Goal: Book appointment/travel/reservation

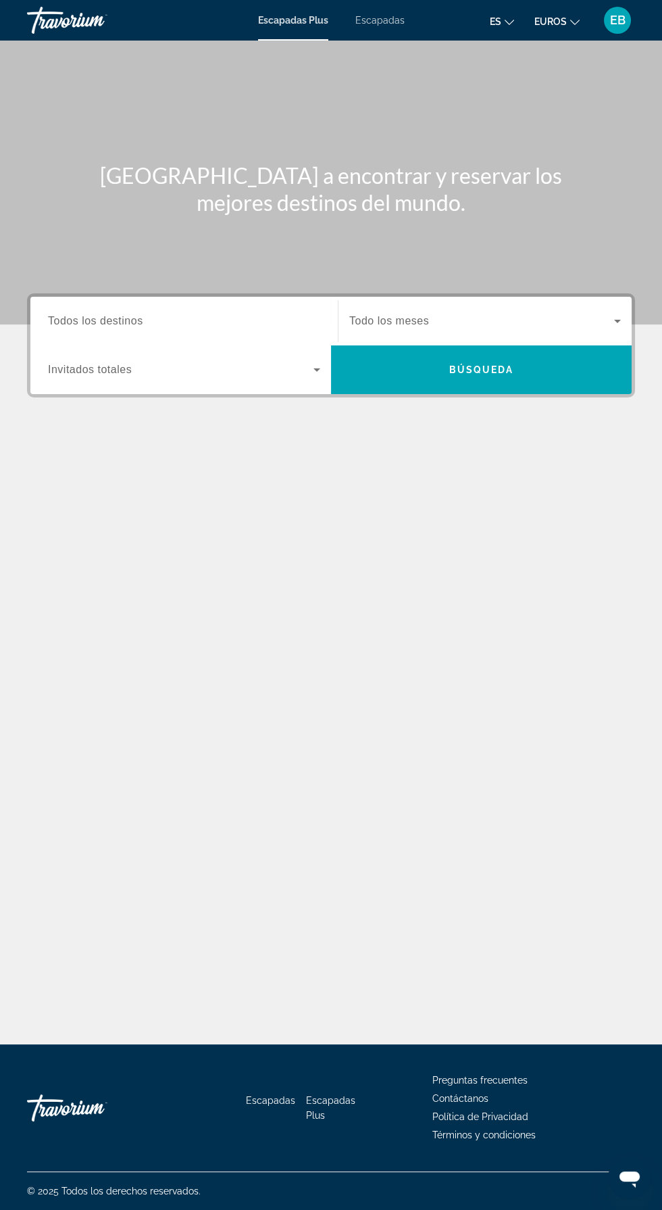
click at [181, 316] on input "Destination Todos los destinos" at bounding box center [184, 322] width 272 height 16
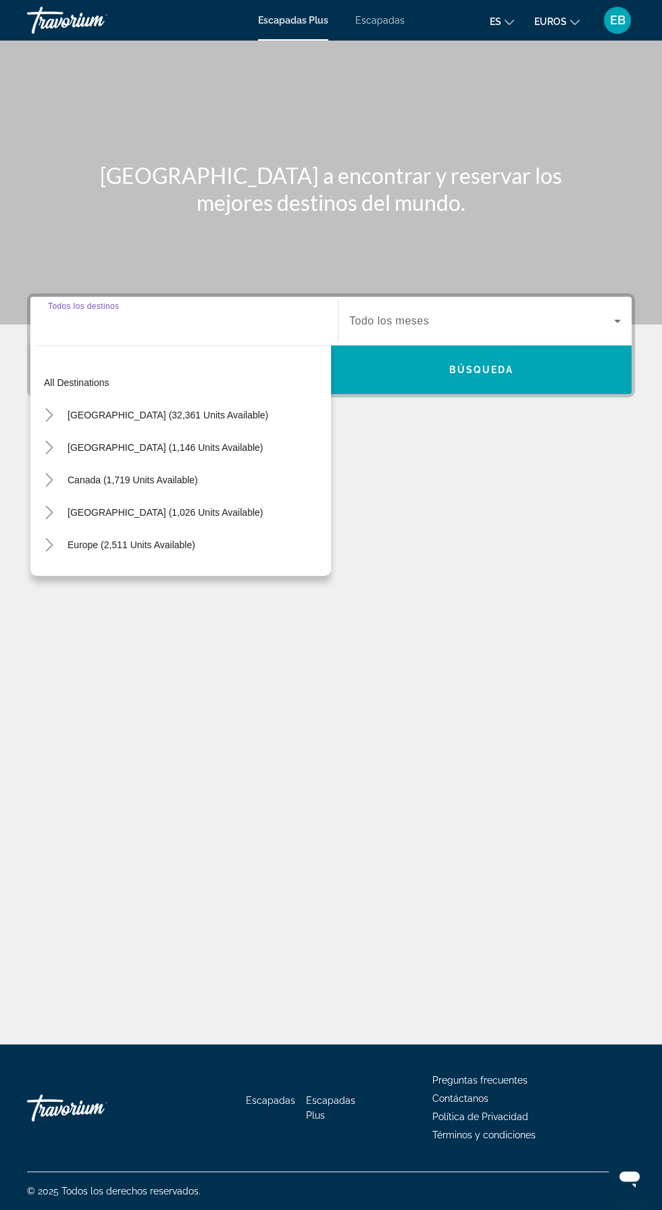
scroll to position [97, 0]
click at [189, 529] on span "Widget de búsqueda" at bounding box center [131, 545] width 141 height 32
type input "**********"
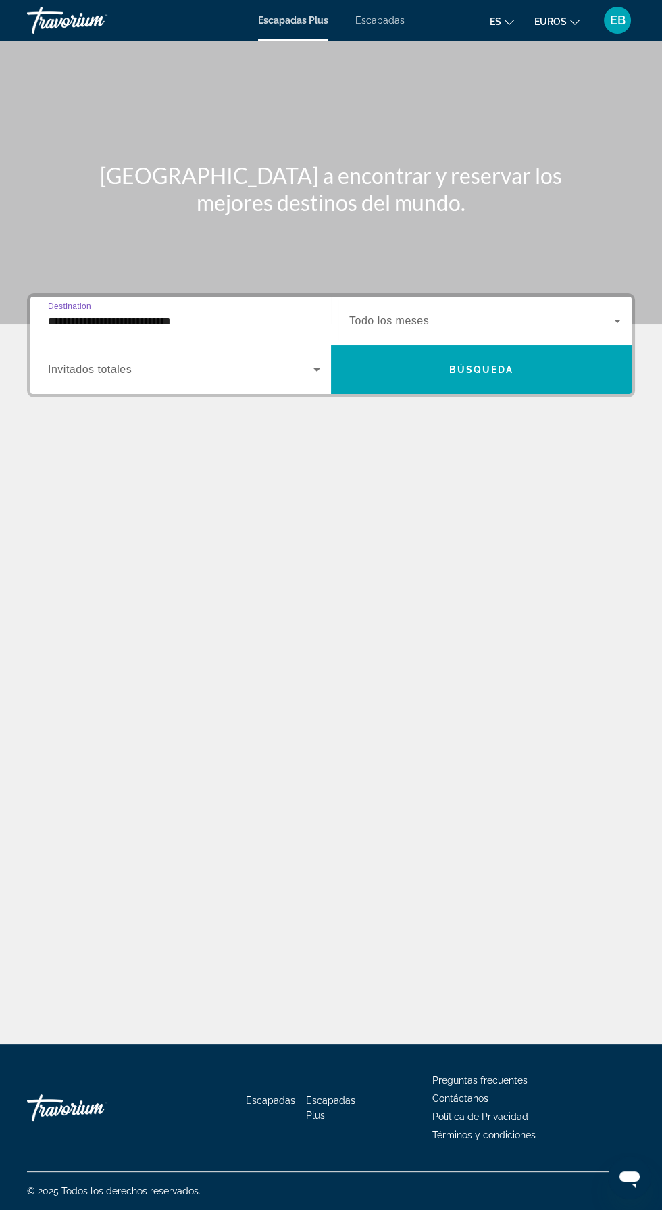
click at [225, 362] on span "Widget de búsqueda" at bounding box center [181, 370] width 266 height 16
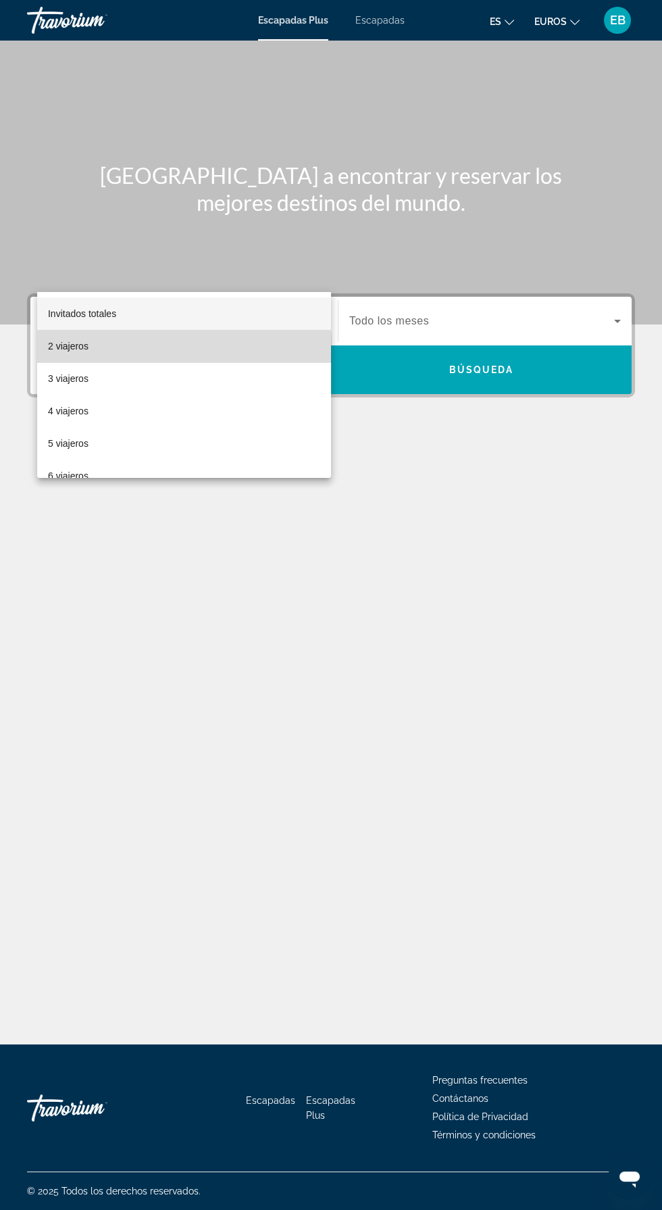
click at [118, 354] on mat-option "2 viajeros" at bounding box center [184, 346] width 294 height 32
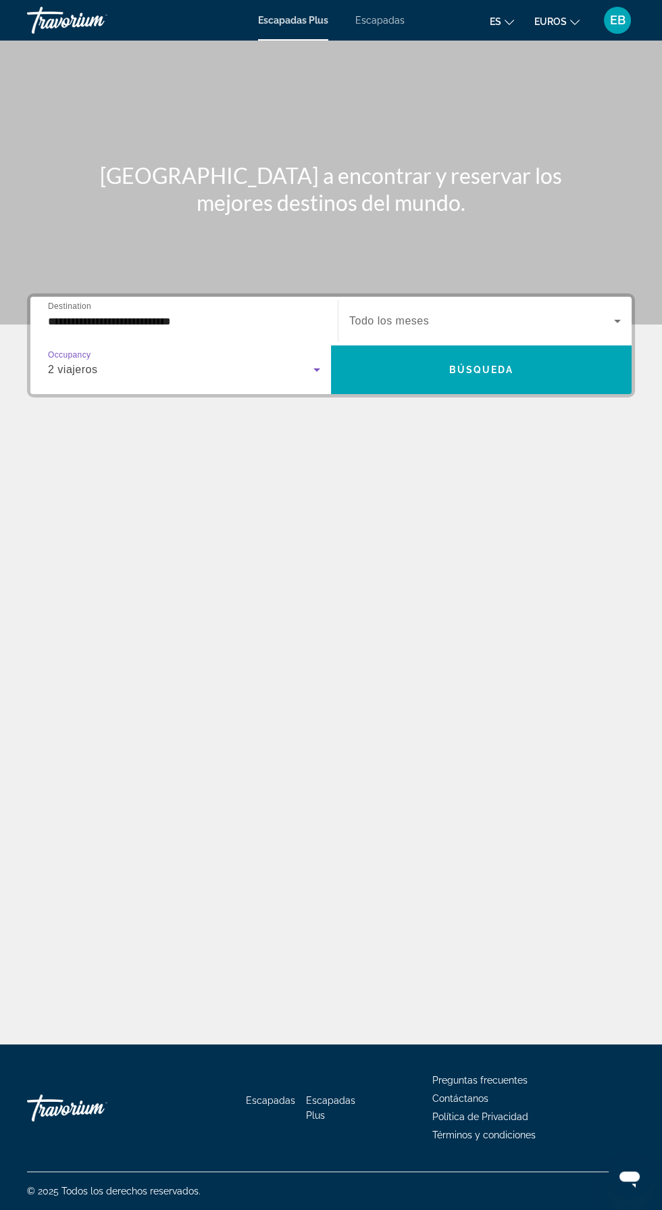
click at [510, 313] on span "Widget de búsqueda" at bounding box center [481, 321] width 265 height 16
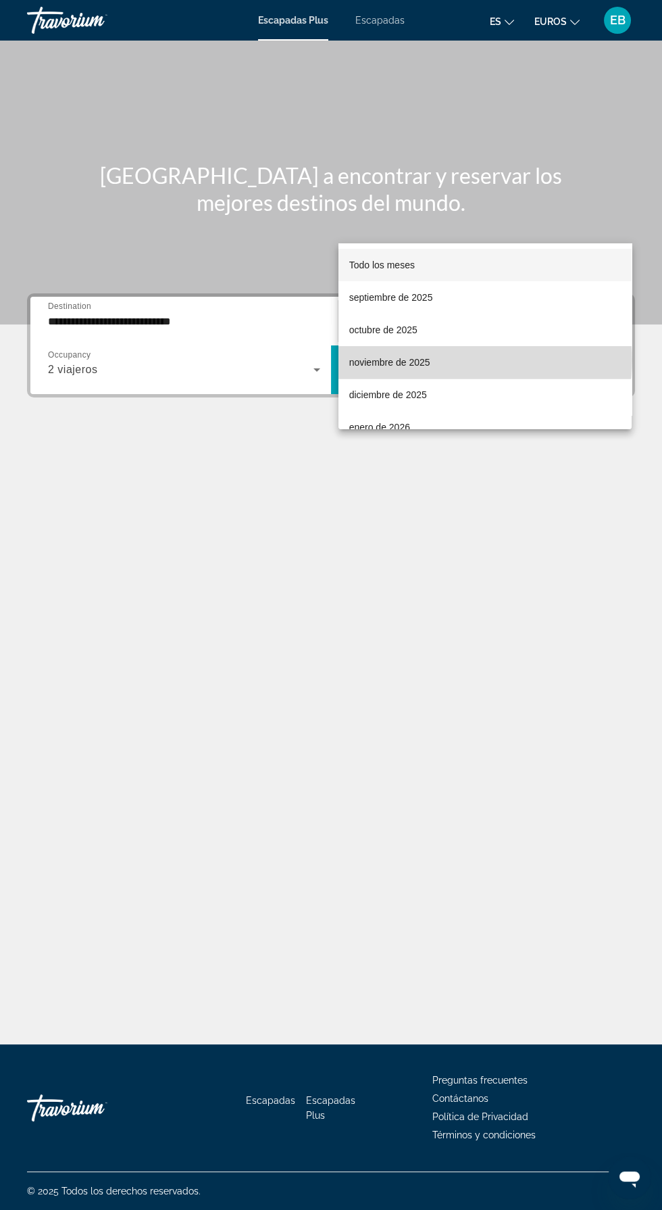
click at [485, 359] on mat-option "noviembre de 2025" at bounding box center [485, 362] width 293 height 32
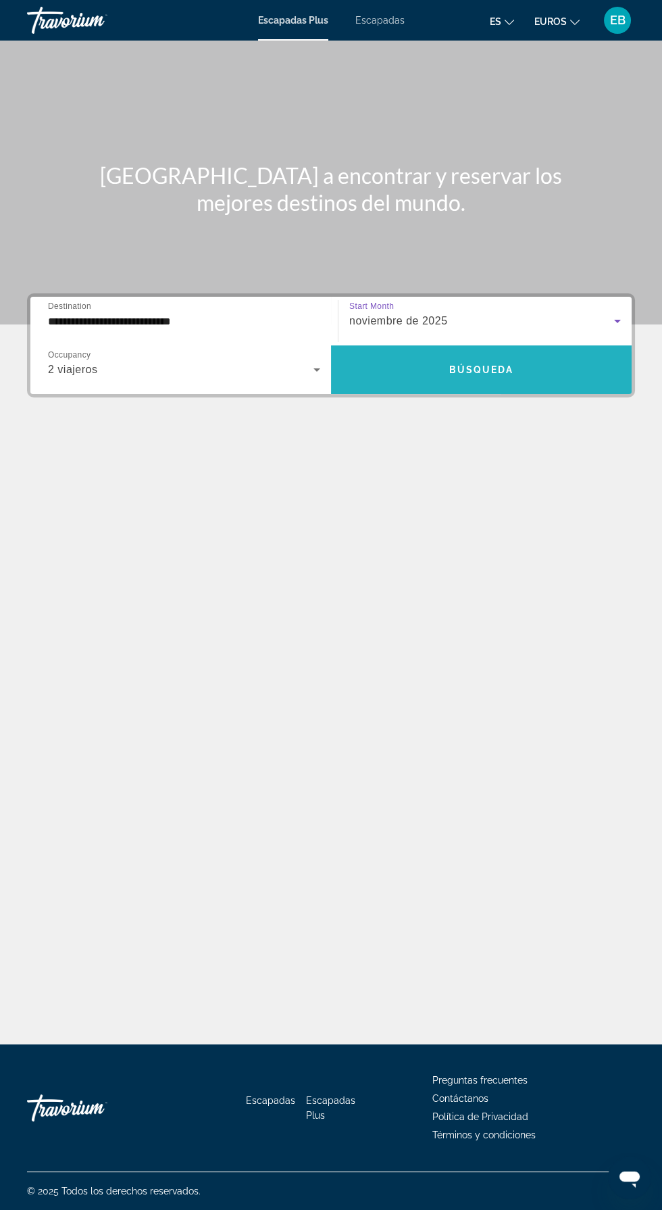
click at [525, 354] on span "Widget de búsqueda" at bounding box center [481, 370] width 301 height 32
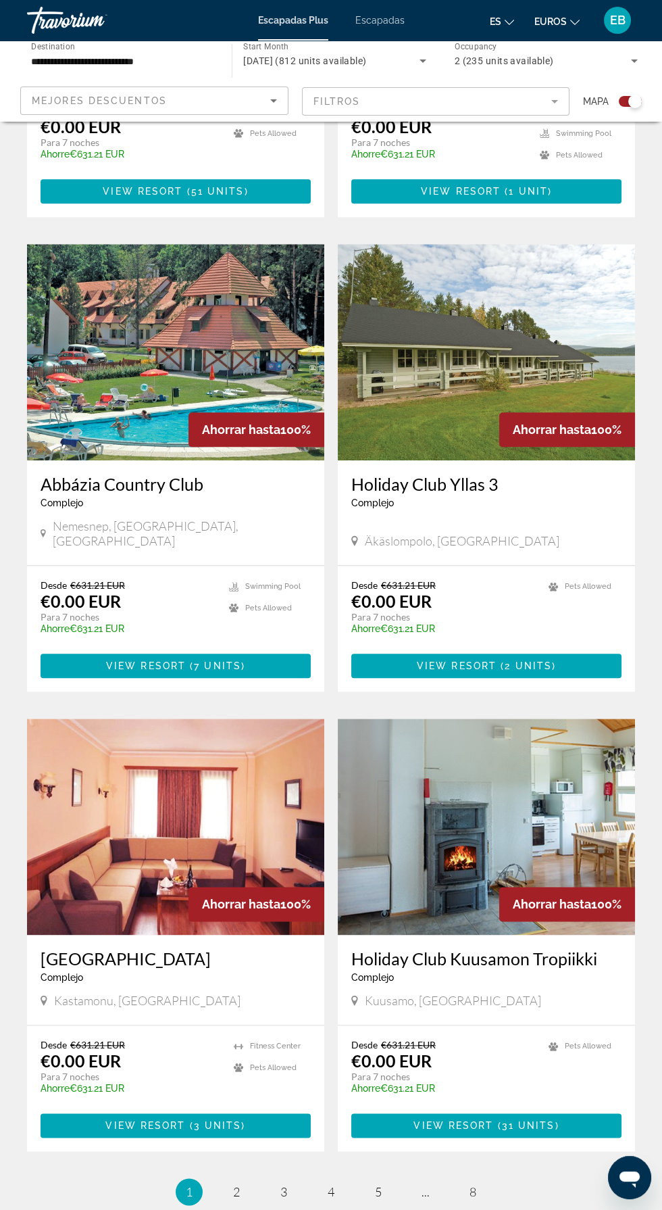
scroll to position [2089, 0]
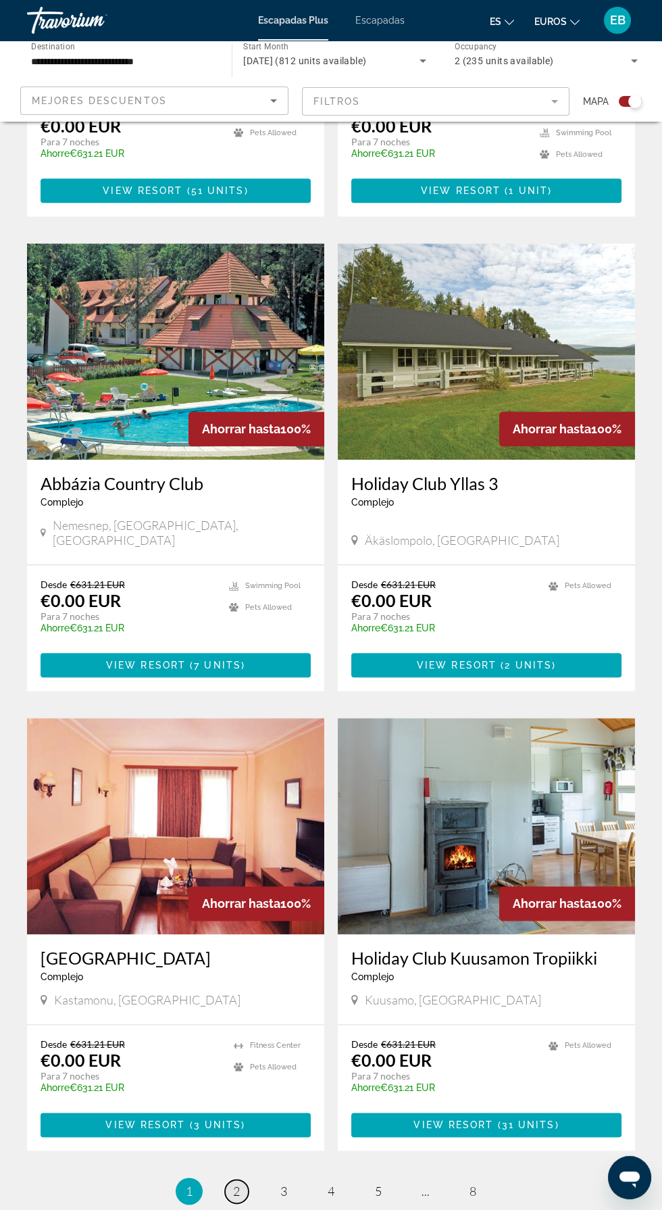
click at [241, 1179] on link "page 2" at bounding box center [237, 1191] width 24 height 24
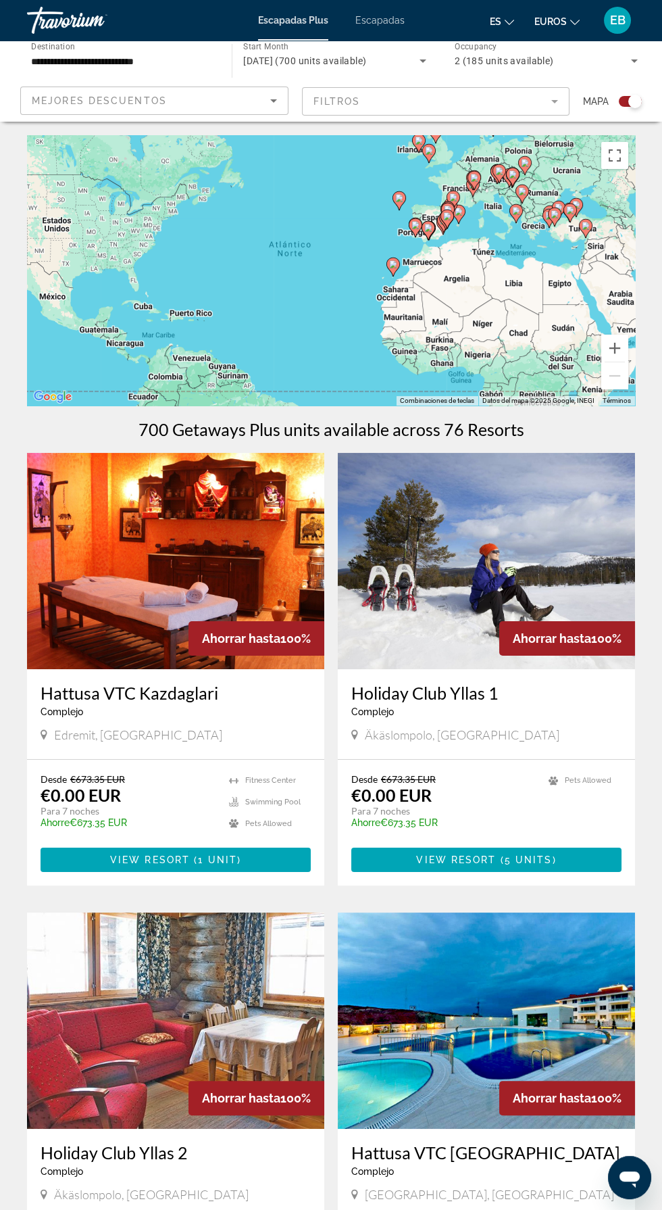
click at [632, 654] on div "Ahorrar hasta 100%" at bounding box center [568, 638] width 136 height 34
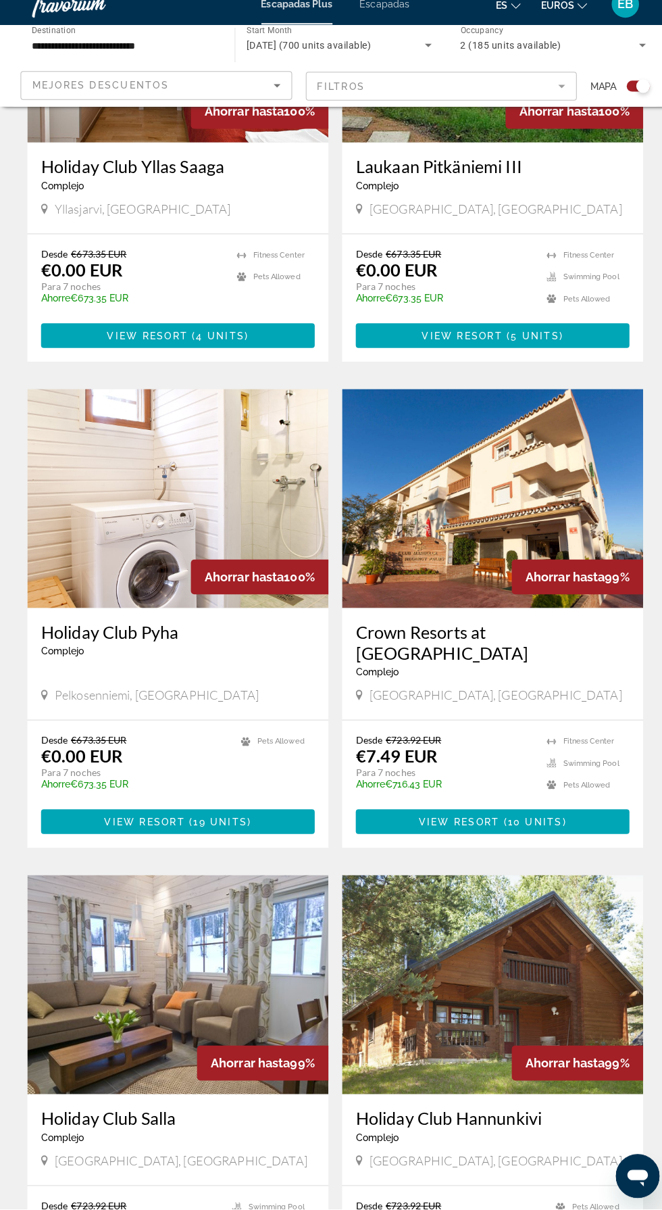
scroll to position [1894, 0]
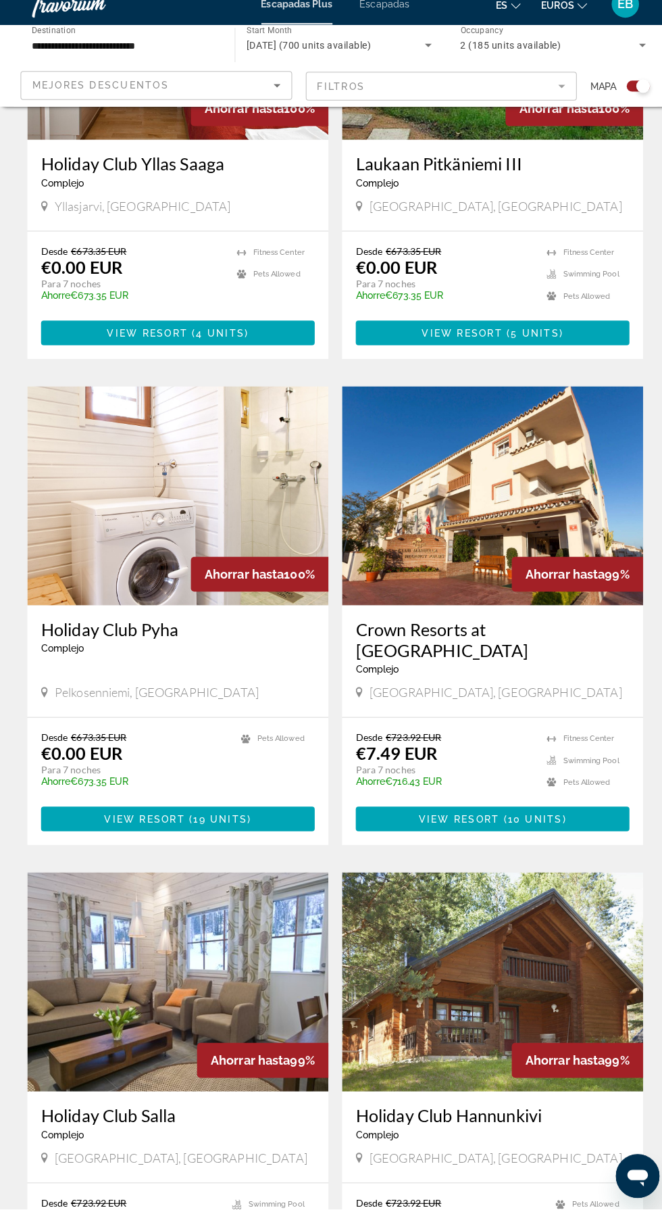
click at [449, 464] on img "Contenido principal" at bounding box center [486, 505] width 297 height 216
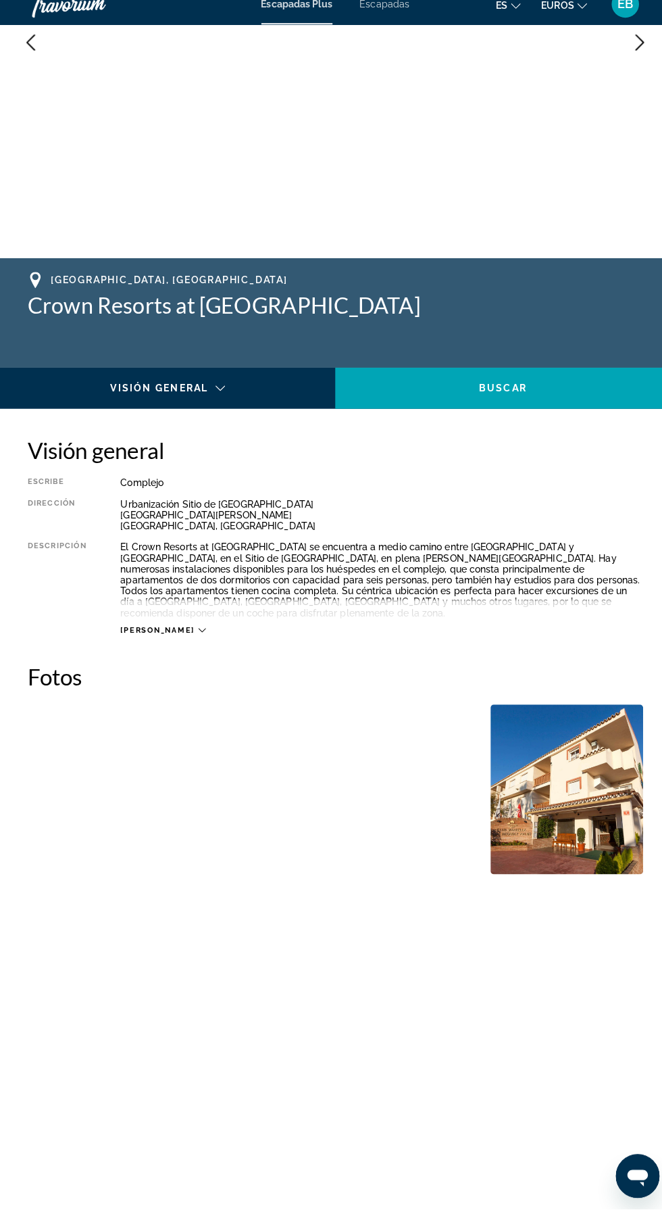
scroll to position [320, 0]
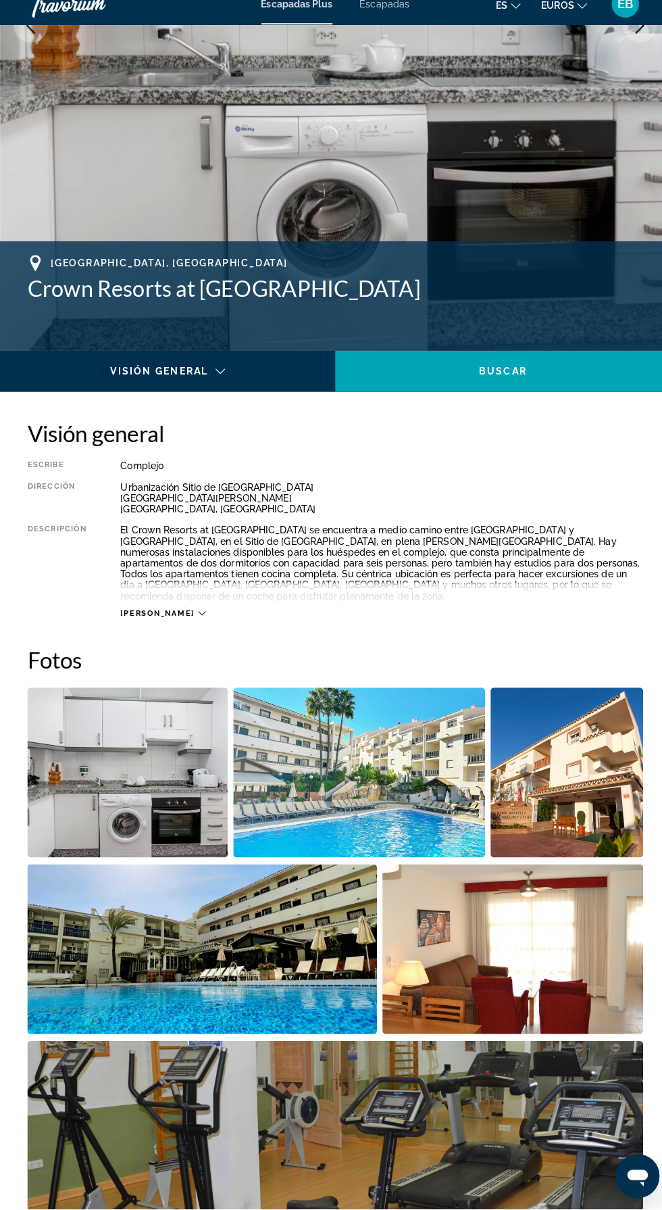
click at [120, 774] on img "Open full-screen image slider" at bounding box center [126, 780] width 198 height 168
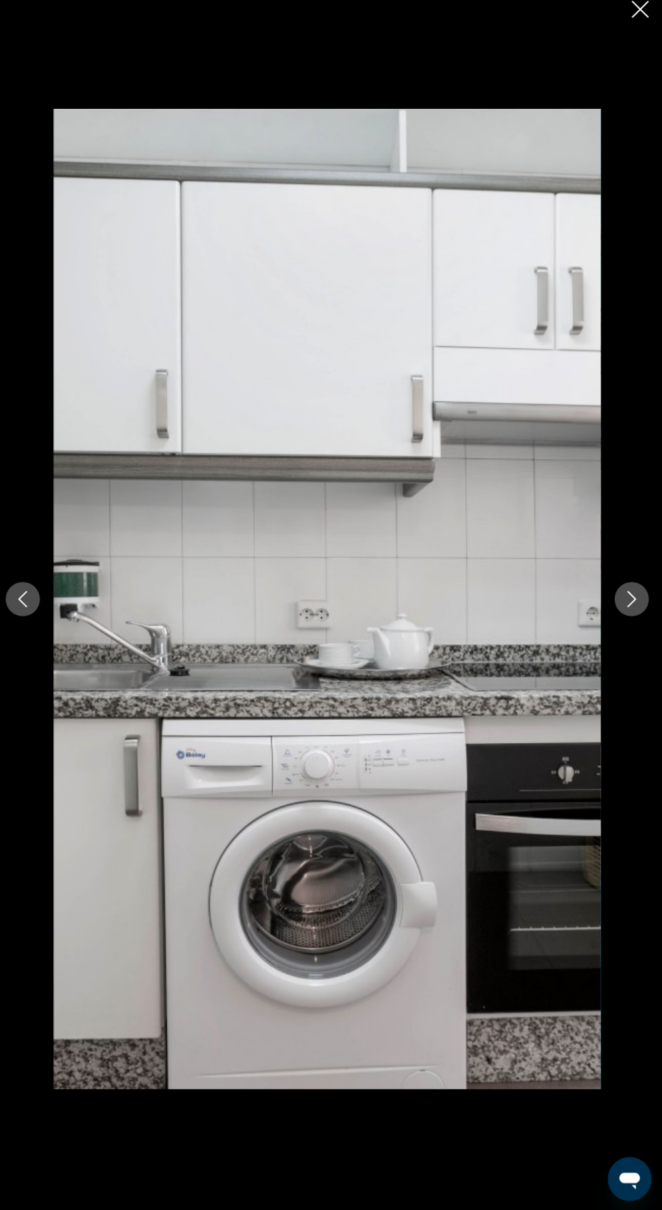
click at [631, 613] on icon "Next image" at bounding box center [632, 605] width 16 height 16
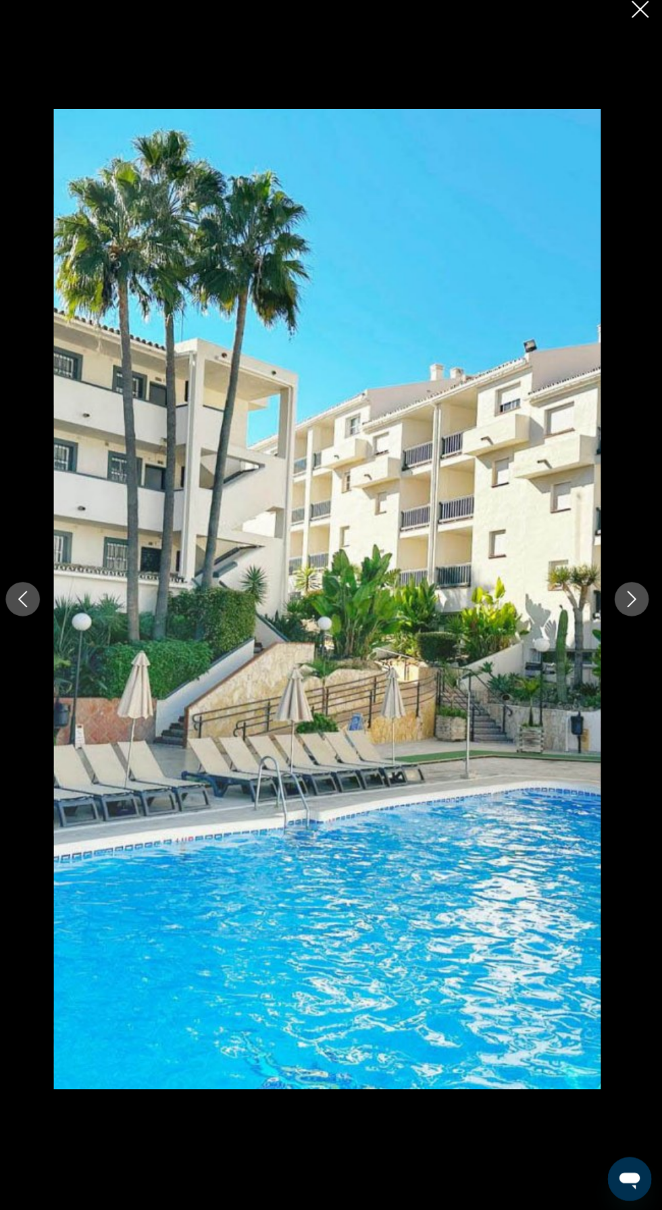
click at [631, 613] on icon "Next image" at bounding box center [632, 605] width 16 height 16
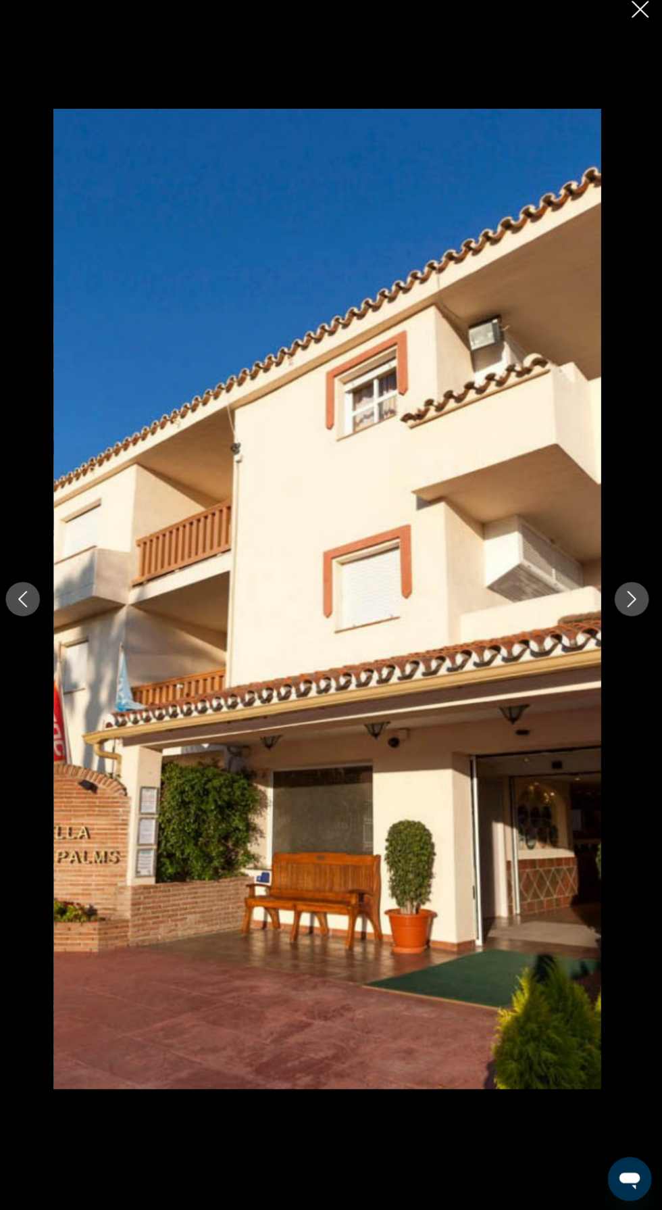
click at [612, 650] on div "prev next" at bounding box center [331, 605] width 662 height 968
click at [613, 641] on div "prev next" at bounding box center [331, 605] width 662 height 968
click at [631, 613] on icon "Next image" at bounding box center [632, 605] width 16 height 16
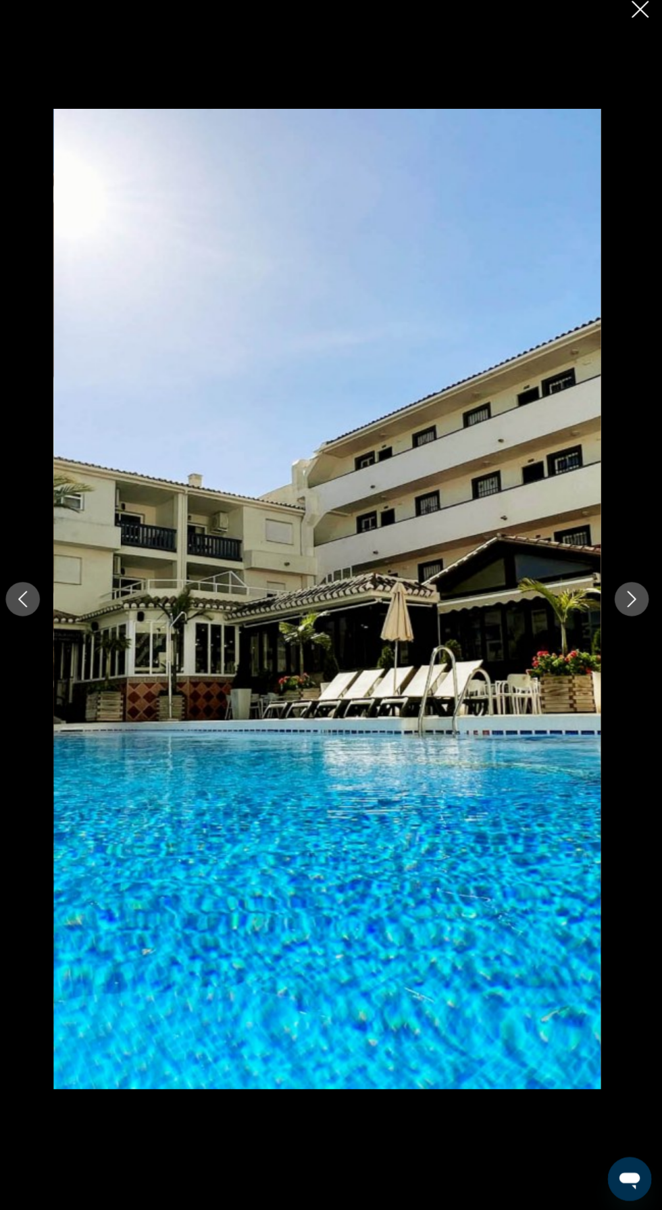
click at [612, 645] on div "prev next" at bounding box center [331, 605] width 662 height 968
click at [613, 643] on div "prev next" at bounding box center [331, 605] width 662 height 968
click at [631, 613] on icon "Next image" at bounding box center [632, 605] width 16 height 16
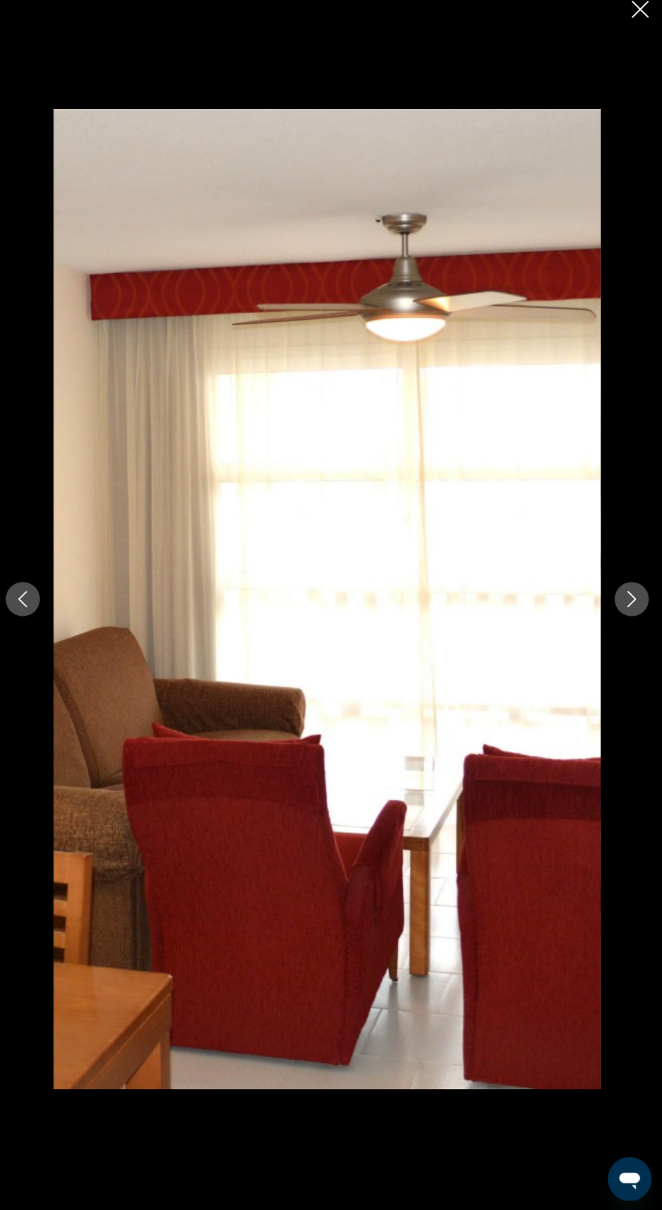
click at [631, 613] on icon "Next image" at bounding box center [632, 605] width 16 height 16
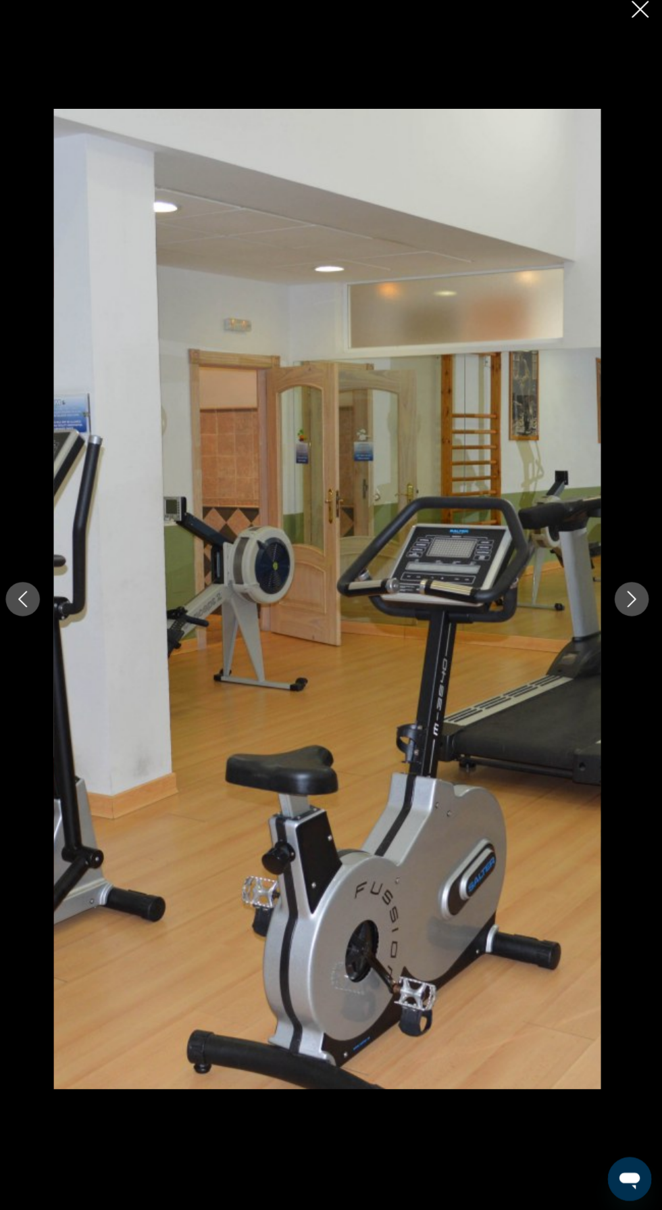
click at [631, 613] on icon "Next image" at bounding box center [632, 605] width 16 height 16
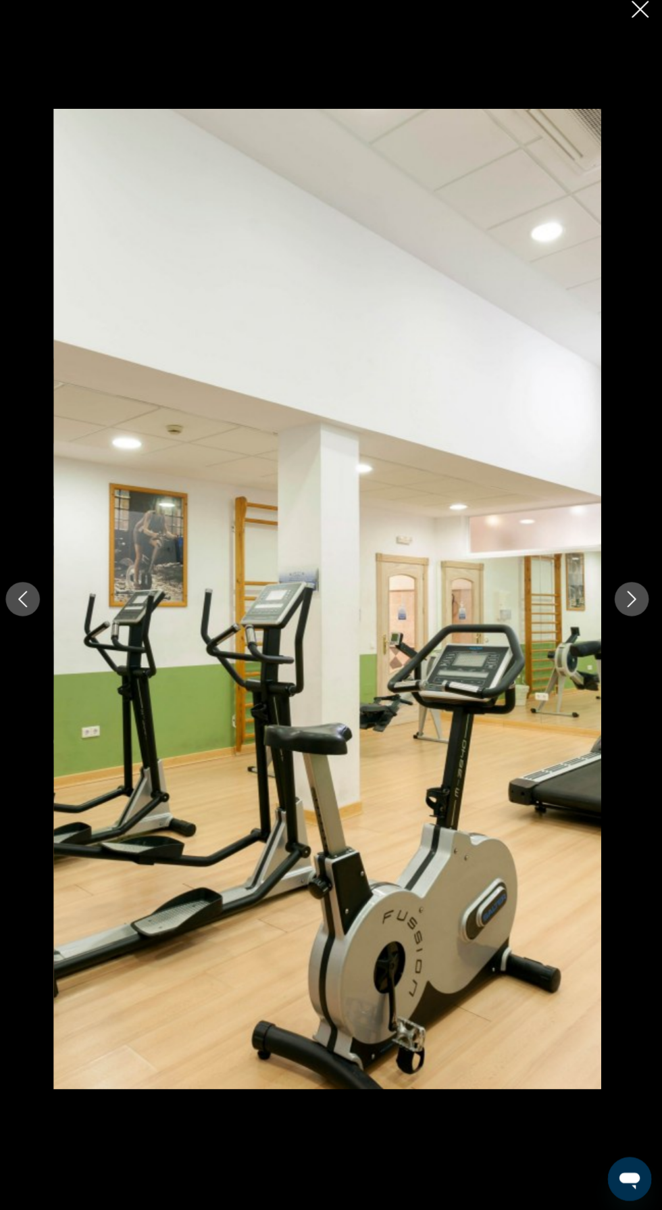
click at [631, 613] on icon "Next image" at bounding box center [632, 605] width 16 height 16
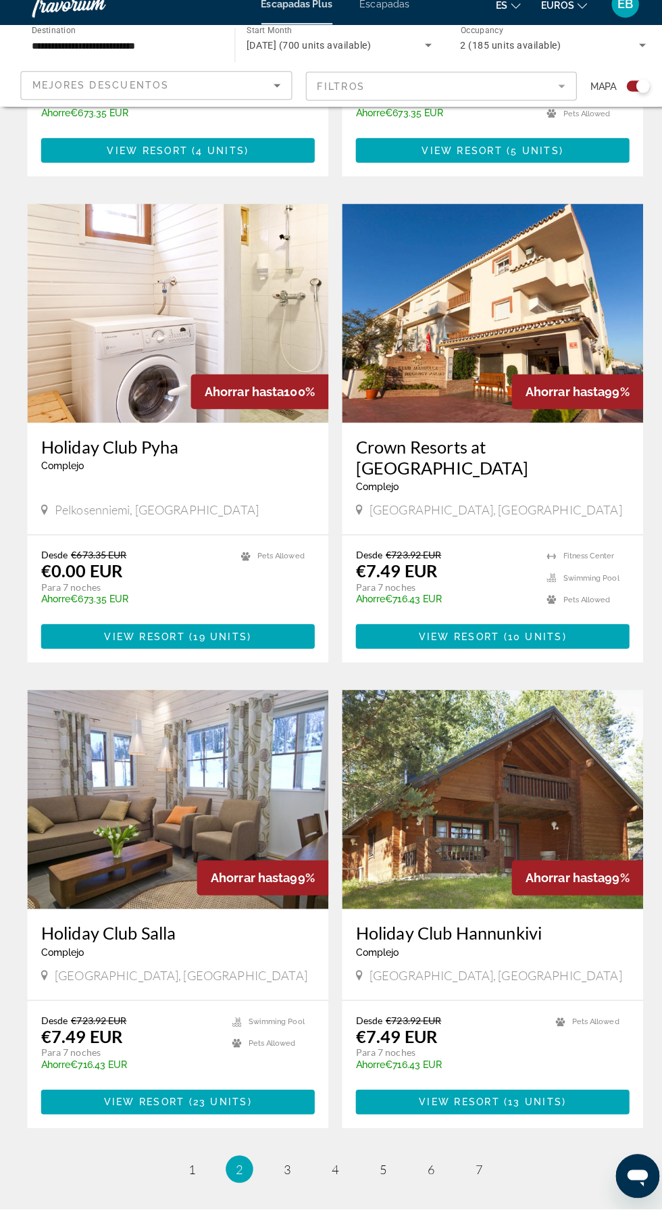
scroll to position [2122, 0]
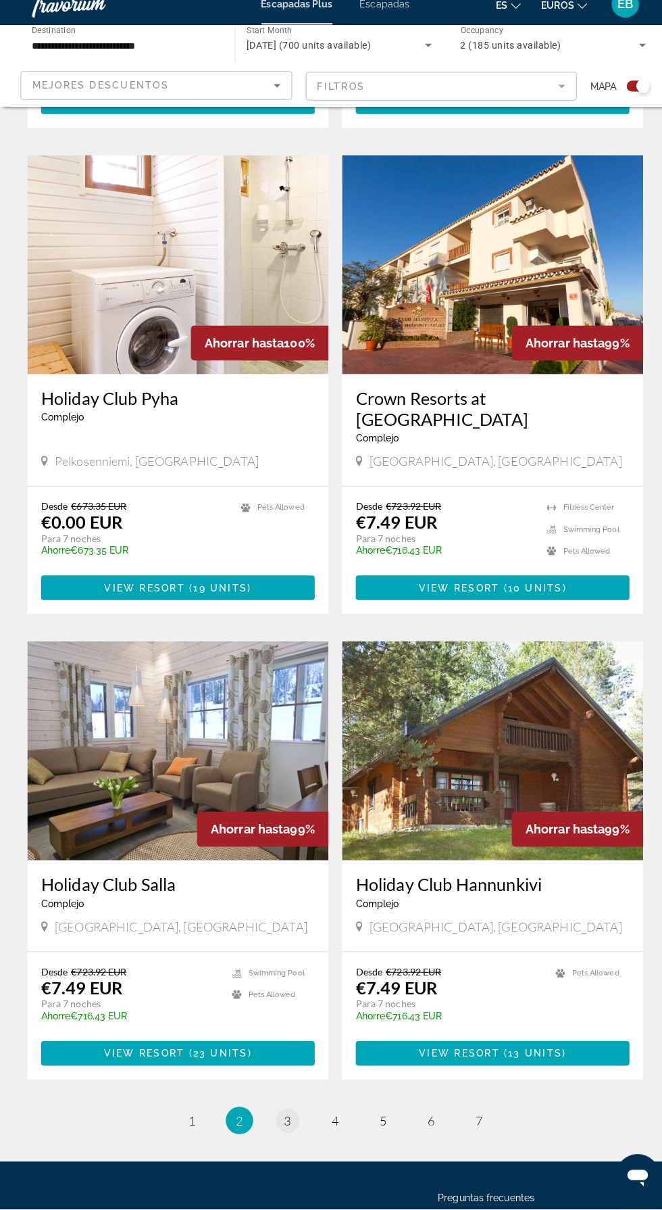
click at [283, 1115] on span "3" at bounding box center [284, 1122] width 7 height 15
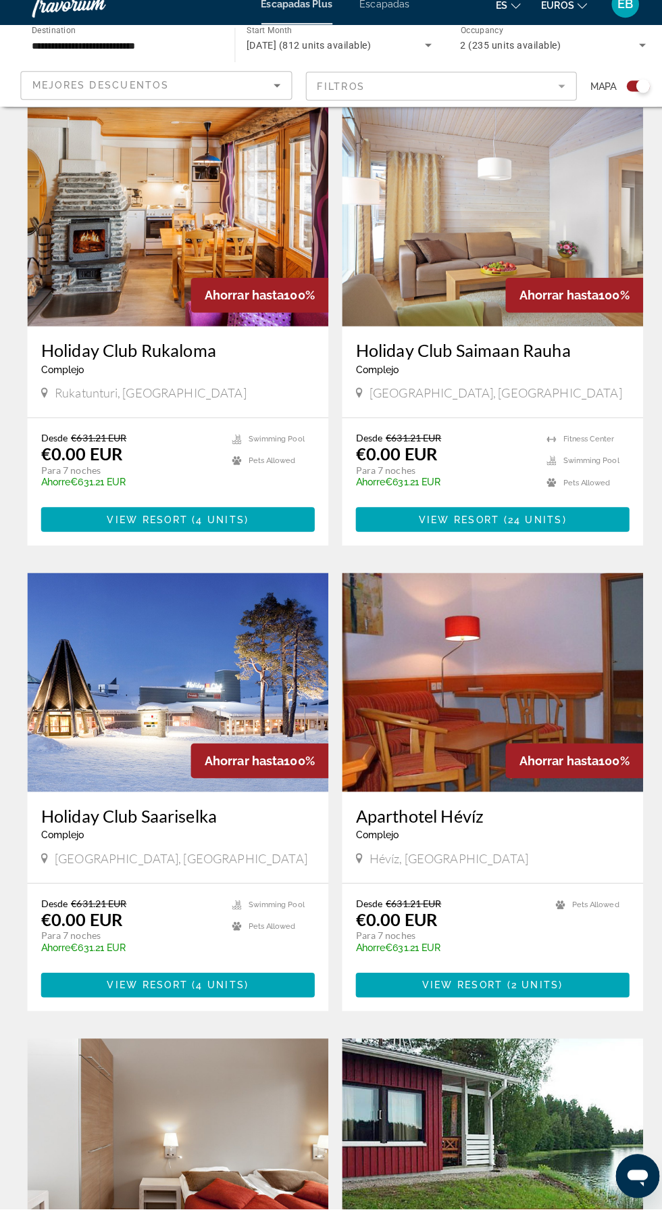
scroll to position [2142, 0]
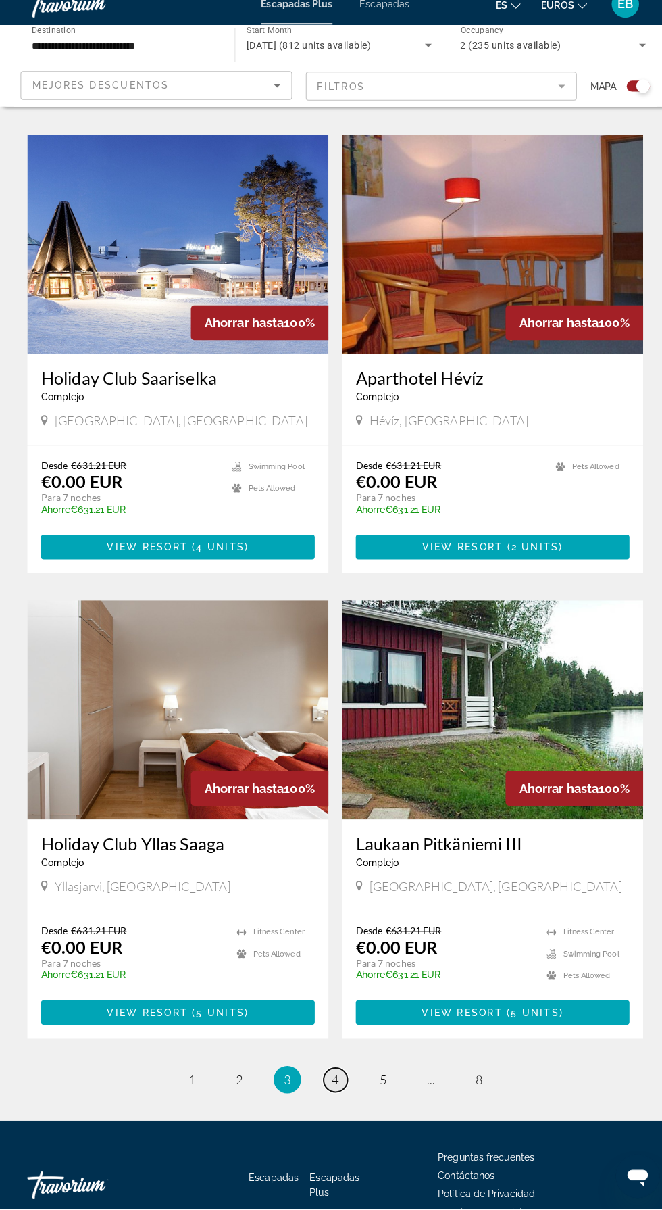
click at [335, 1094] on link "page 4" at bounding box center [332, 1083] width 24 height 24
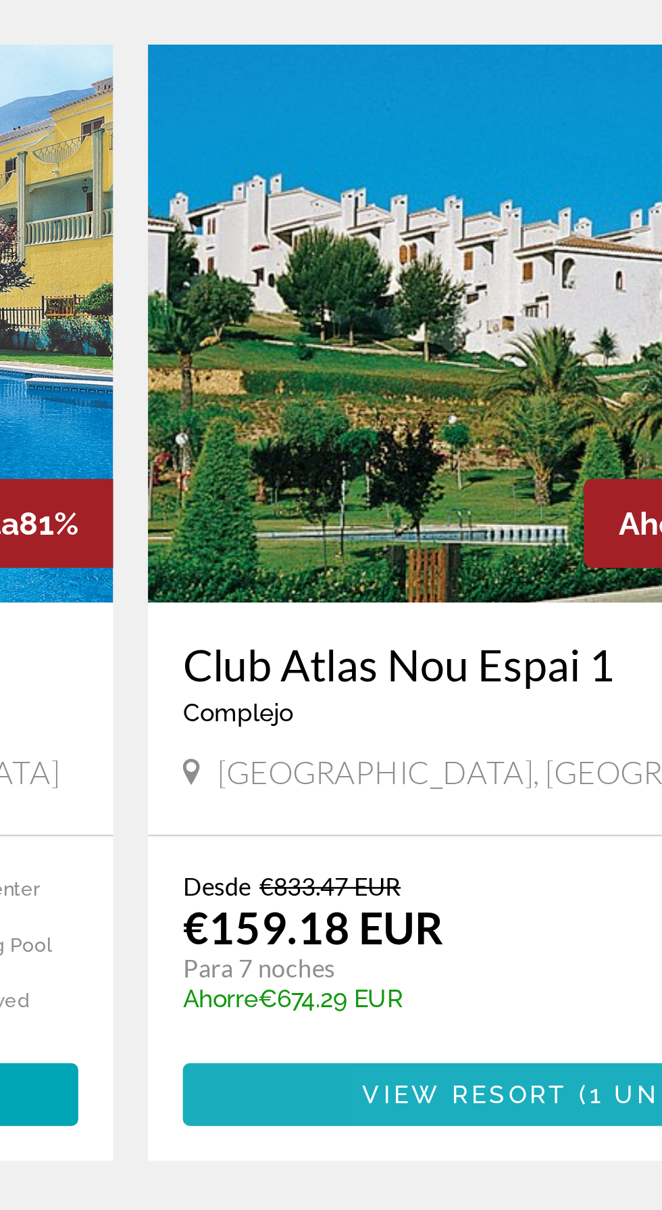
scroll to position [2122, 0]
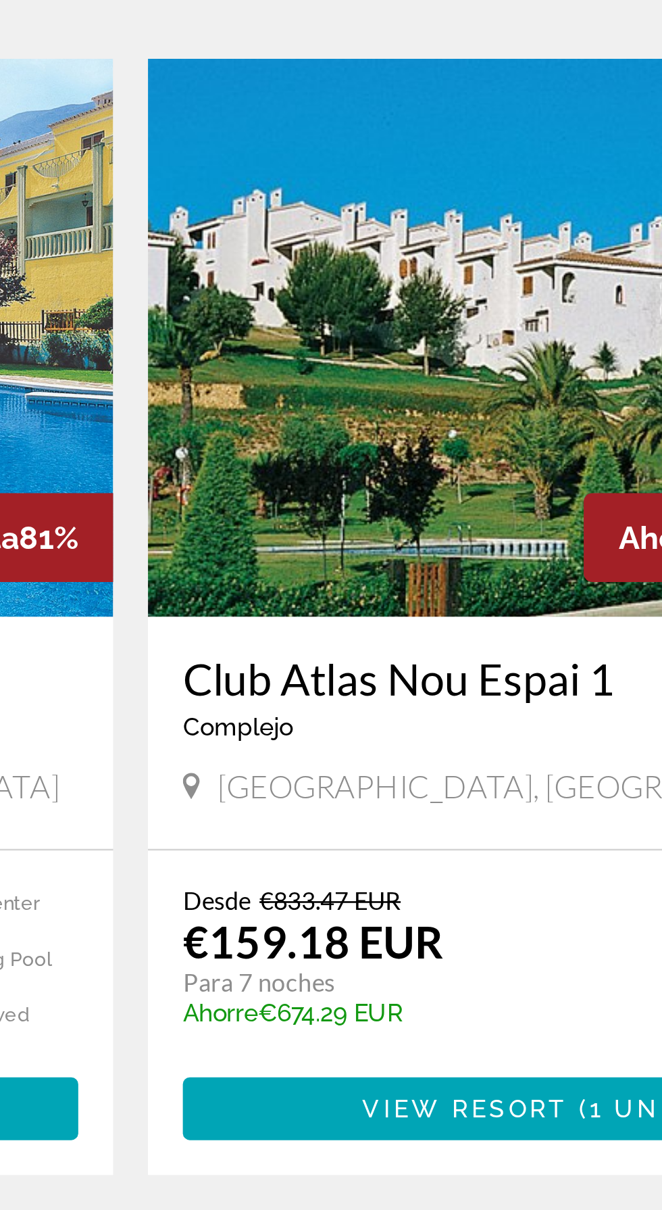
click at [464, 302] on img "Contenido principal" at bounding box center [486, 298] width 297 height 216
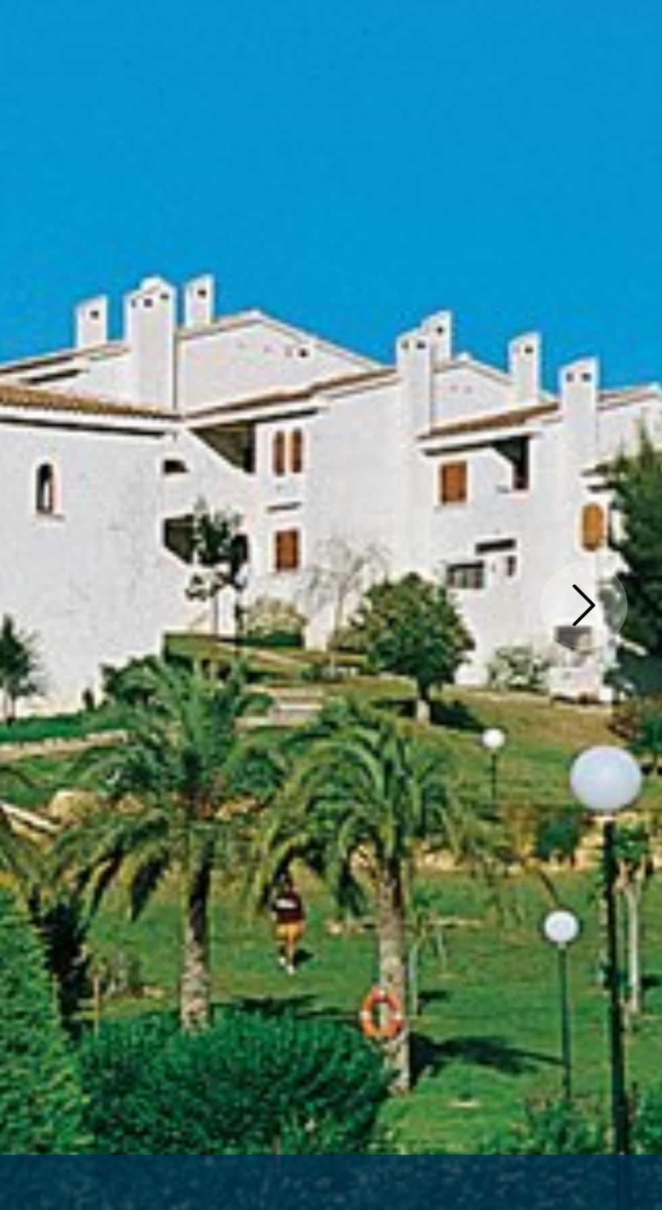
click at [639, 367] on icon "Next image" at bounding box center [632, 362] width 16 height 16
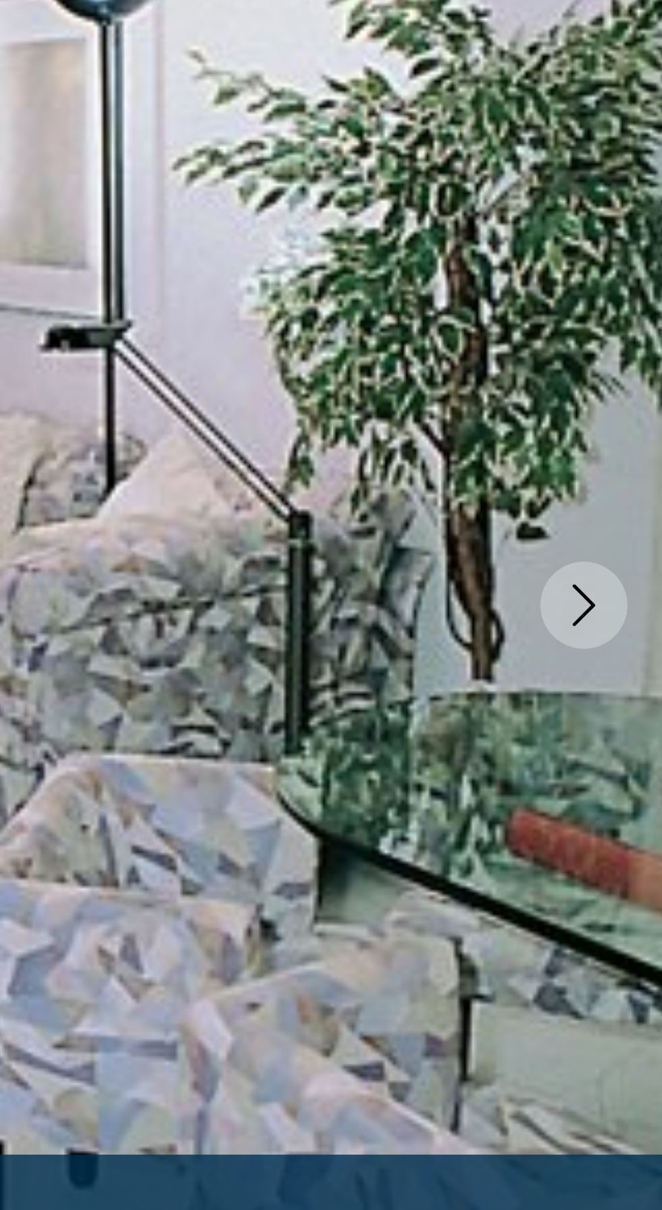
click at [633, 367] on icon "Next image" at bounding box center [632, 362] width 16 height 16
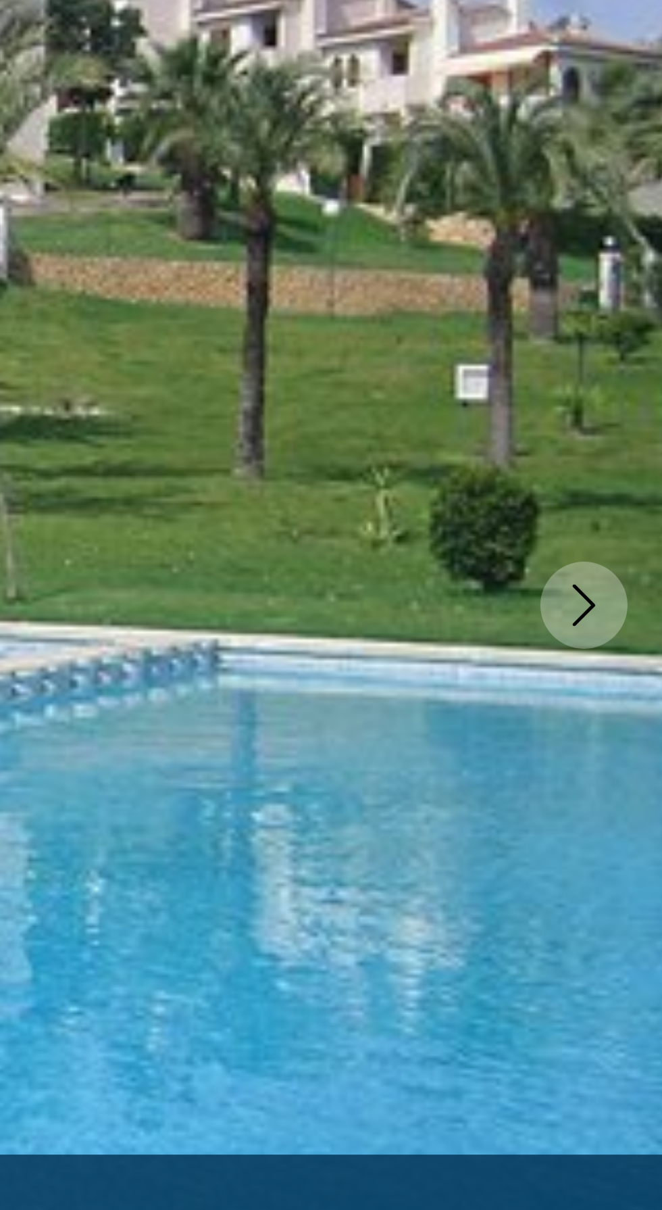
click at [635, 361] on icon "Next image" at bounding box center [632, 362] width 9 height 16
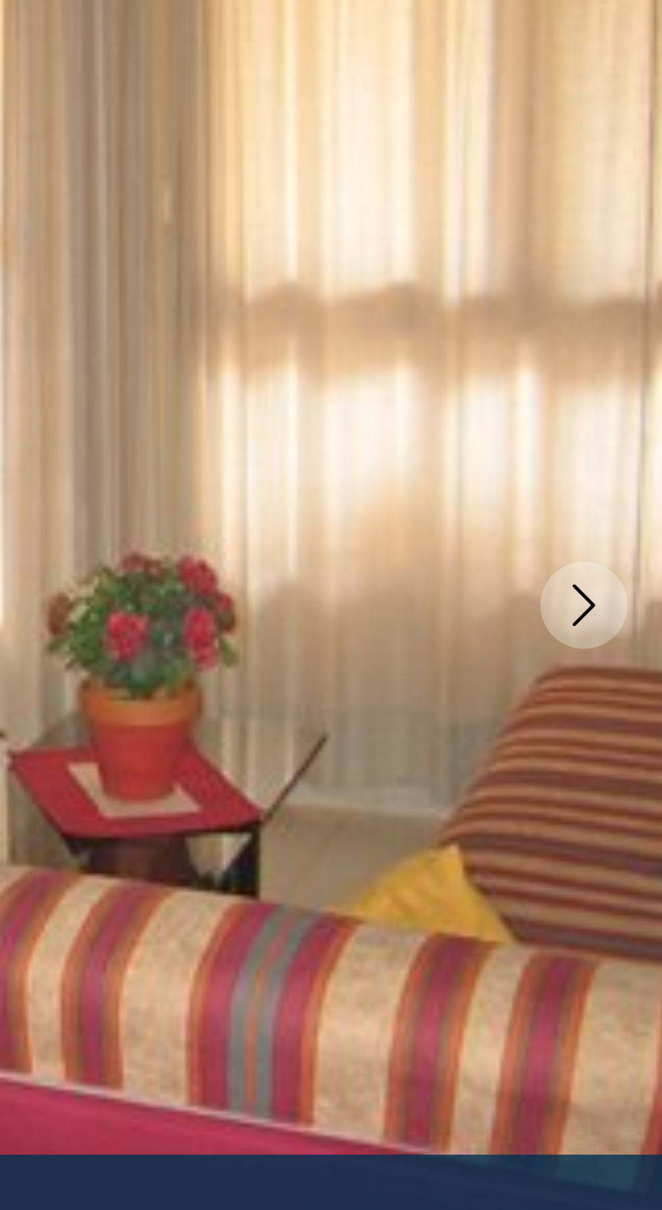
click at [633, 363] on icon "Next image" at bounding box center [632, 362] width 9 height 16
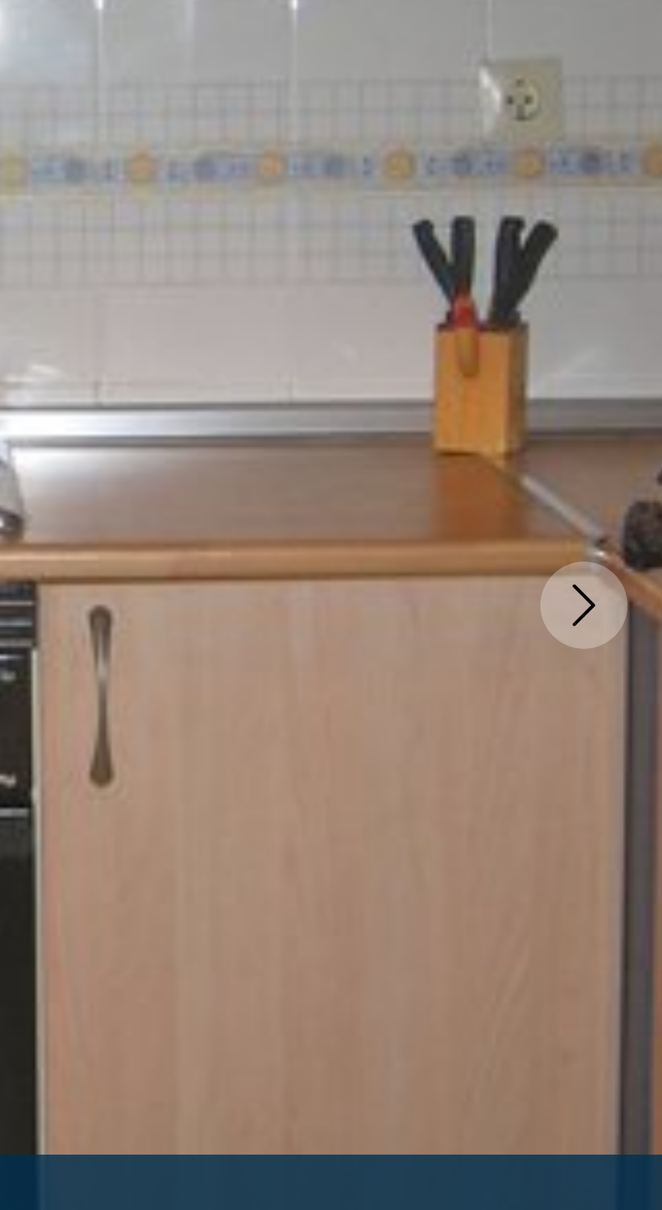
click at [633, 357] on icon "Next image" at bounding box center [632, 362] width 16 height 16
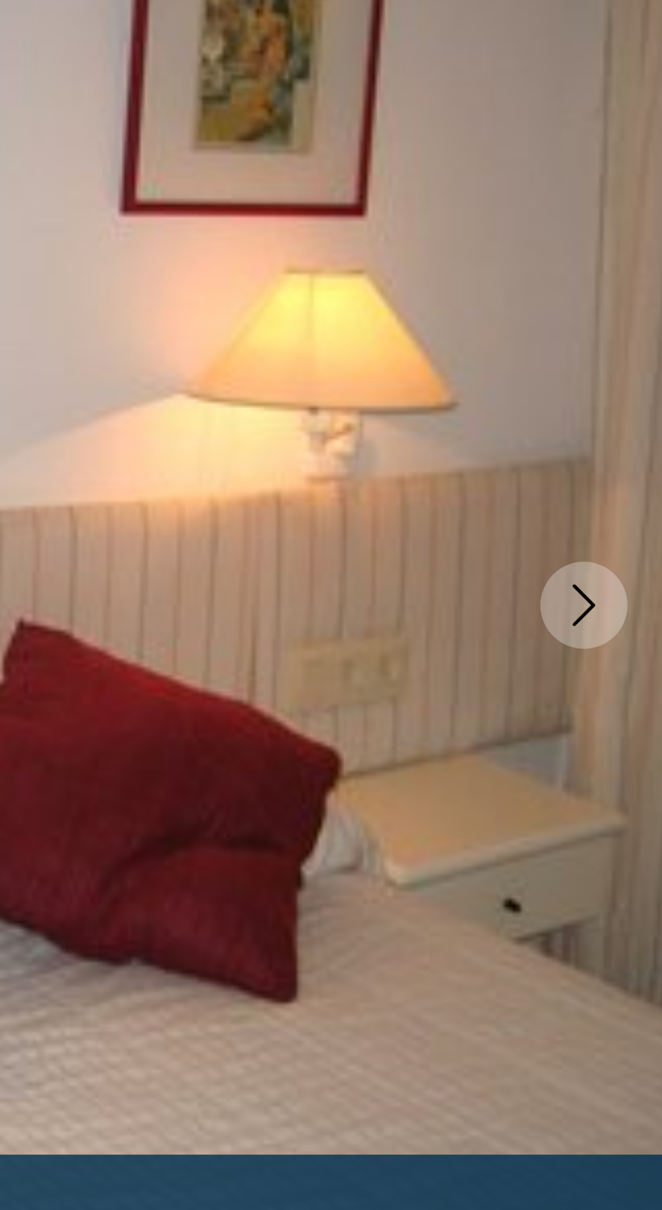
click at [633, 358] on icon "Next image" at bounding box center [632, 362] width 9 height 16
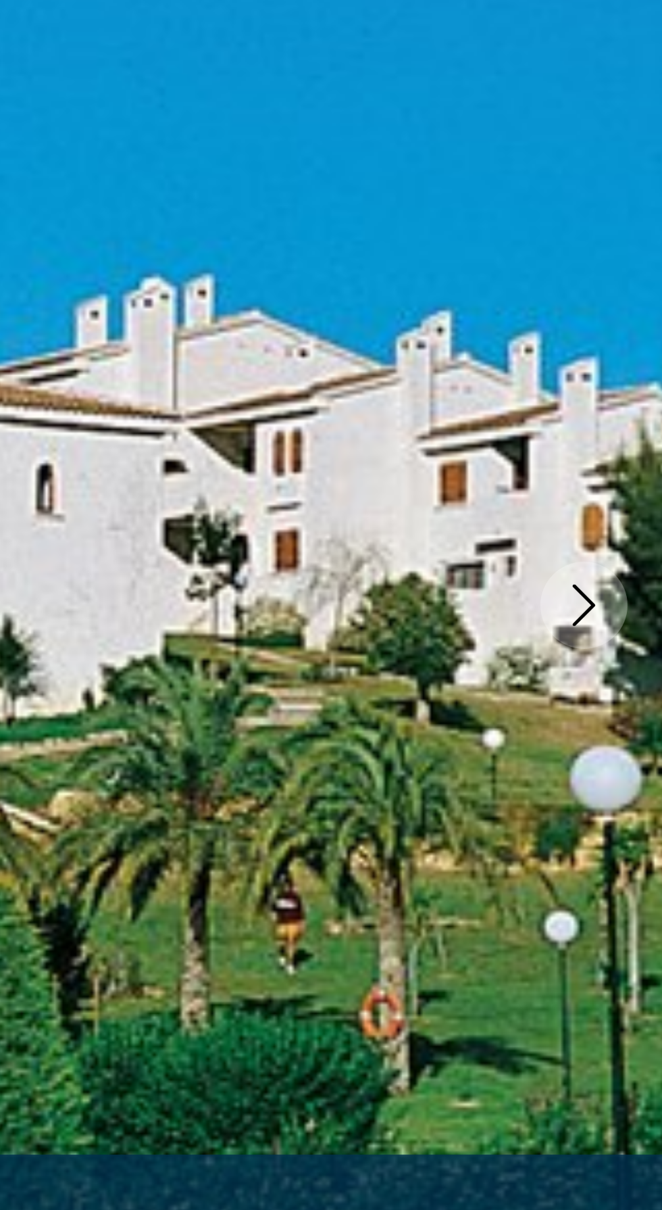
click at [634, 364] on icon "Next image" at bounding box center [632, 362] width 16 height 16
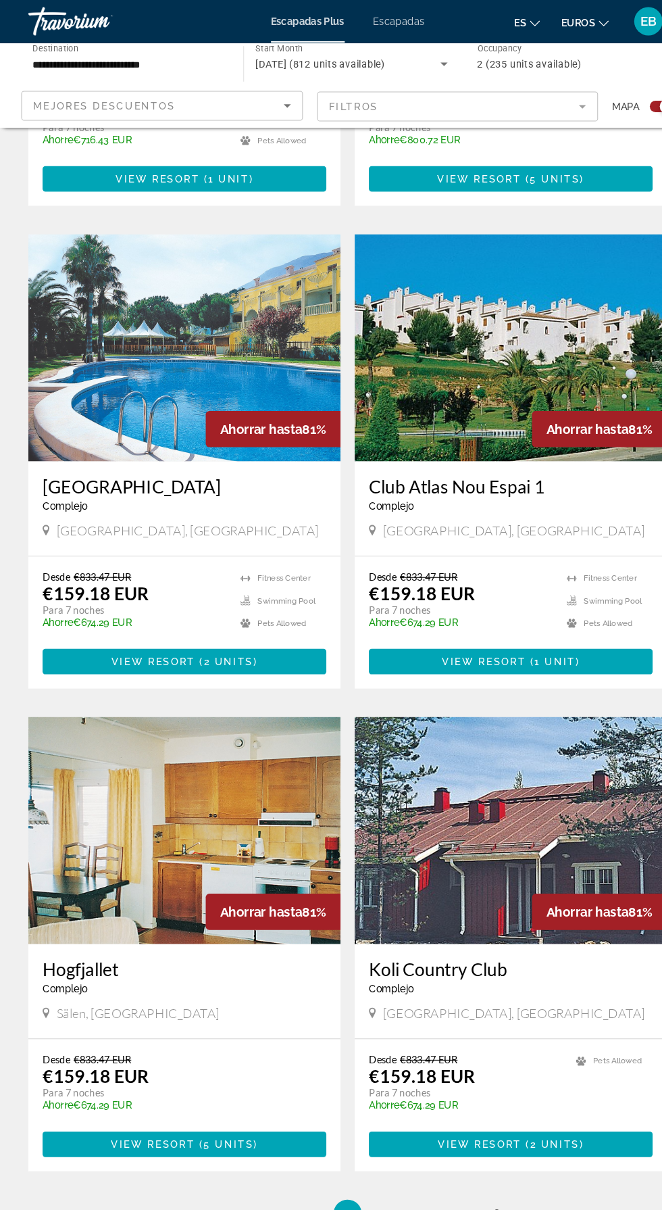
scroll to position [2122, 0]
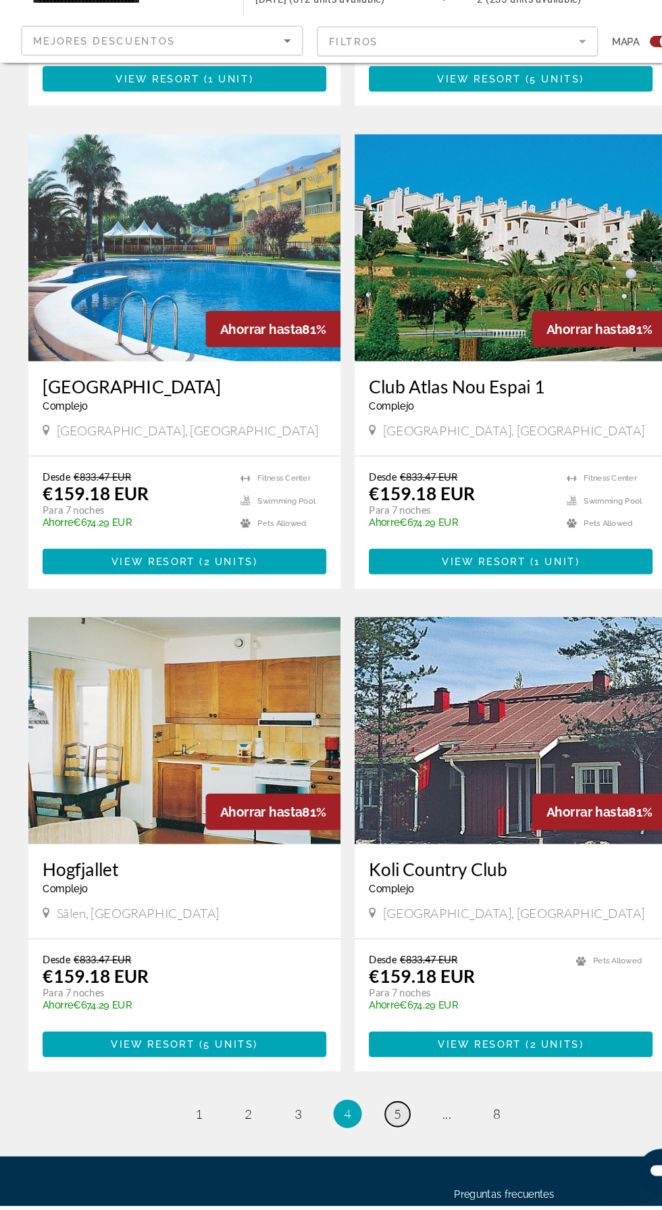
click at [379, 1115] on span "5" at bounding box center [378, 1122] width 7 height 15
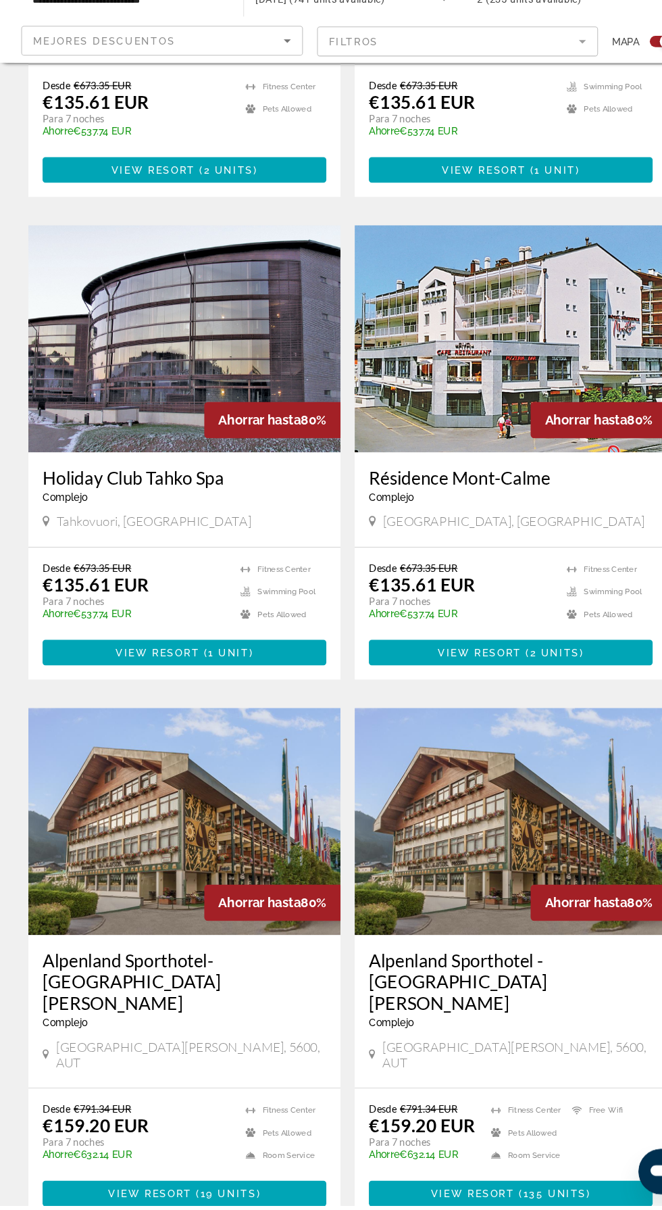
scroll to position [2052, 0]
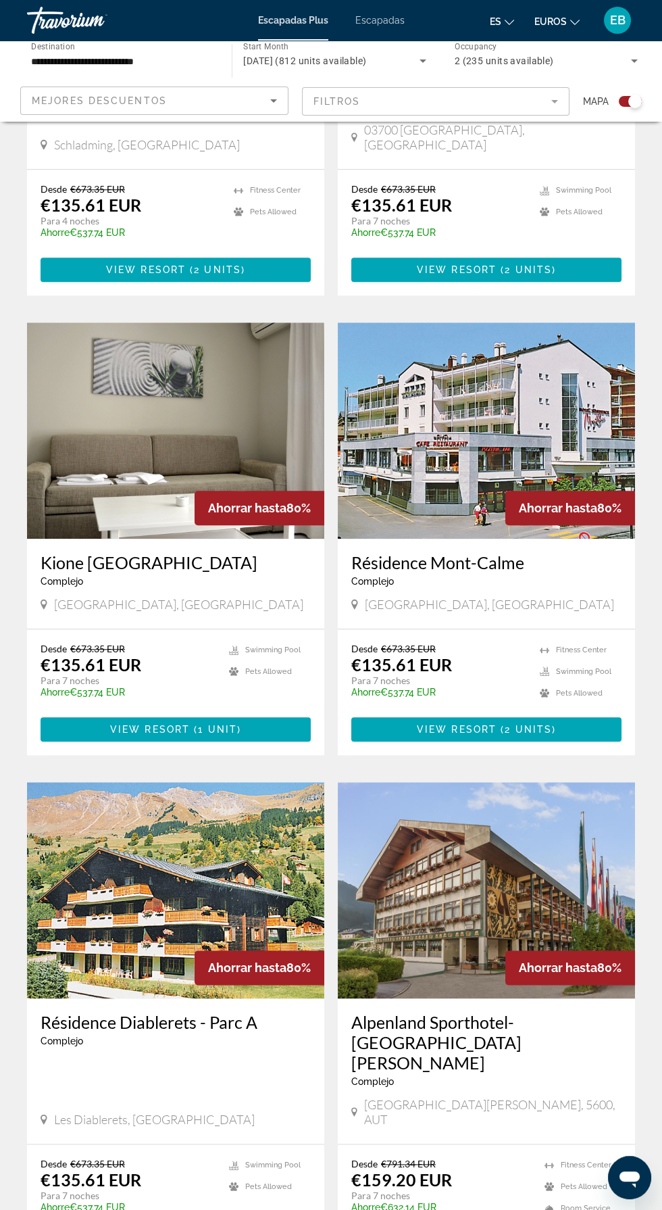
scroll to position [2142, 0]
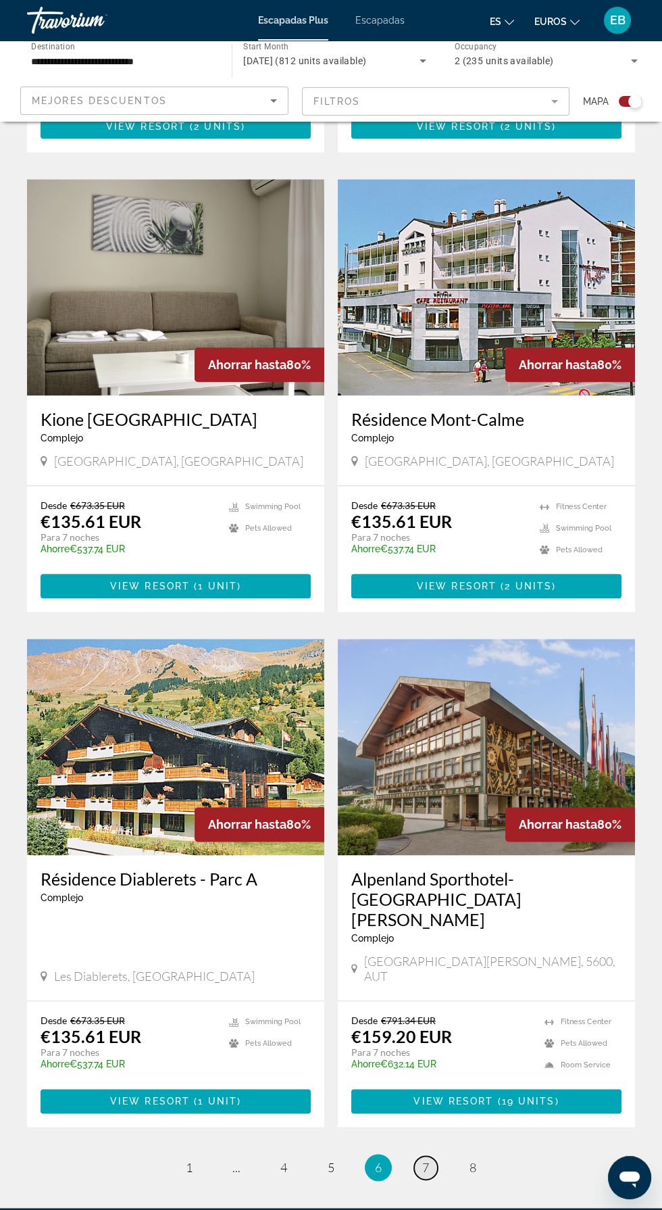
click at [423, 1160] on span "7" at bounding box center [425, 1167] width 7 height 15
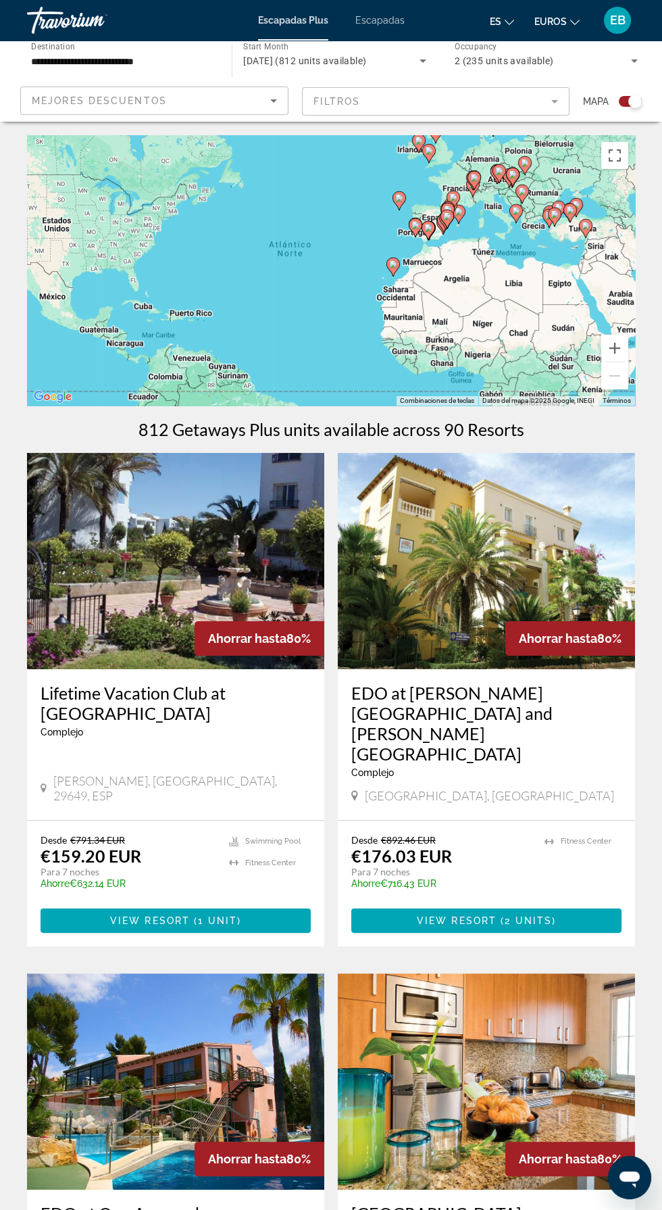
click at [224, 821] on div "Desde €791.34 EUR €159.20 EUR Para 7 noches Ahorre €632.14 EUR temp 3 Swimming …" at bounding box center [175, 884] width 297 height 126
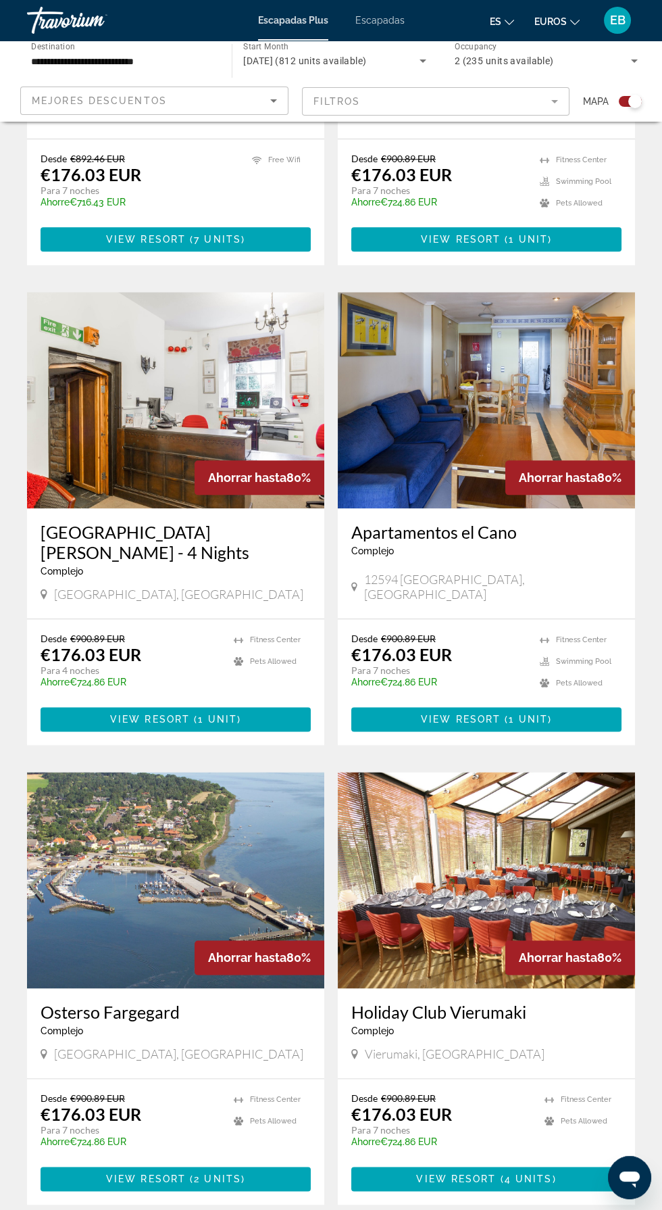
scroll to position [2183, 0]
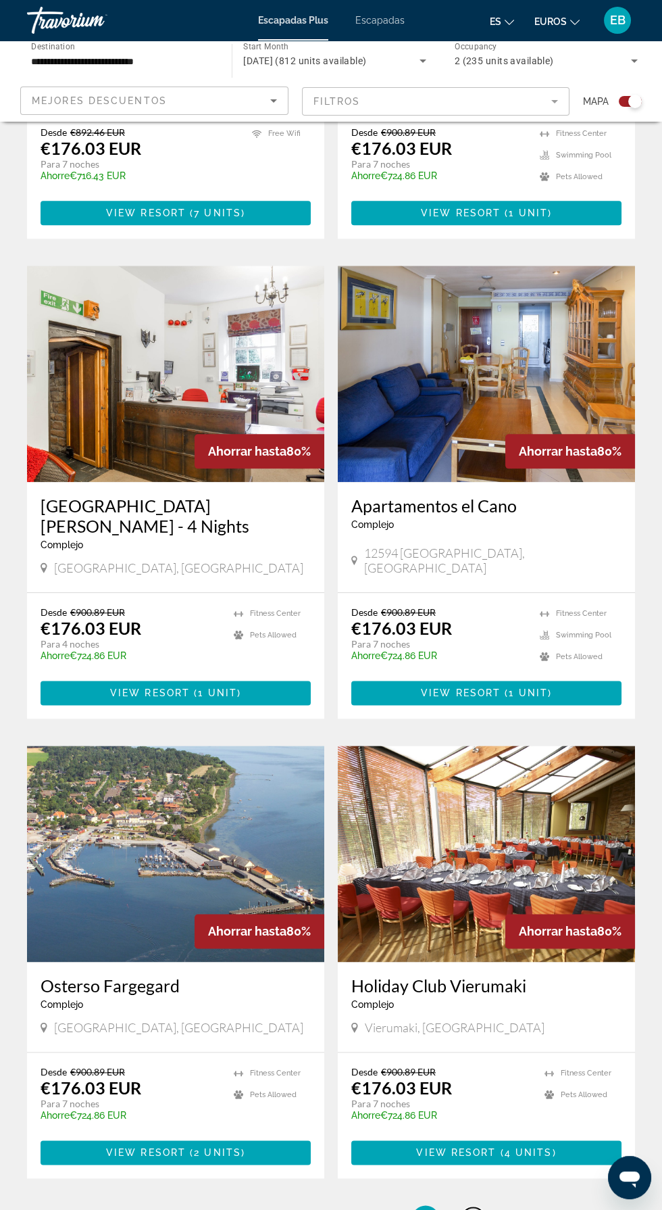
click at [472, 1209] on span "8" at bounding box center [473, 1218] width 7 height 15
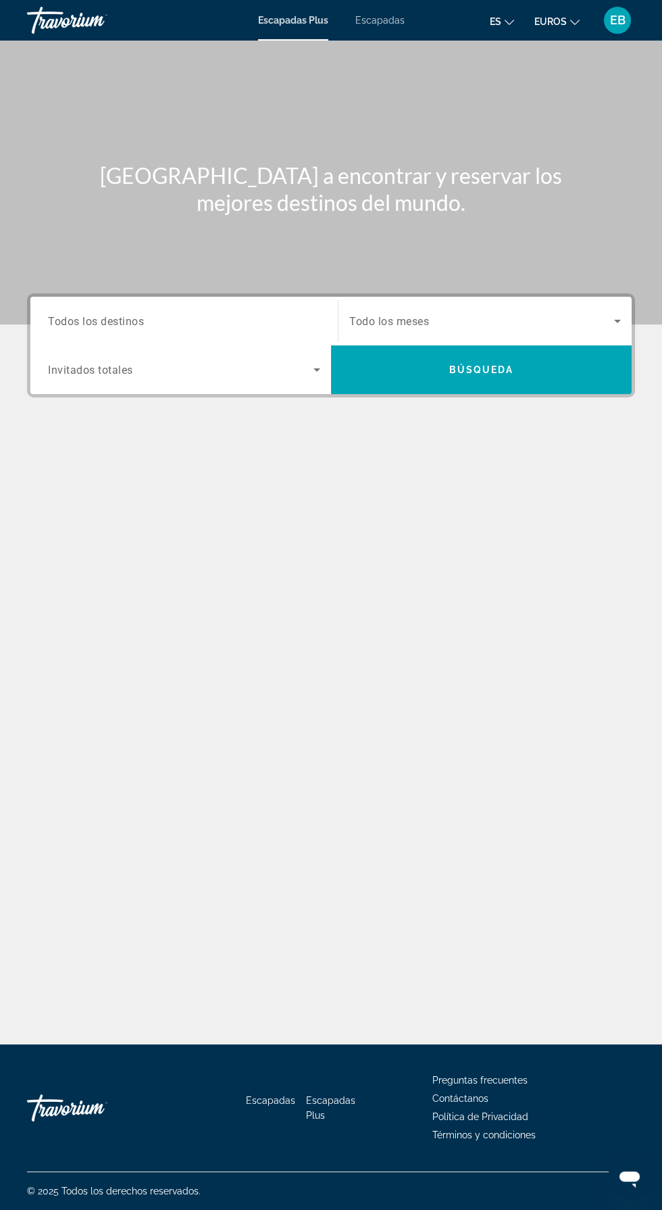
click at [589, 65] on div "Contenido principal" at bounding box center [331, 162] width 662 height 324
click at [214, 314] on input "Destination Todos los destinos" at bounding box center [184, 322] width 272 height 16
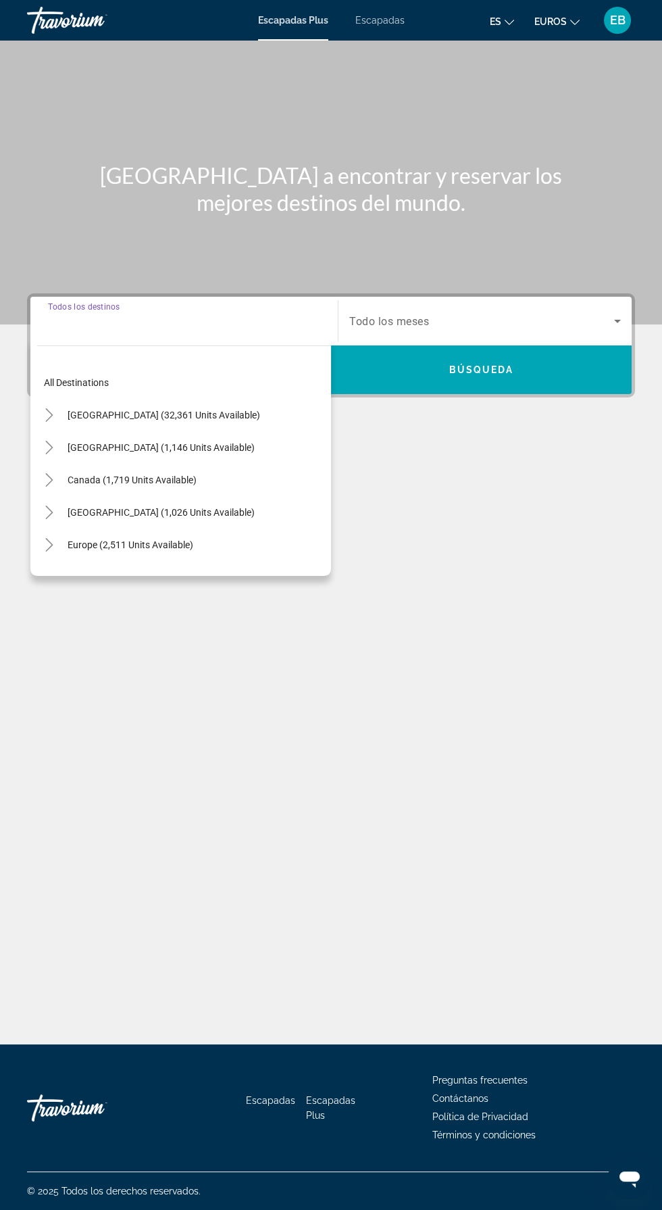
scroll to position [97, 0]
click at [195, 529] on span "Search widget" at bounding box center [130, 545] width 139 height 32
type input "**********"
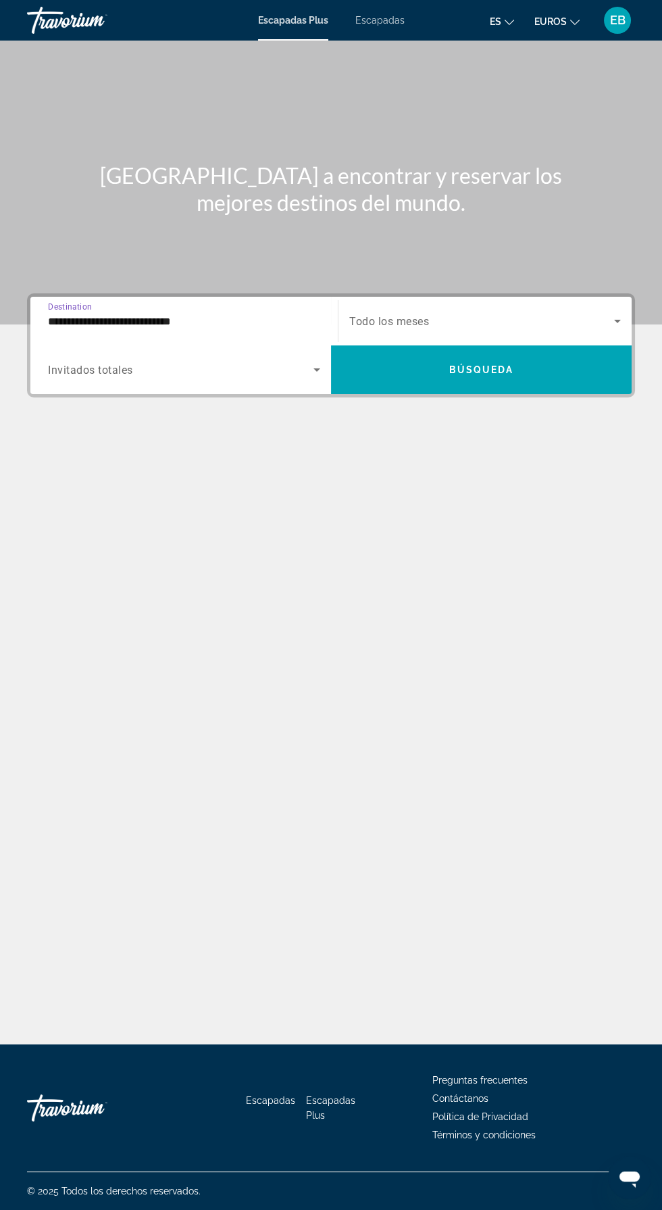
click at [258, 362] on span "Search widget" at bounding box center [181, 370] width 266 height 16
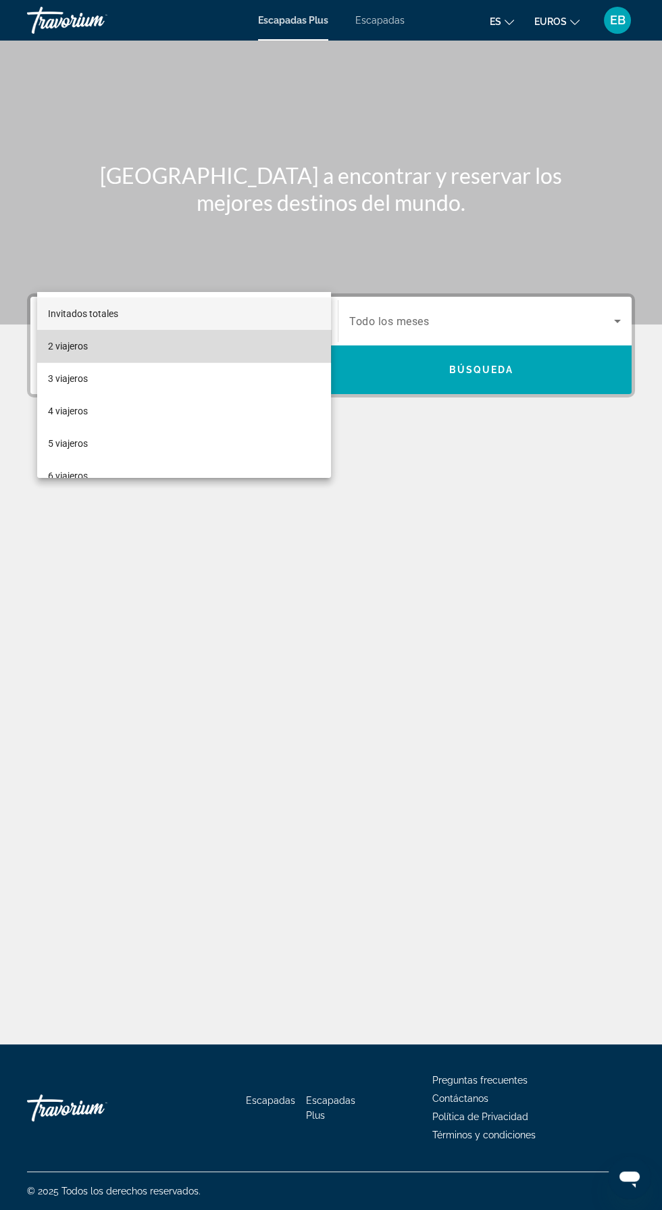
click at [210, 350] on mat-option "2 viajeros" at bounding box center [184, 346] width 294 height 32
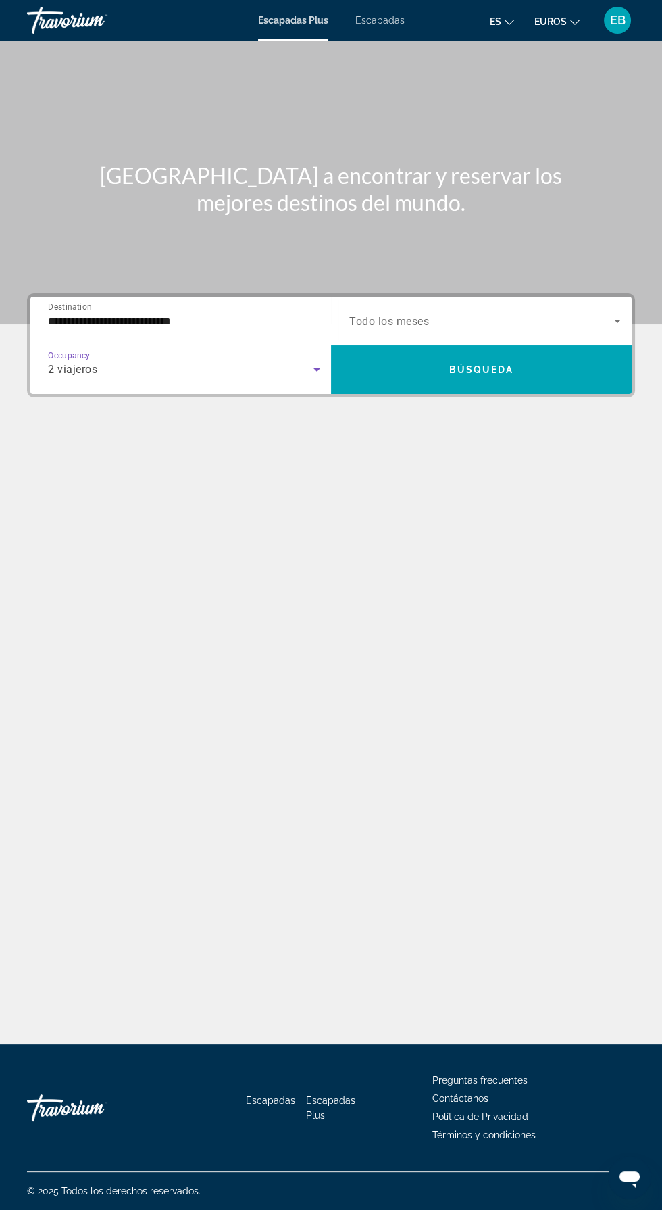
click at [555, 313] on span "Search widget" at bounding box center [481, 321] width 265 height 16
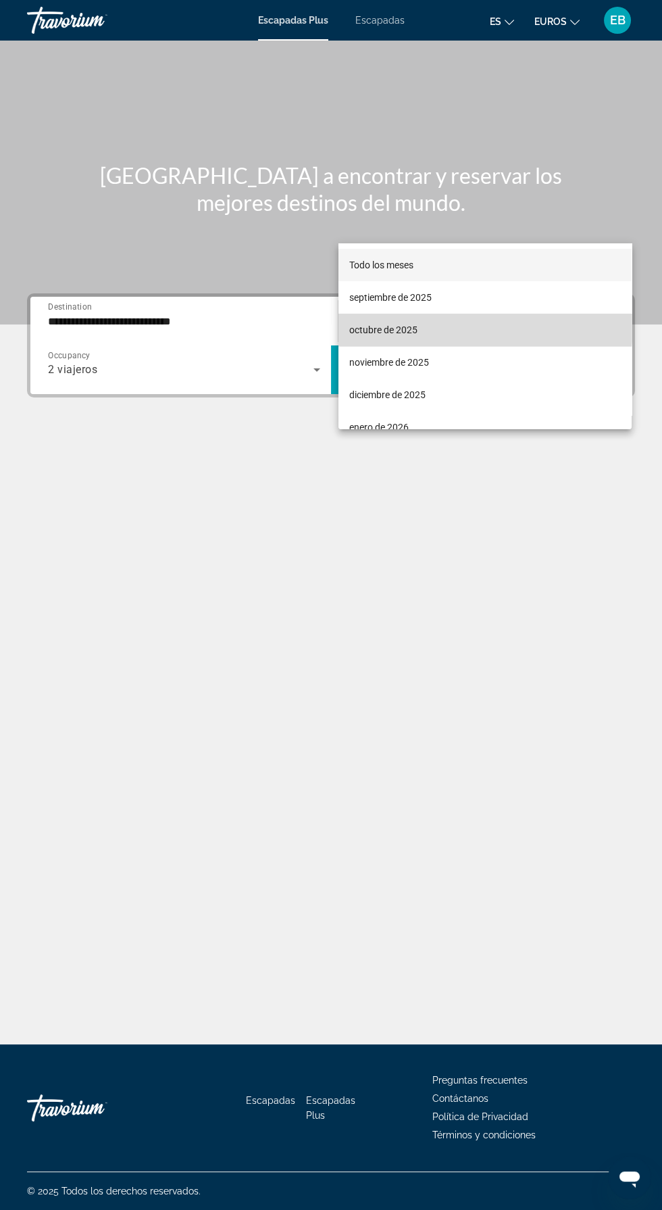
click at [413, 324] on font "octubre de 2025" at bounding box center [383, 329] width 68 height 11
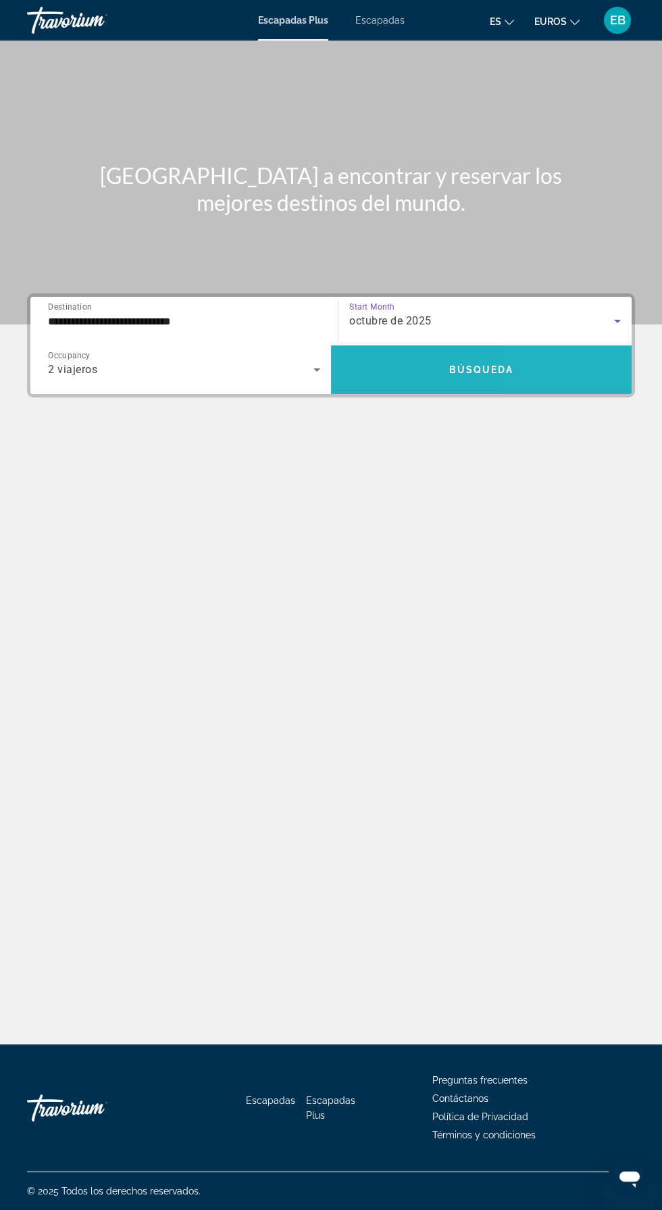
click at [552, 354] on span "Search widget" at bounding box center [481, 370] width 301 height 32
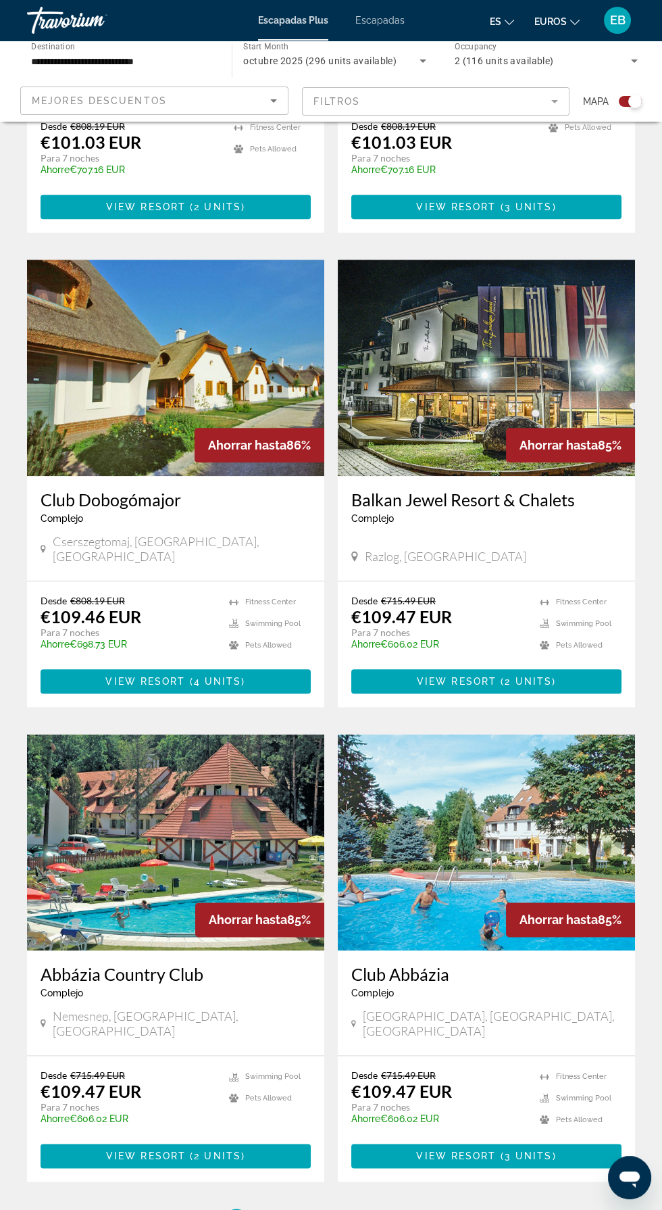
scroll to position [2083, 0]
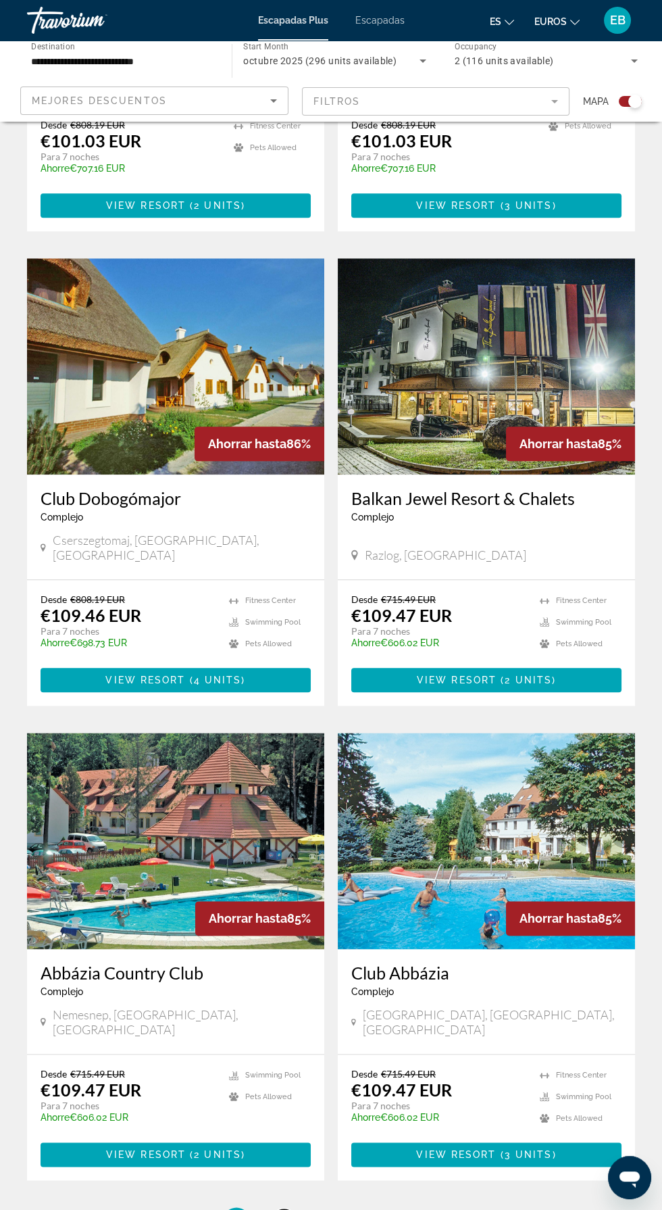
click at [285, 1209] on span "2" at bounding box center [284, 1220] width 7 height 15
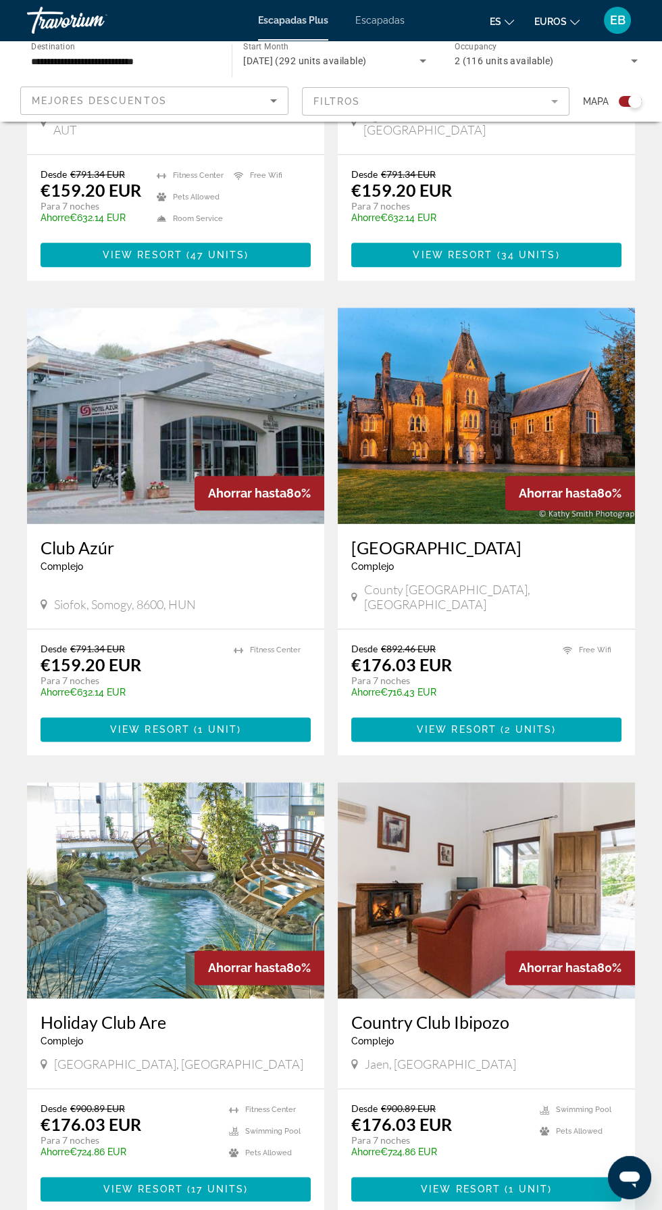
scroll to position [2162, 0]
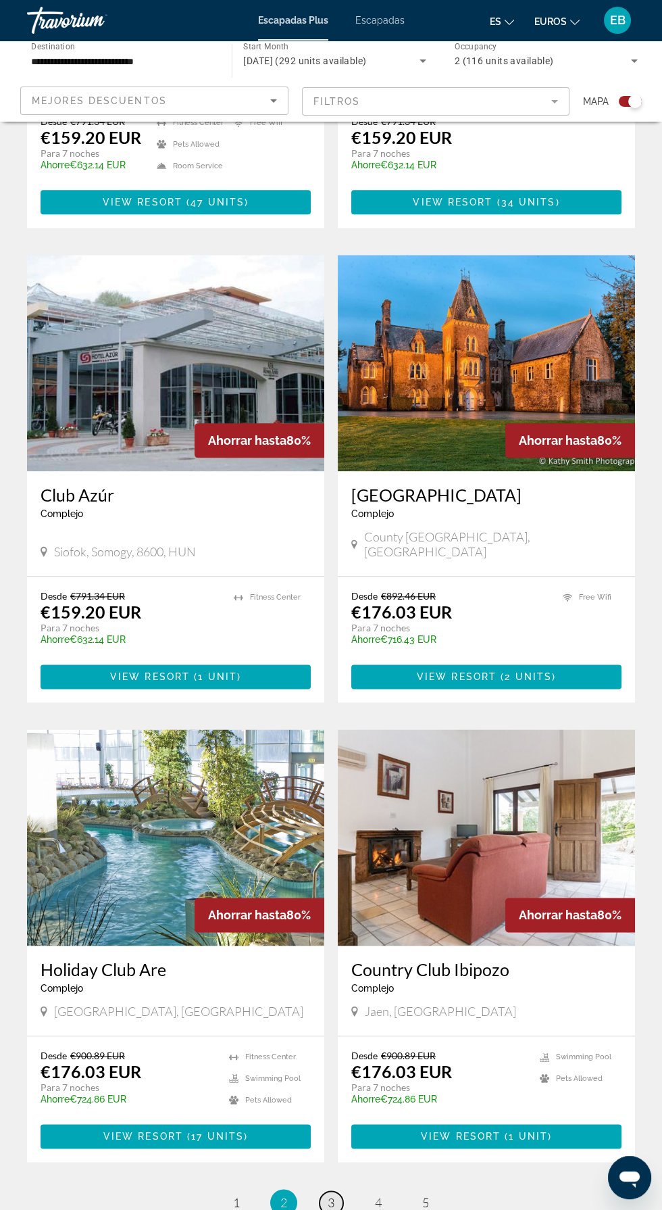
click at [333, 1195] on span "3" at bounding box center [331, 1202] width 7 height 15
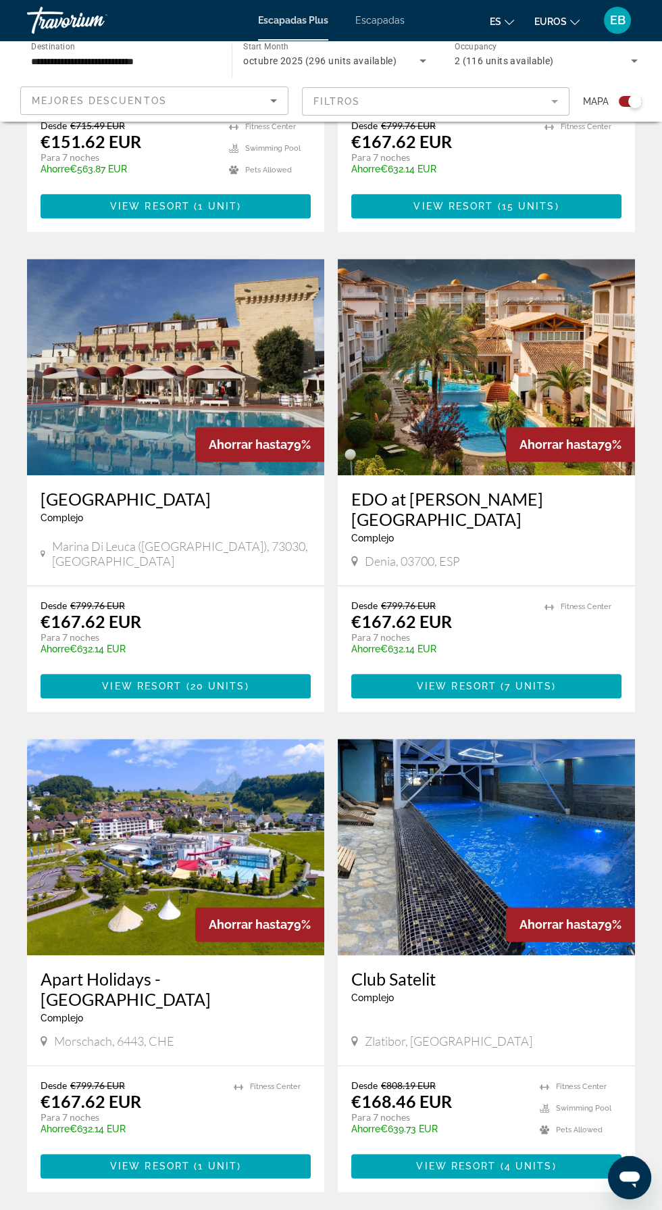
scroll to position [2122, 0]
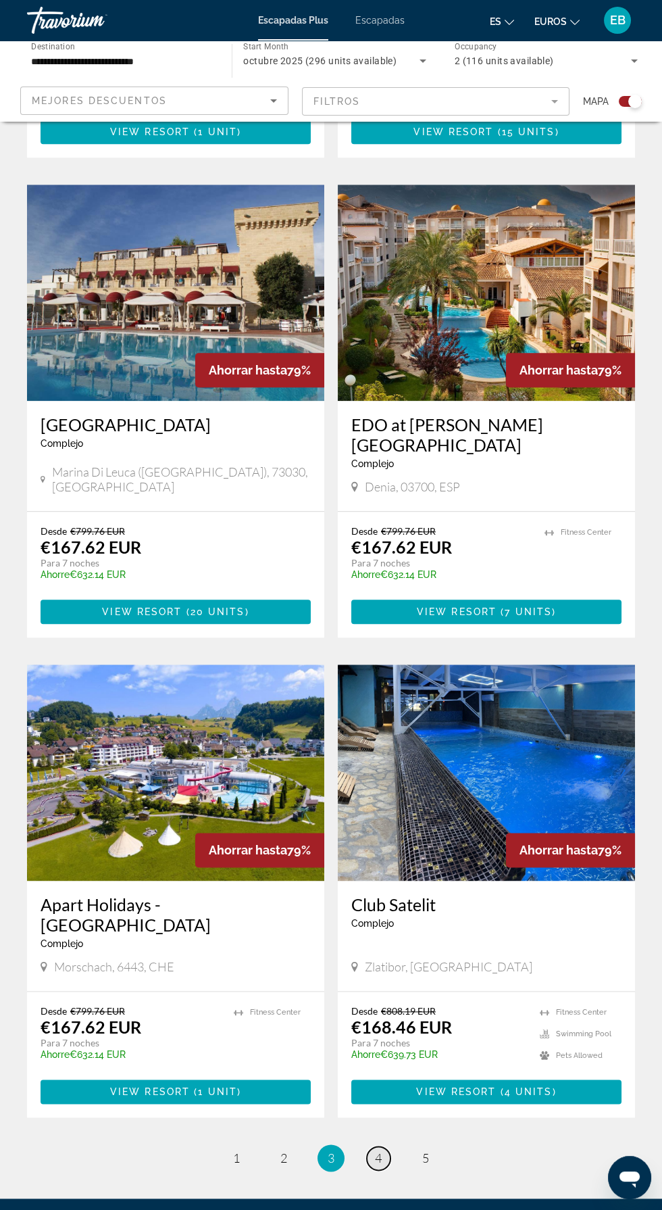
click at [379, 1150] on span "4" at bounding box center [378, 1157] width 7 height 15
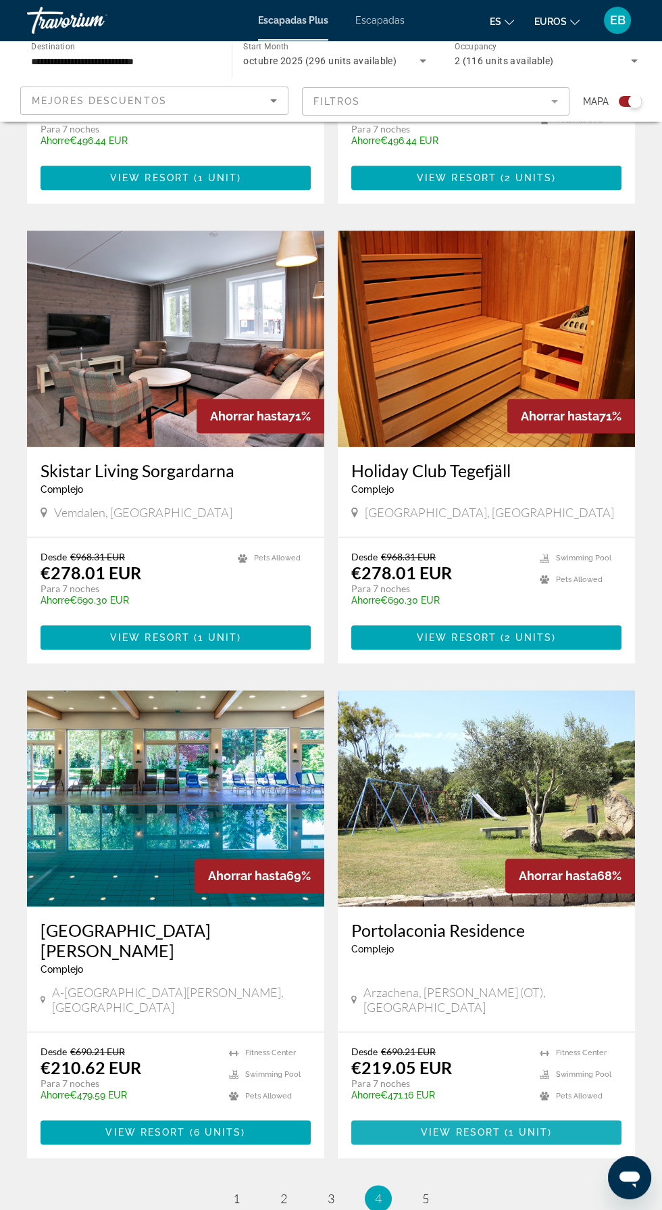
scroll to position [2122, 0]
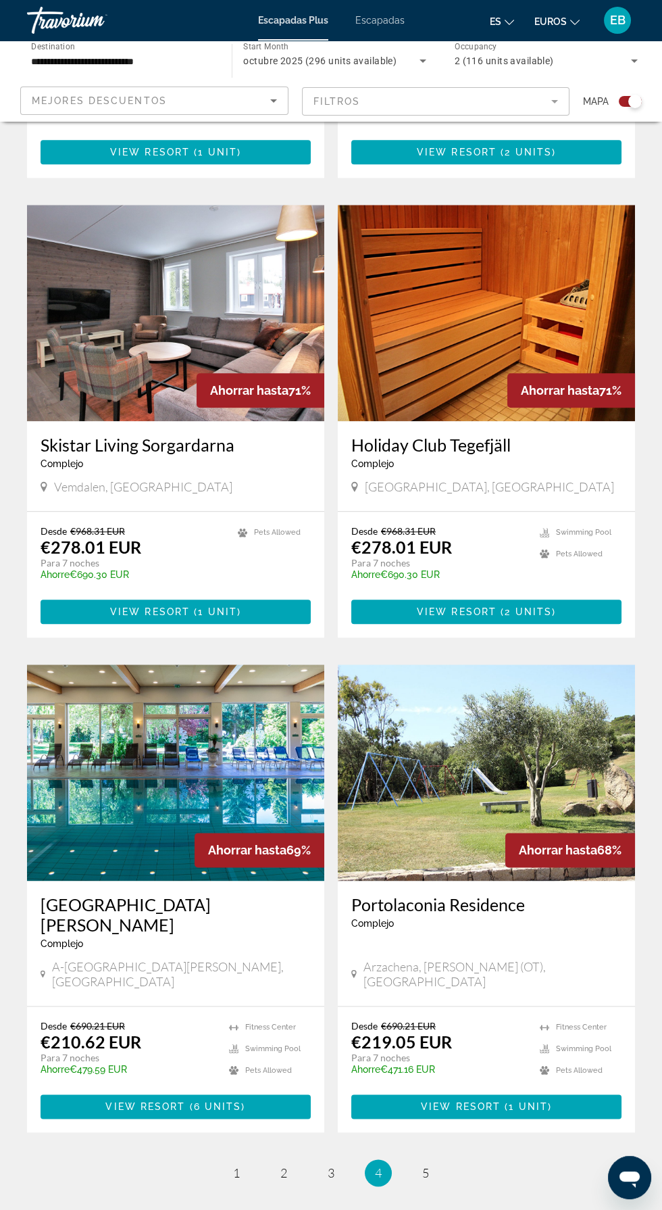
click at [450, 1159] on ul "4 / 5 page 1 page 2 page 3 You're on page 4 page 5" at bounding box center [331, 1172] width 608 height 27
click at [429, 1165] on span "5" at bounding box center [425, 1172] width 7 height 15
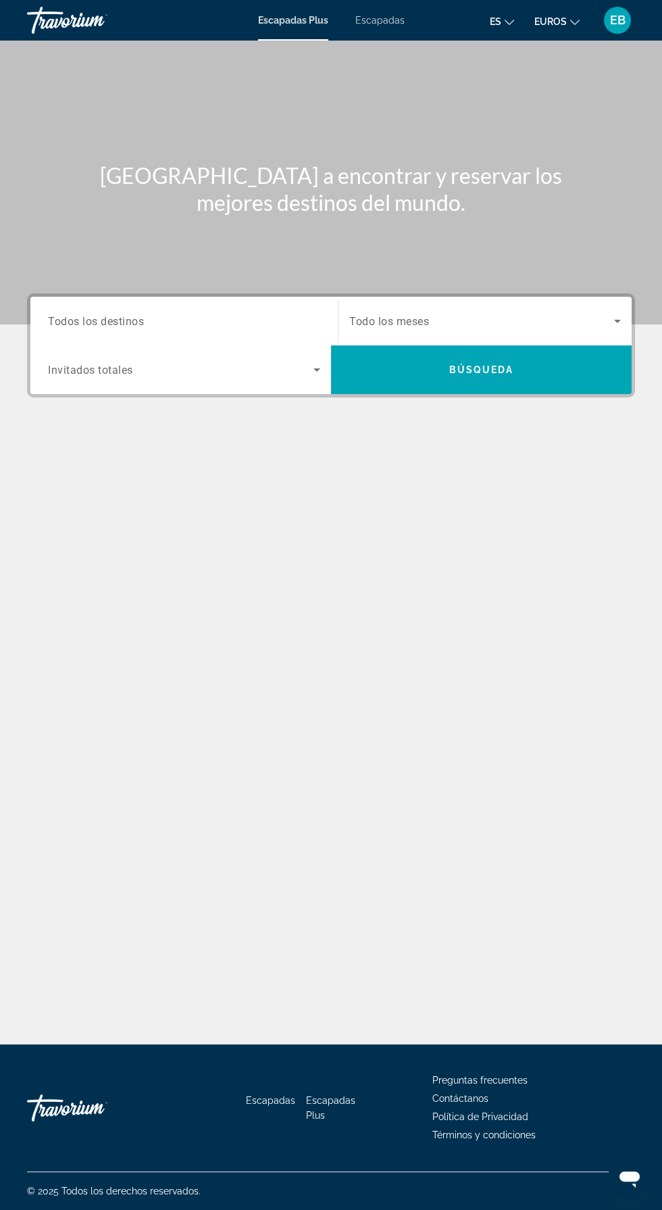
click at [456, 314] on span "Search widget" at bounding box center [481, 321] width 265 height 16
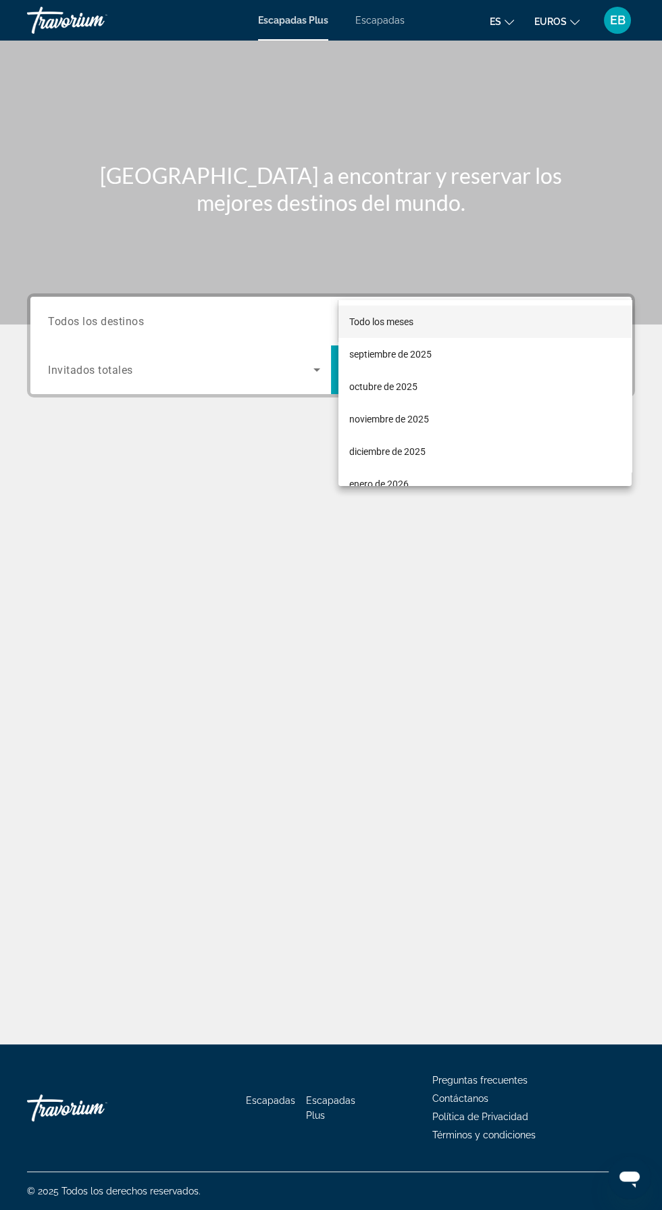
scroll to position [97, 0]
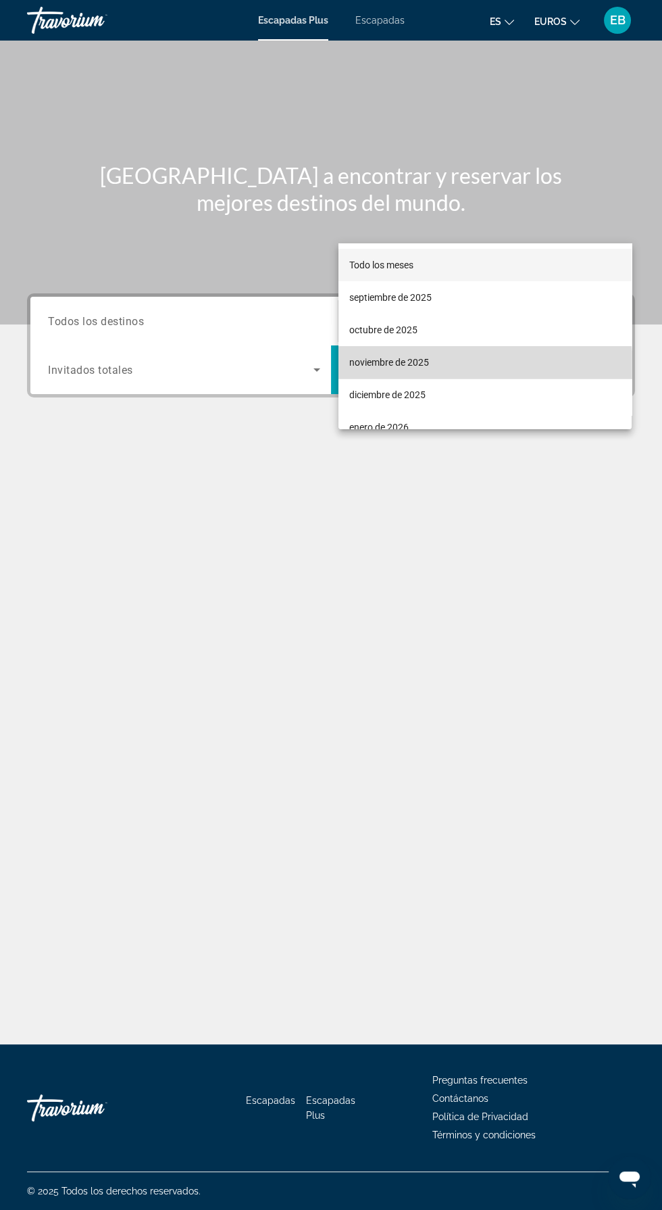
click at [435, 368] on mat-option "noviembre de 2025" at bounding box center [485, 362] width 293 height 32
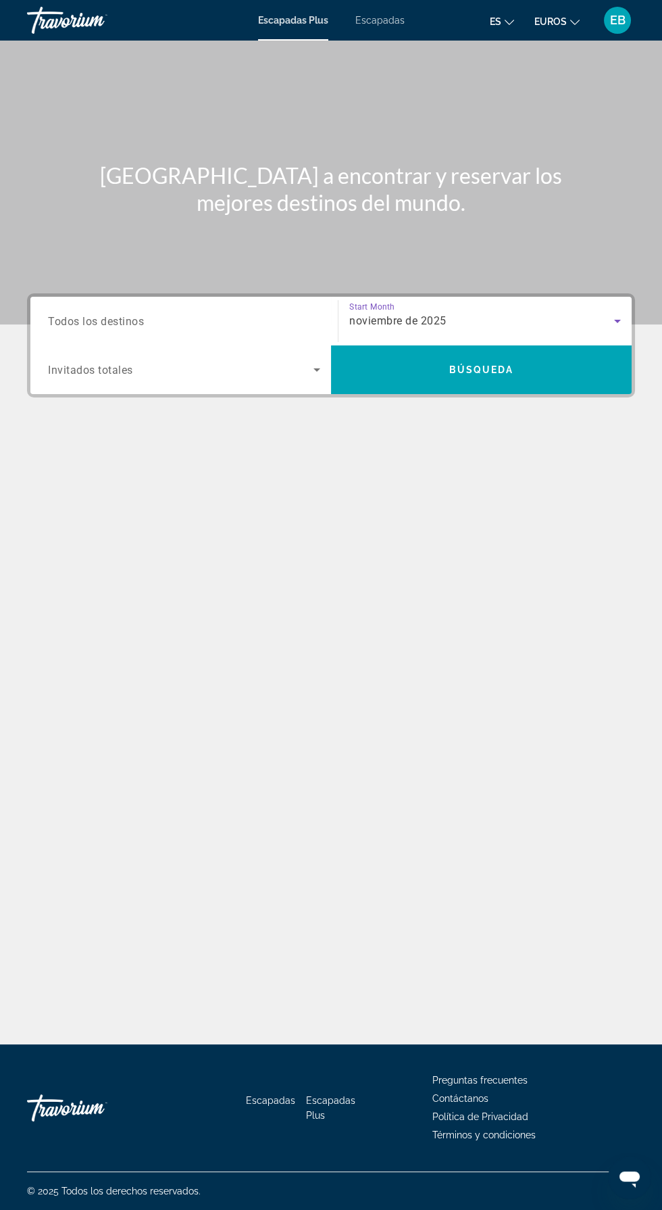
click at [222, 314] on input "Destination Todos los destinos" at bounding box center [184, 322] width 272 height 16
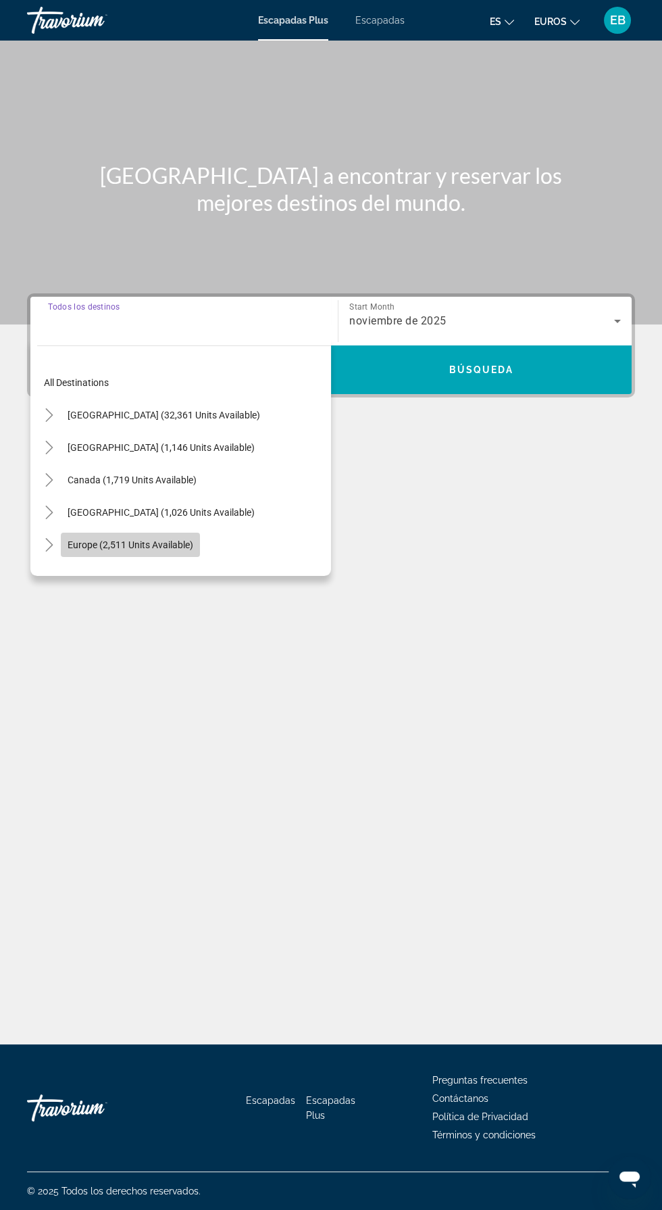
click at [176, 539] on span "Europe (2,511 units available)" at bounding box center [131, 544] width 126 height 11
type input "**********"
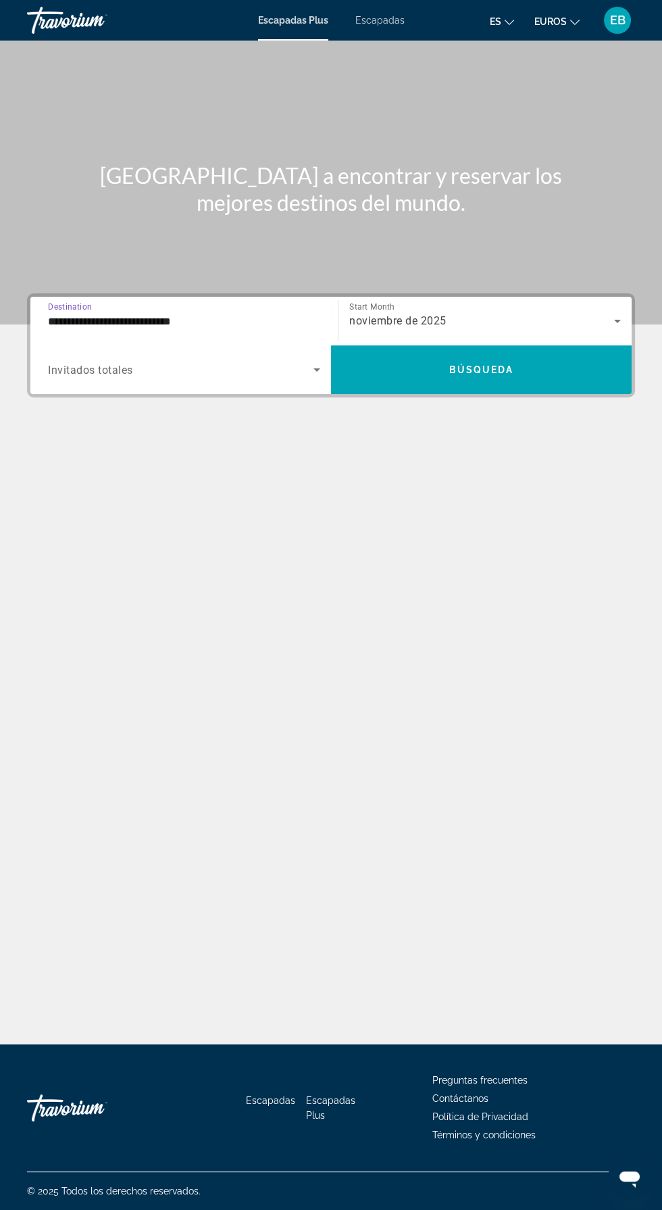
click at [276, 362] on span "Search widget" at bounding box center [181, 370] width 266 height 16
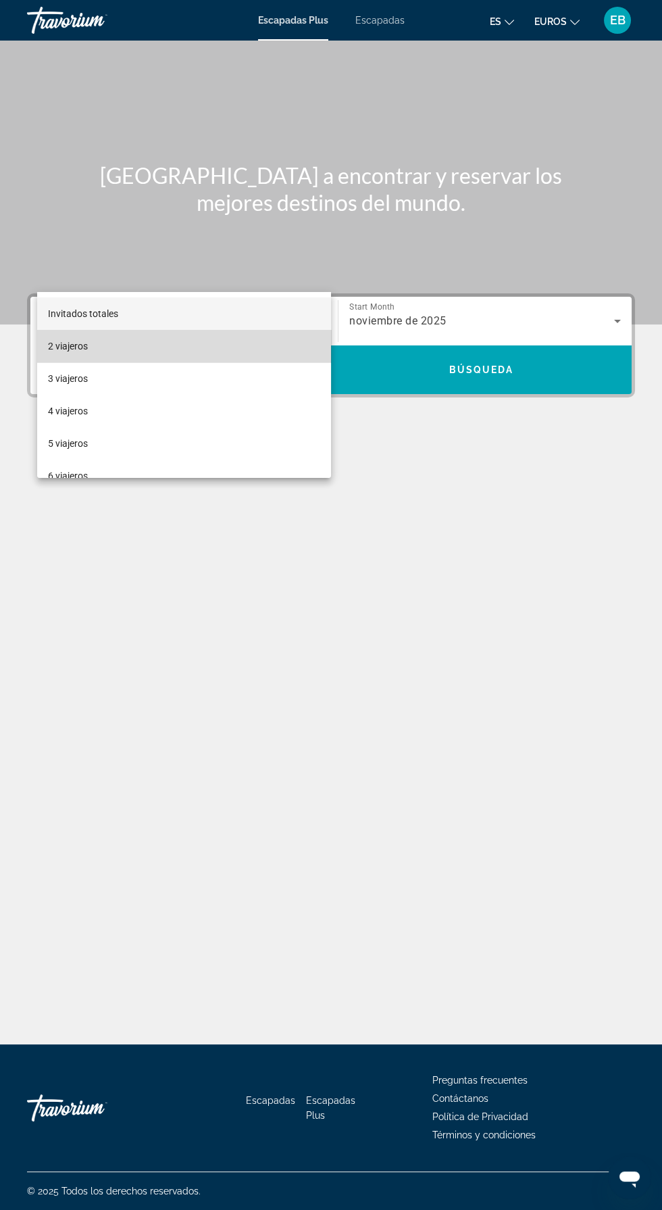
click at [185, 347] on mat-option "2 viajeros" at bounding box center [184, 346] width 294 height 32
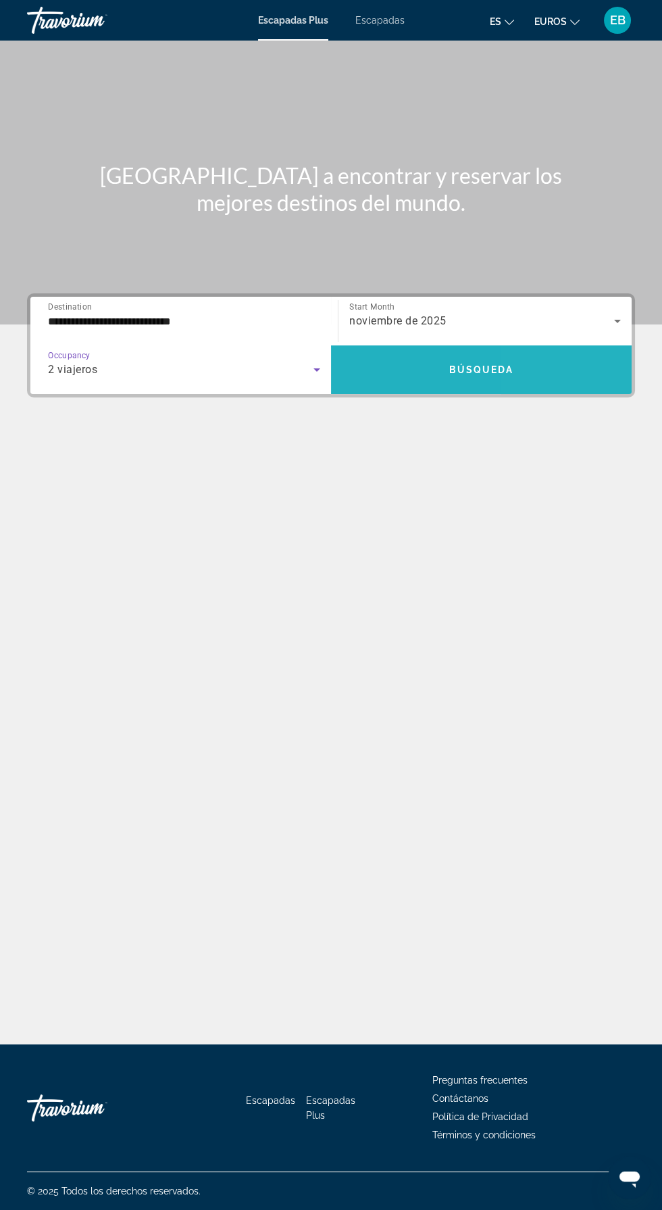
click at [552, 354] on span "Search widget" at bounding box center [481, 370] width 301 height 32
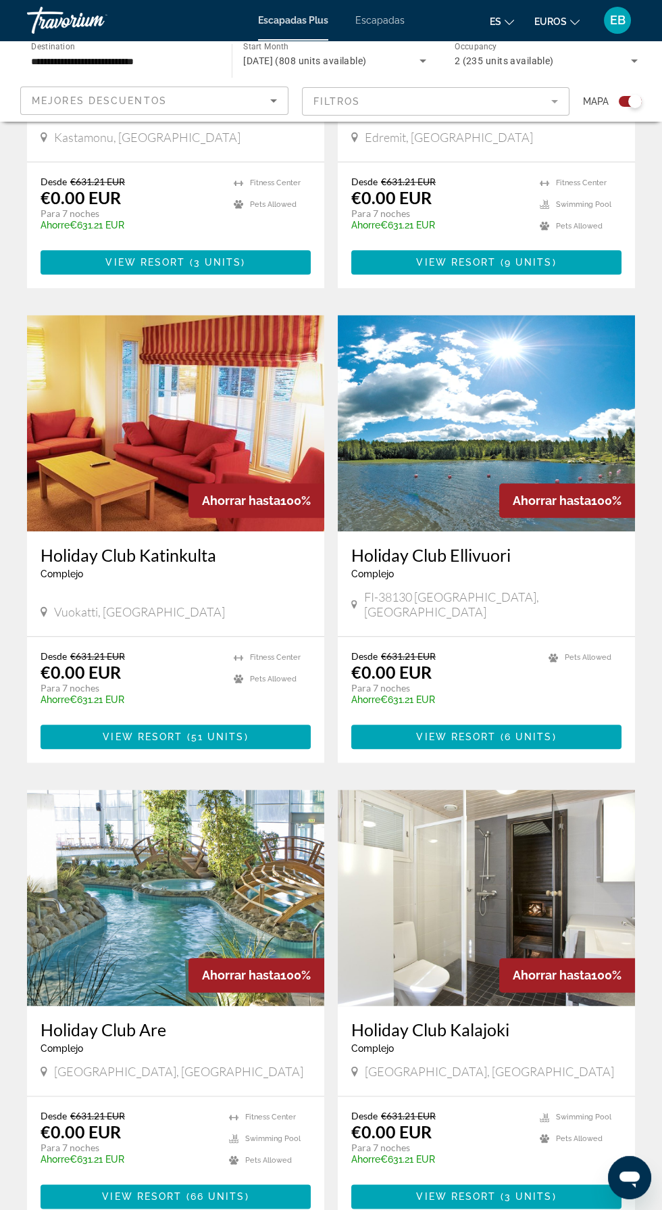
scroll to position [2122, 0]
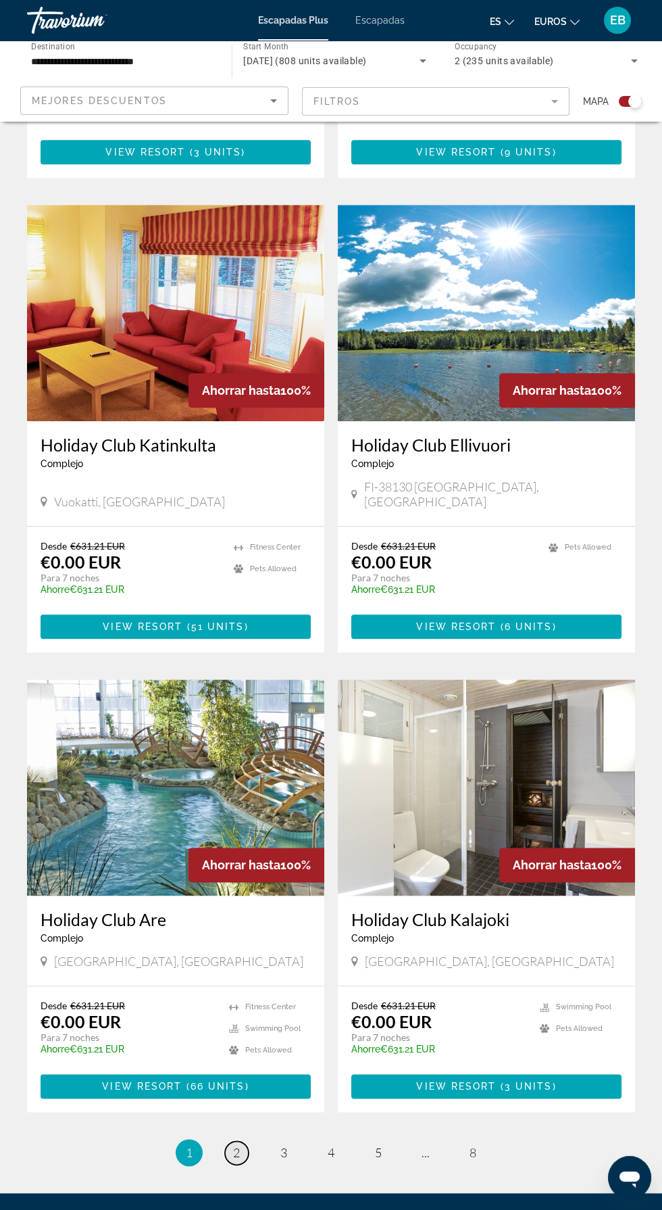
click at [236, 1145] on span "2" at bounding box center [236, 1152] width 7 height 15
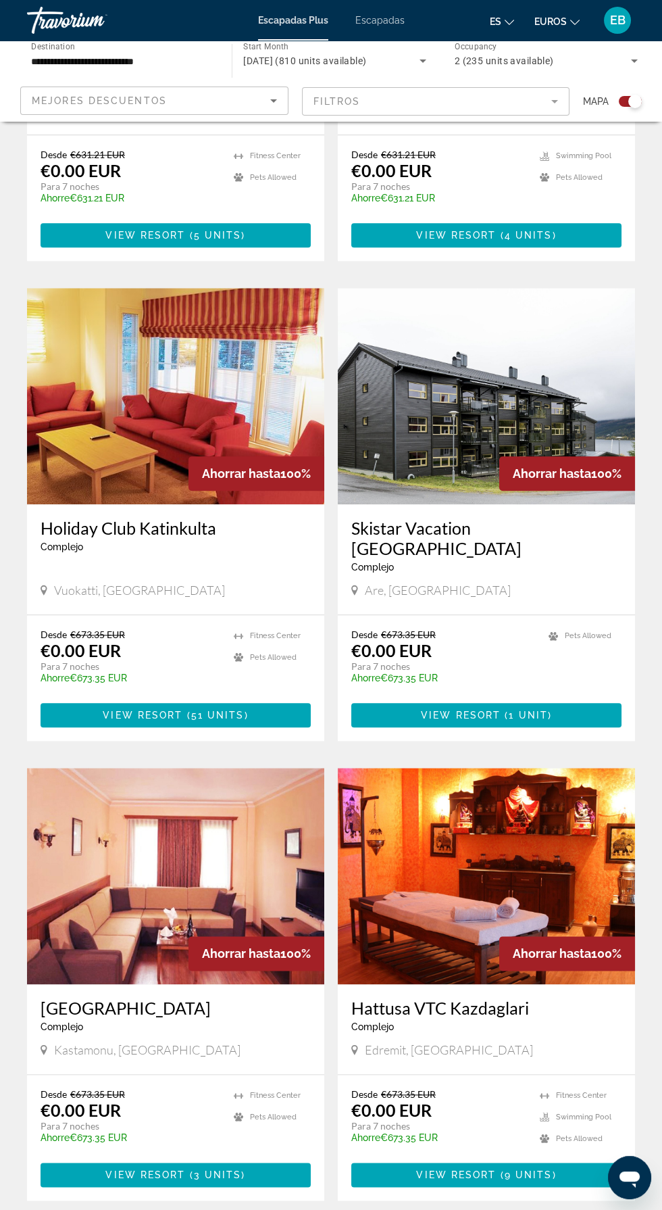
scroll to position [2029, 0]
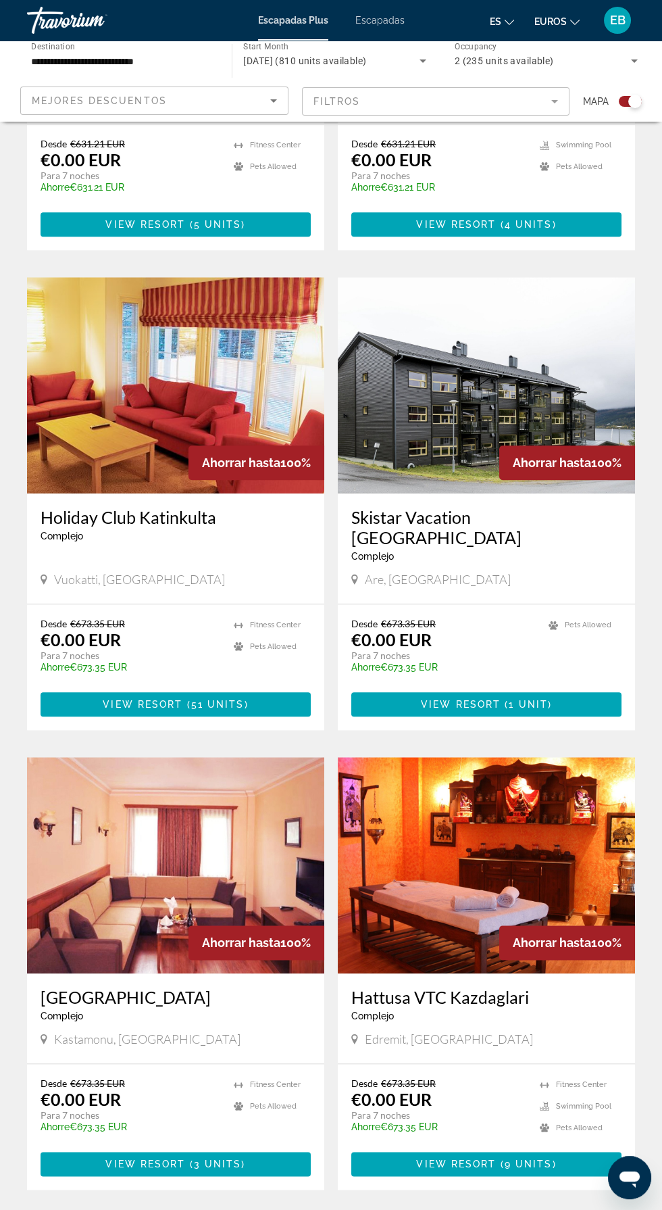
click at [286, 1209] on span "3" at bounding box center [284, 1230] width 7 height 15
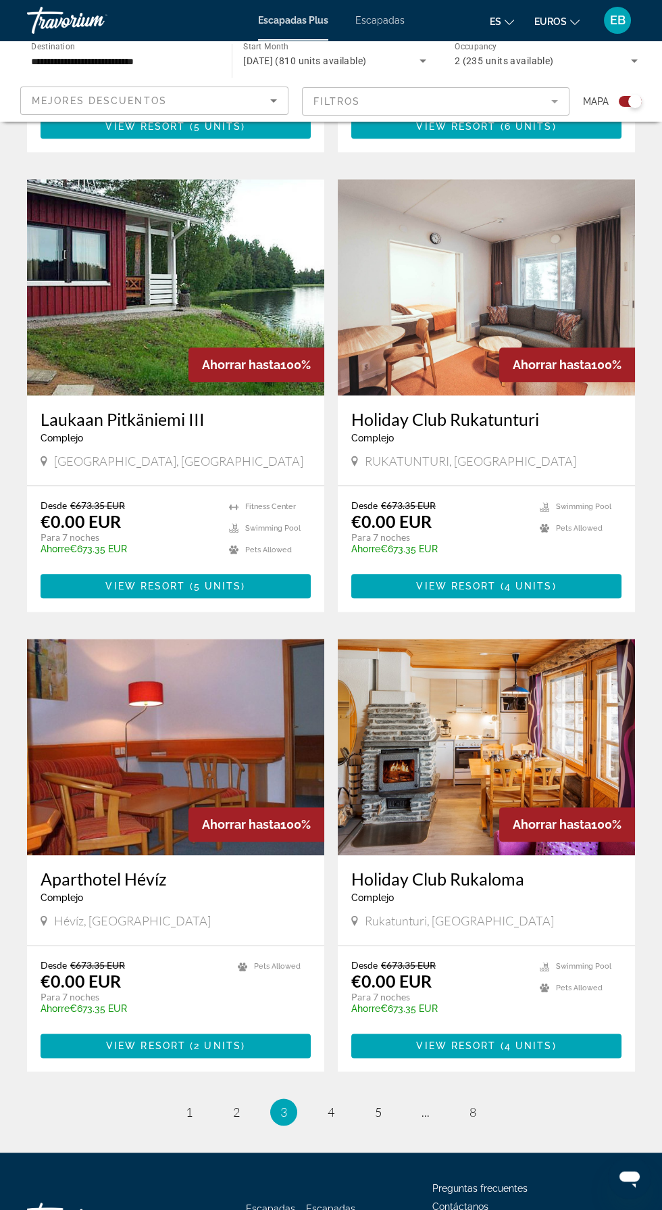
scroll to position [2142, 0]
click at [331, 1104] on span "4" at bounding box center [331, 1111] width 7 height 15
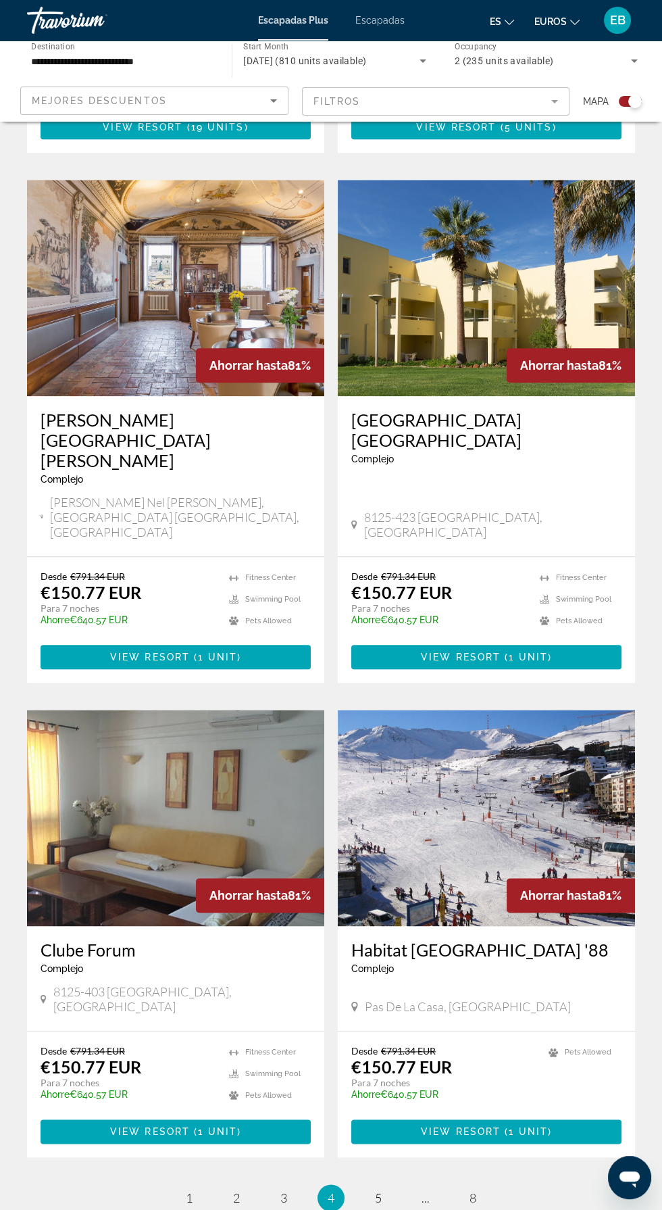
scroll to position [2122, 0]
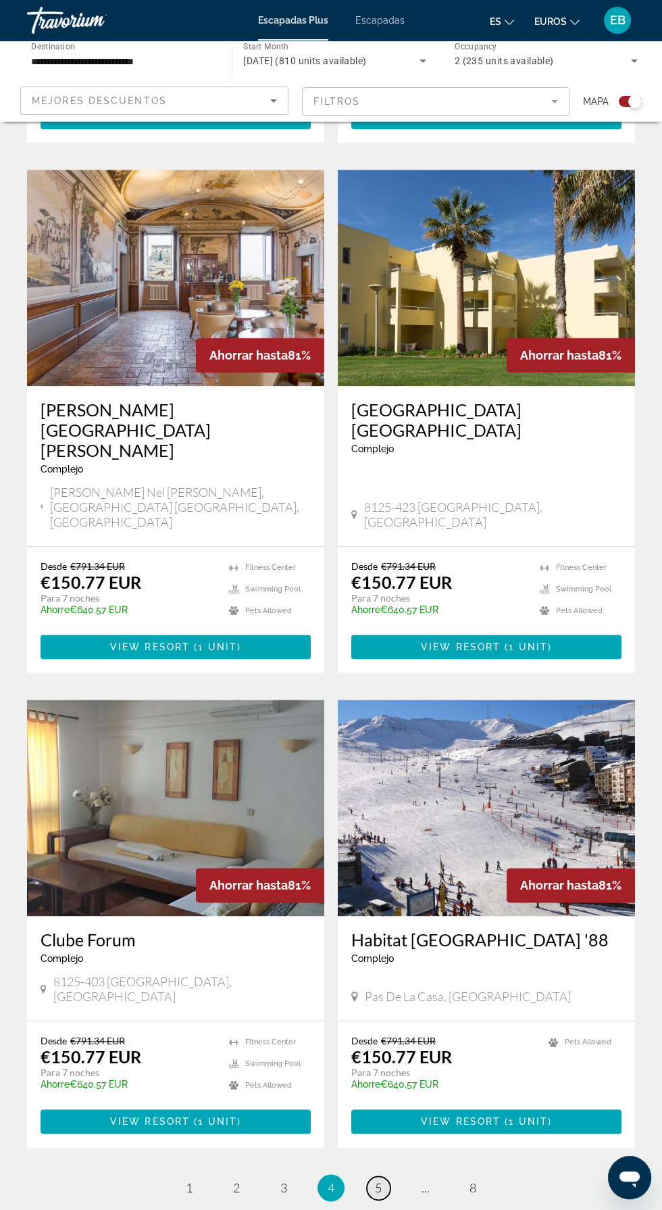
click at [379, 1180] on span "5" at bounding box center [378, 1187] width 7 height 15
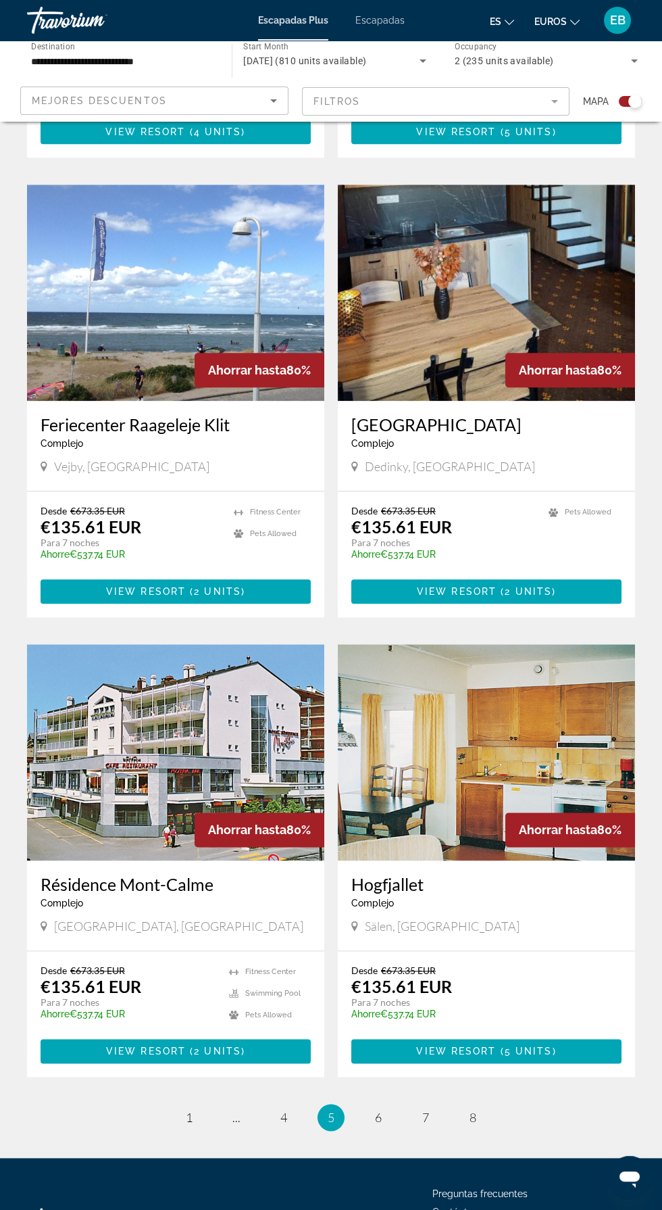
scroll to position [2198, 0]
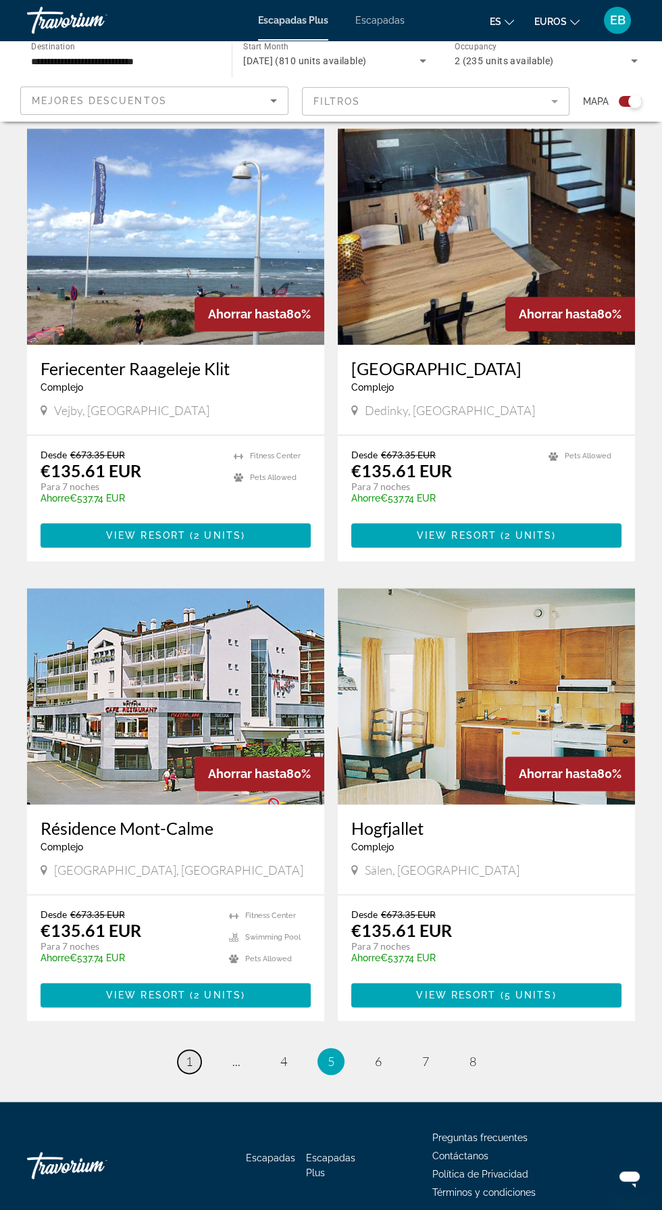
click at [184, 1050] on link "page 1" at bounding box center [190, 1062] width 24 height 24
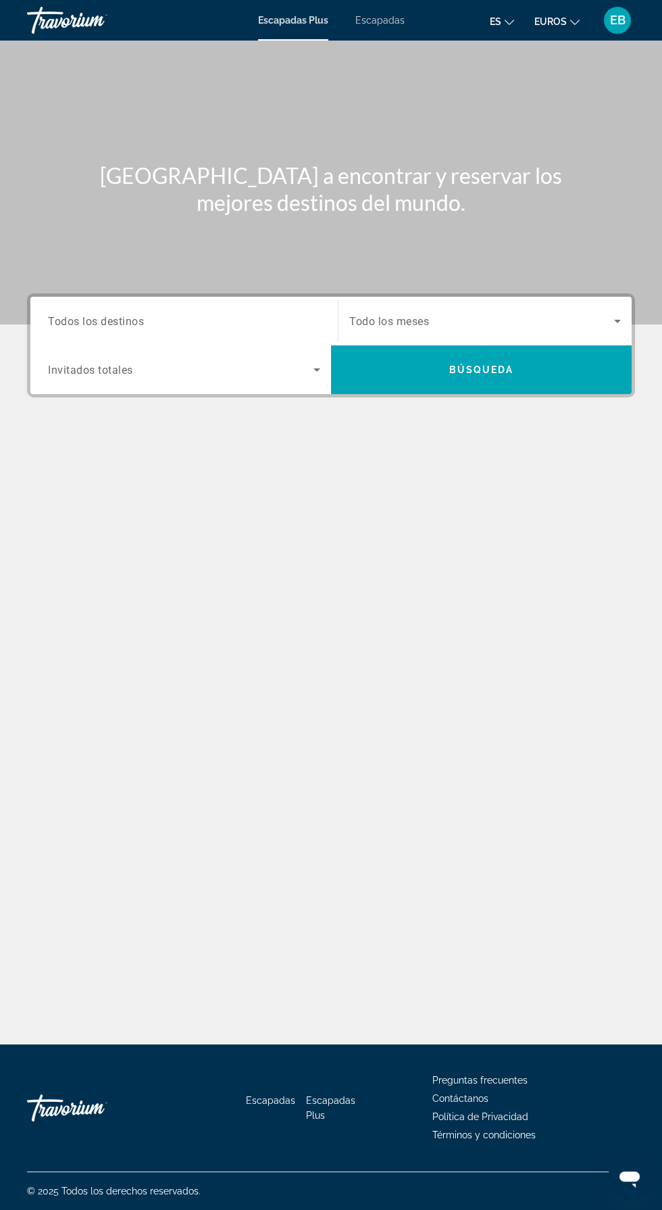
click at [203, 318] on input "Destination Todos los destinos" at bounding box center [184, 322] width 272 height 16
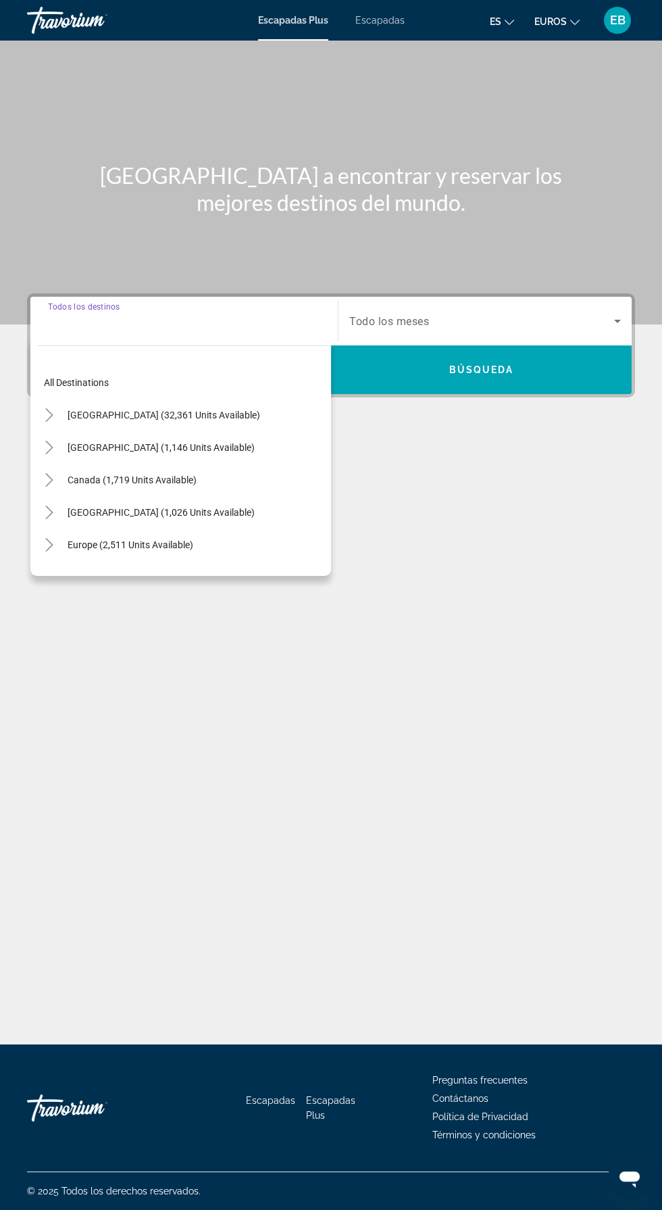
scroll to position [97, 0]
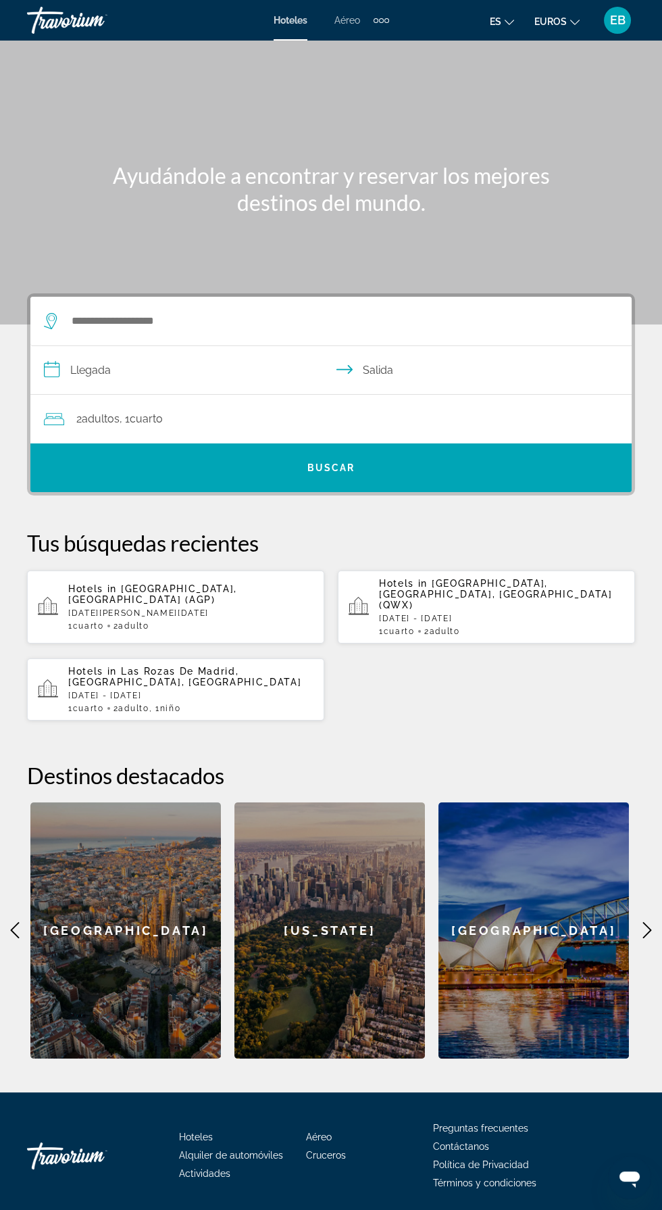
scroll to position [97, 0]
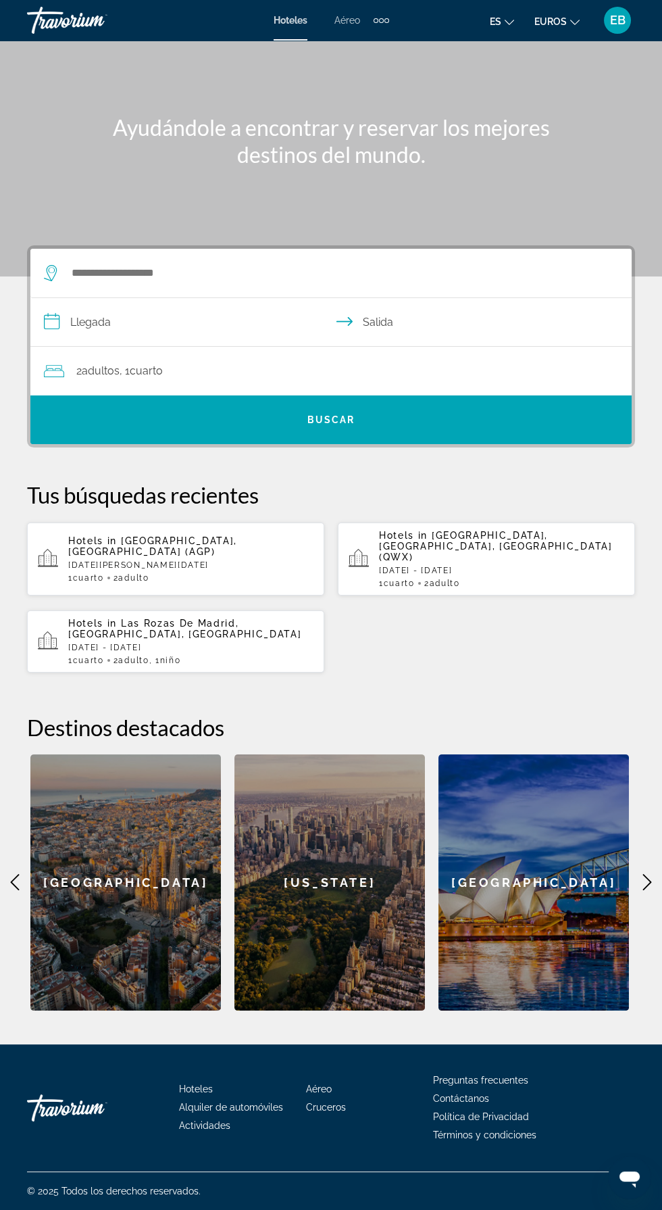
click at [150, 819] on div "Barcelona" at bounding box center [125, 882] width 191 height 256
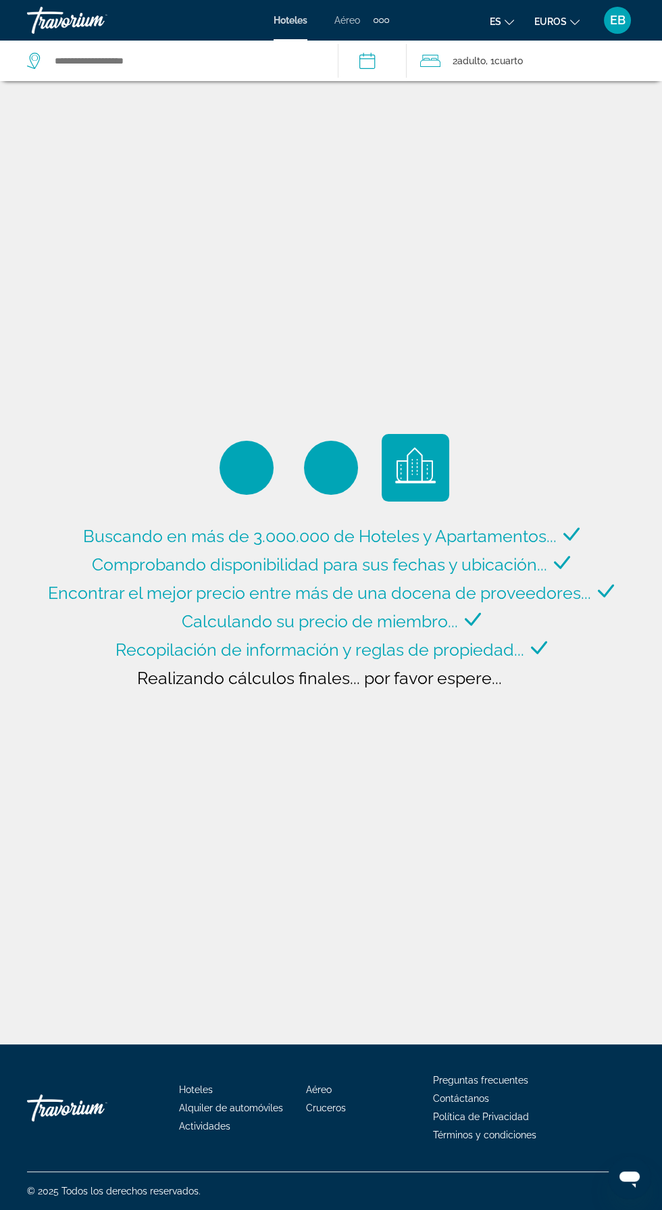
type input "**********"
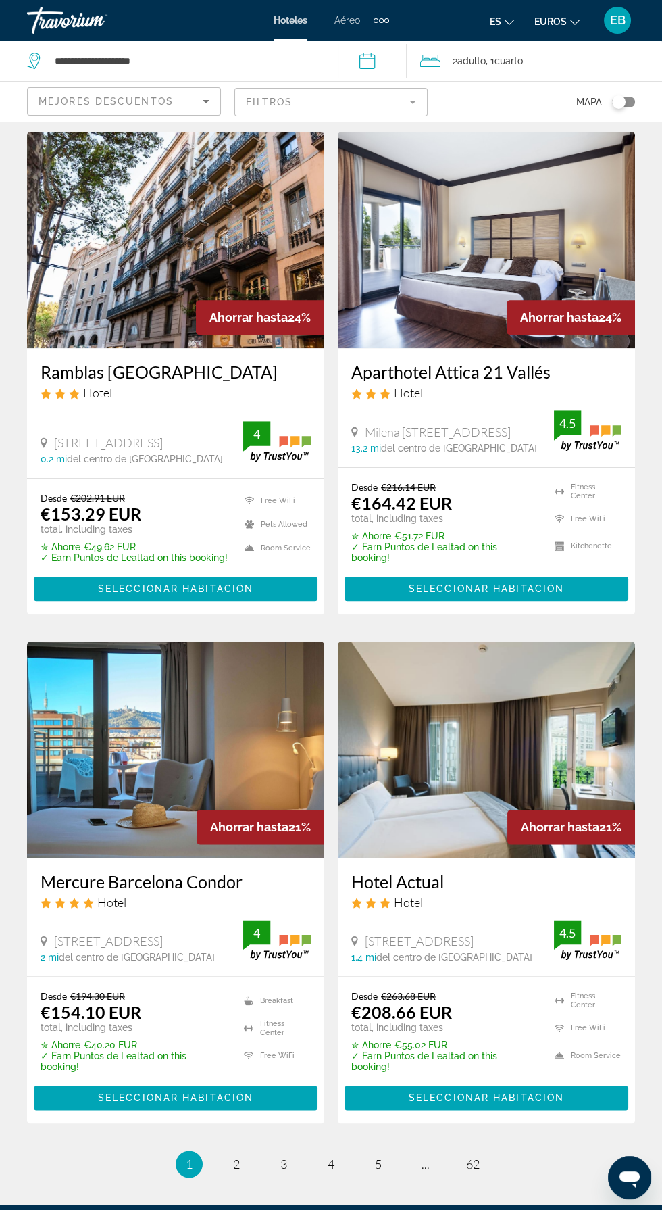
scroll to position [2096, 0]
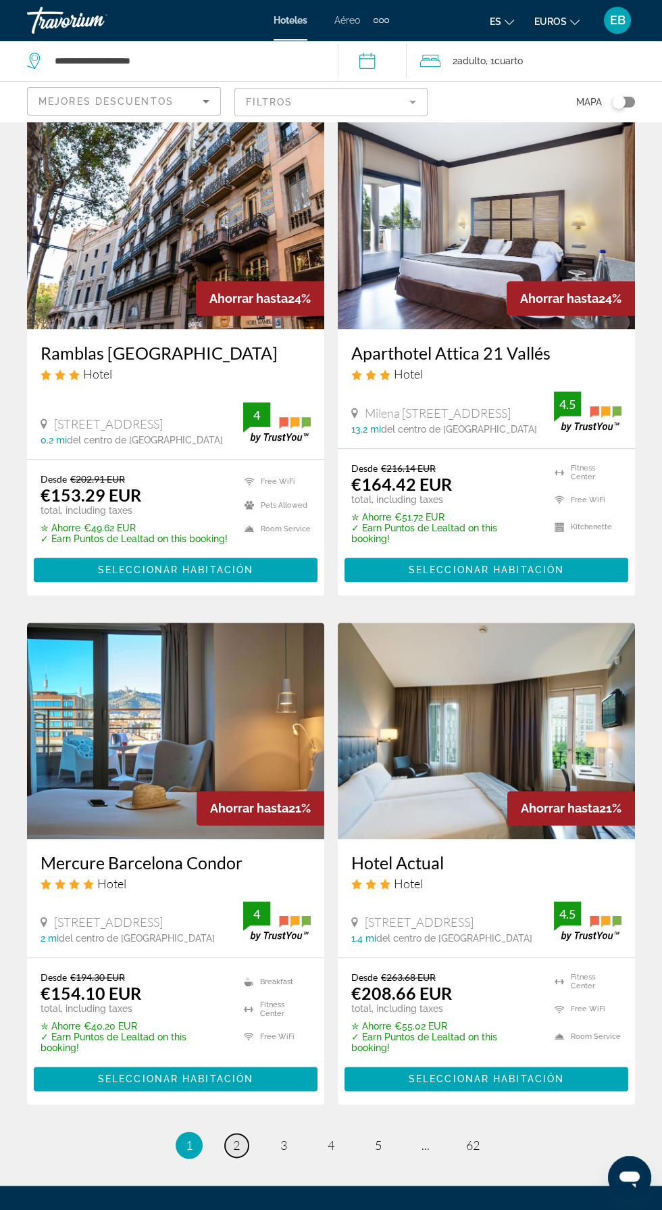
click at [236, 1138] on span "2" at bounding box center [236, 1145] width 7 height 15
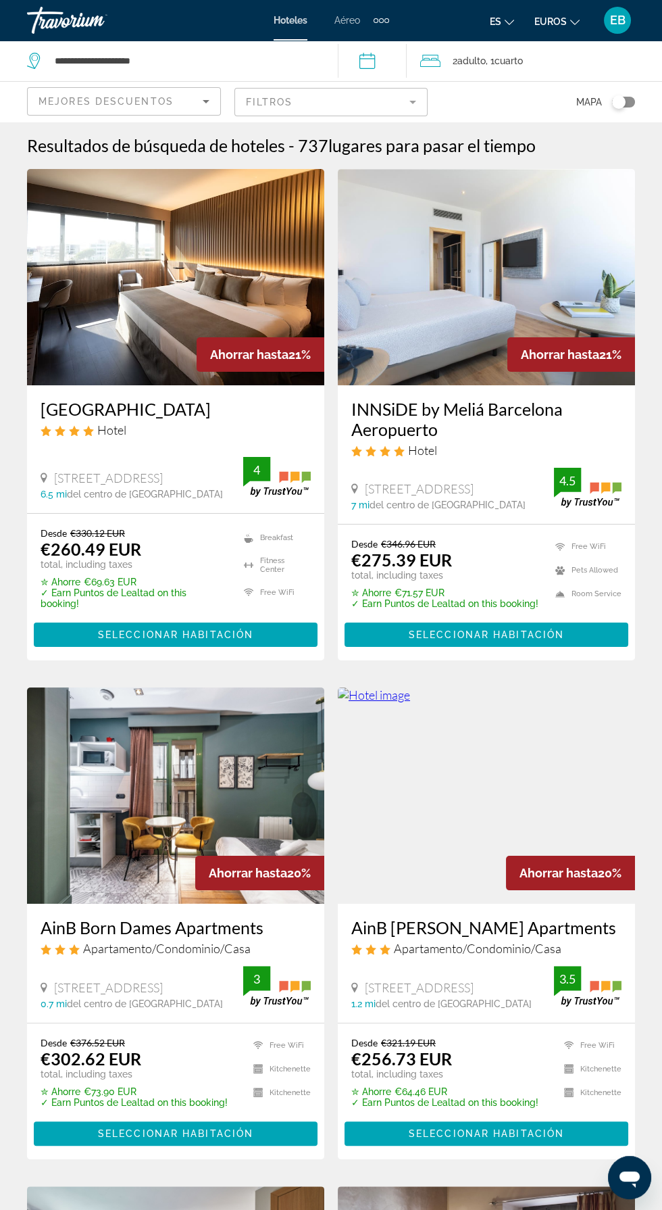
click at [330, 98] on mat-form-field "Filtros" at bounding box center [332, 102] width 194 height 28
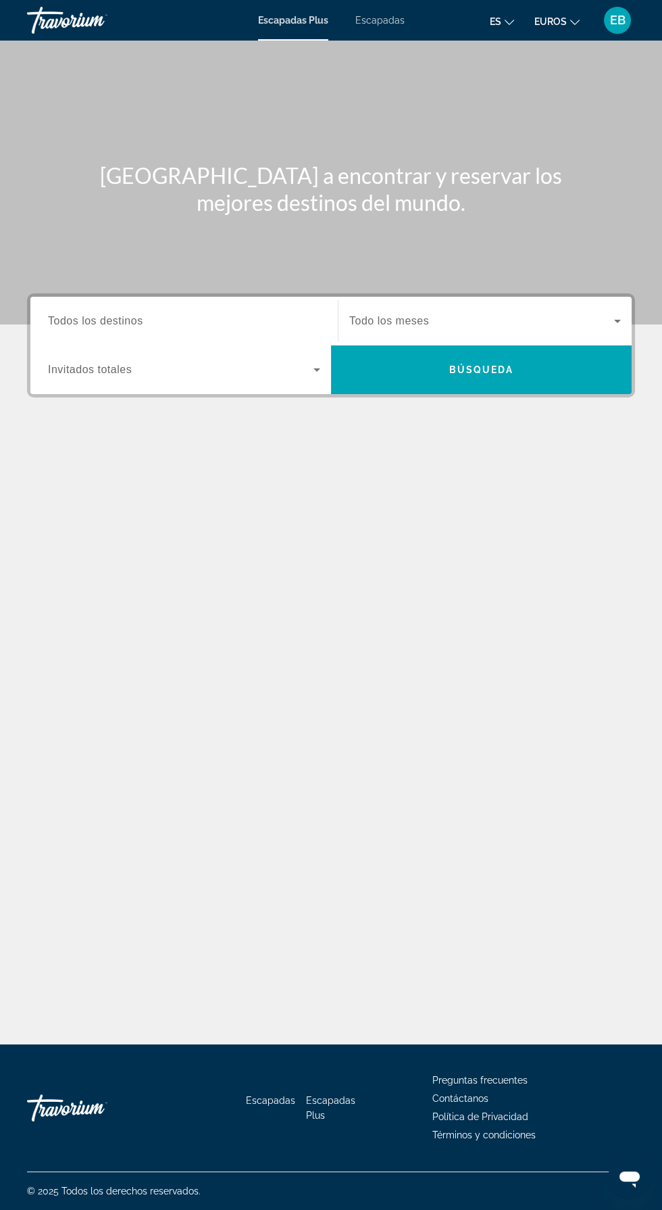
click at [192, 319] on input "Destination Todos los destinos" at bounding box center [184, 322] width 272 height 16
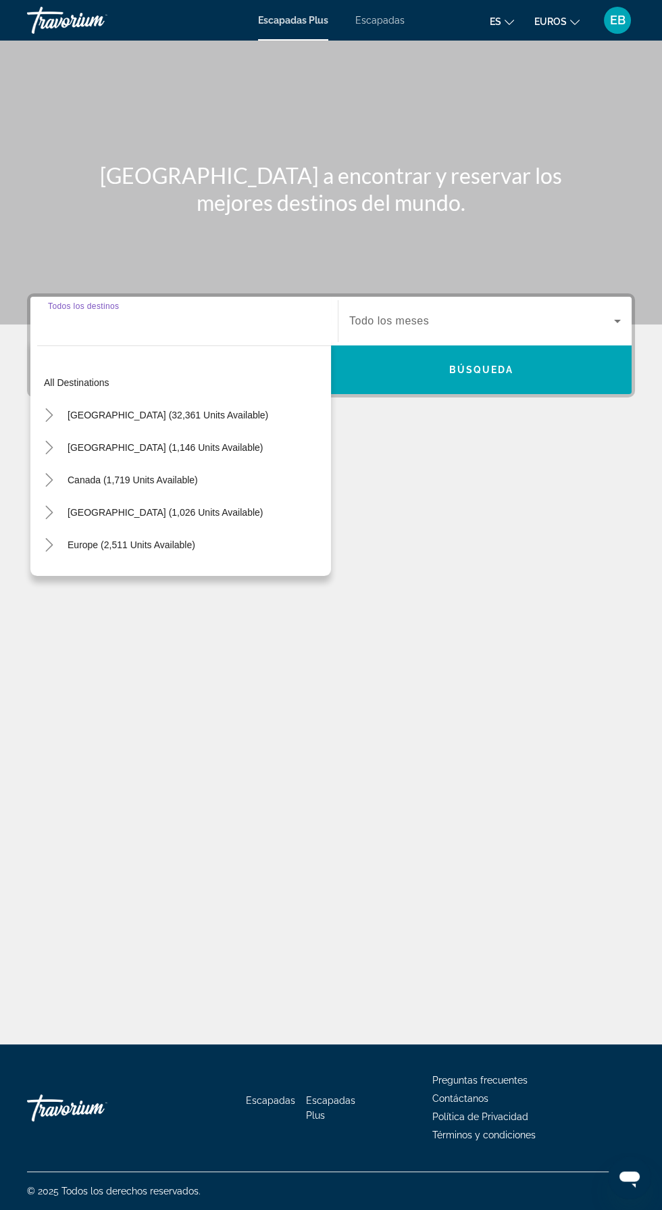
scroll to position [97, 0]
click at [182, 539] on span "Europe (2,511 units available)" at bounding box center [132, 544] width 128 height 11
type input "**********"
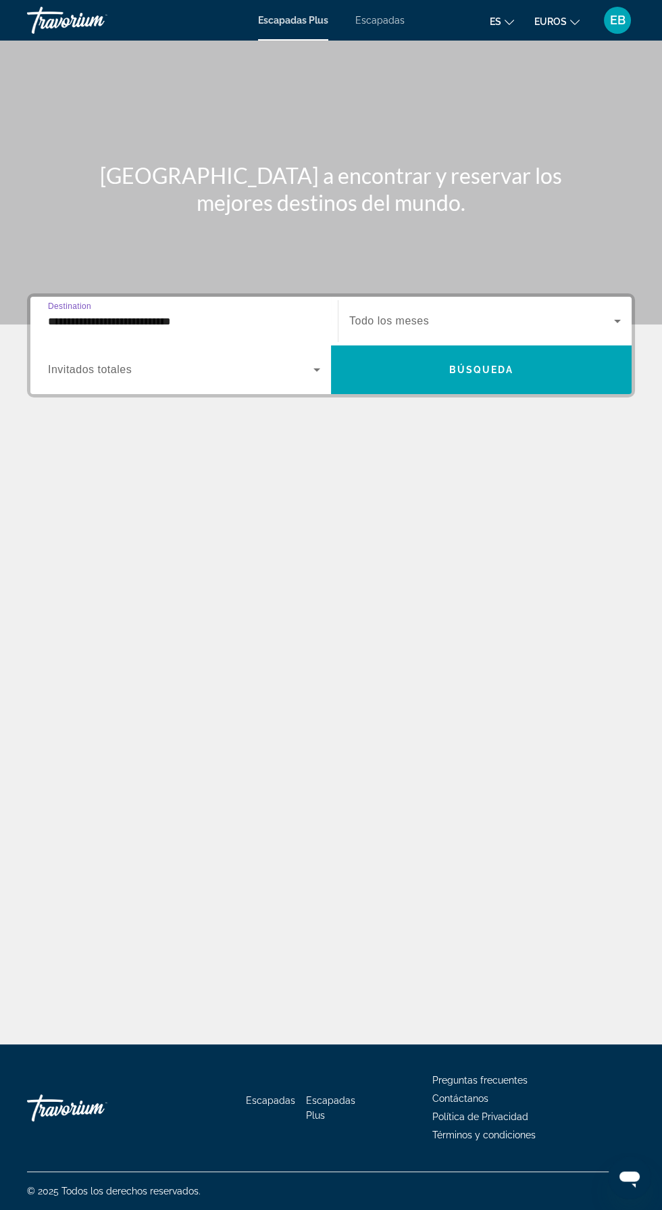
click at [260, 362] on span "Widget de búsqueda" at bounding box center [181, 370] width 266 height 16
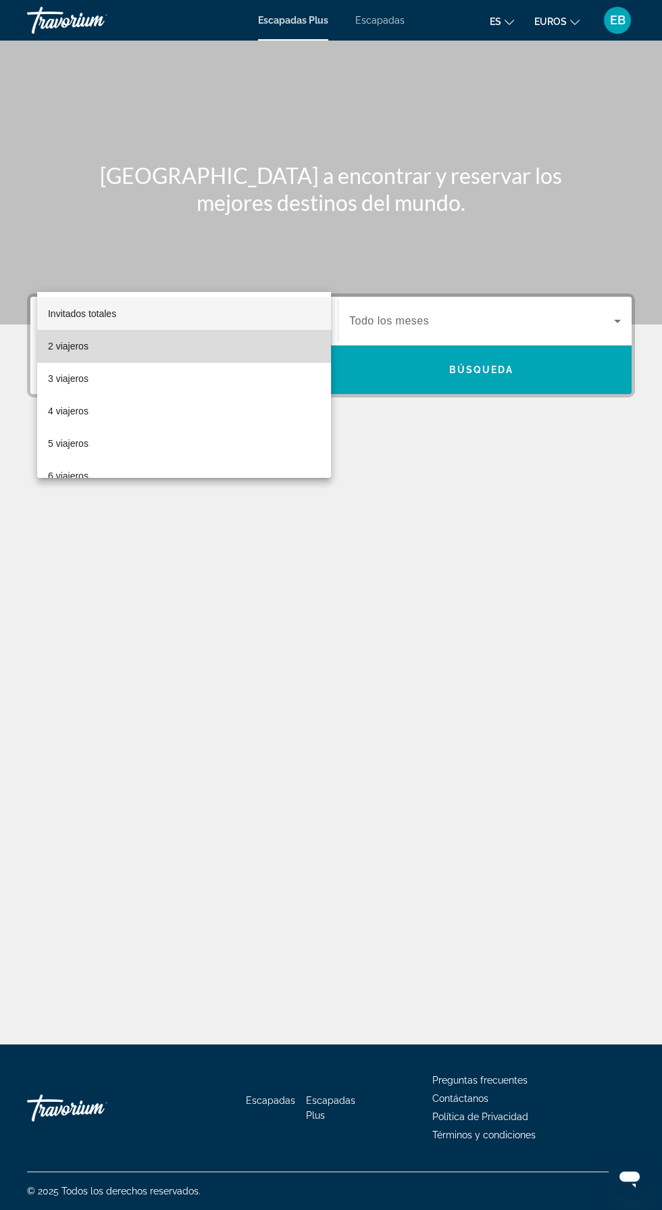
click at [206, 349] on mat-option "2 viajeros" at bounding box center [184, 346] width 294 height 32
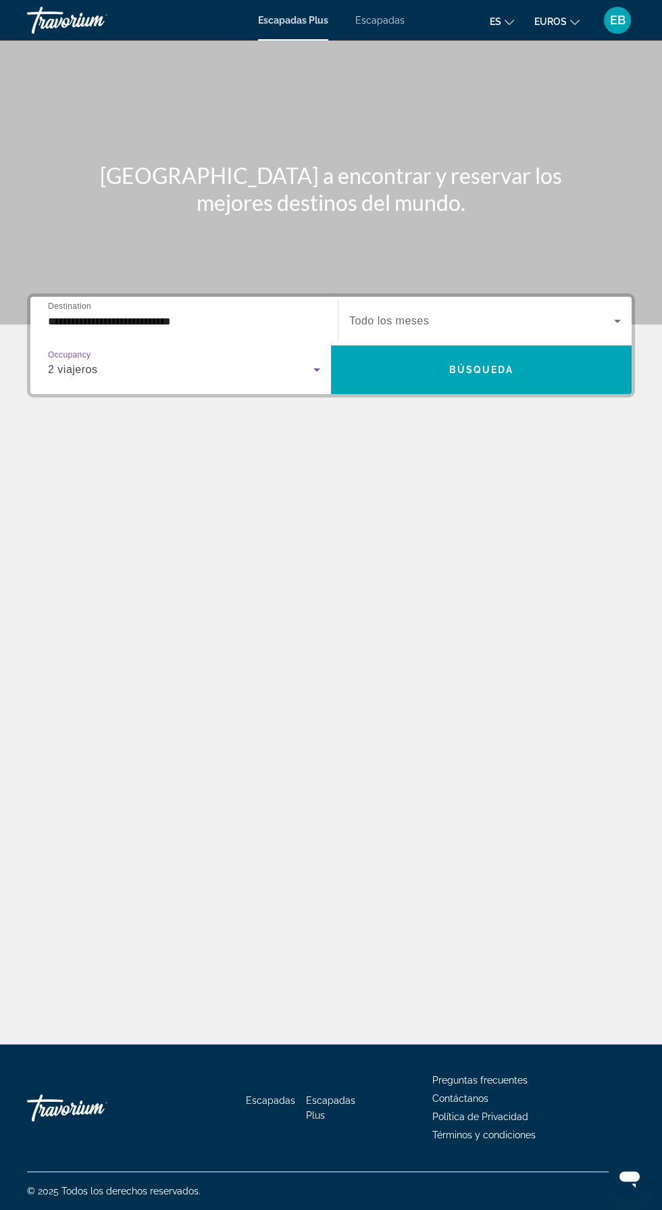
click at [533, 313] on span "Widget de búsqueda" at bounding box center [481, 321] width 265 height 16
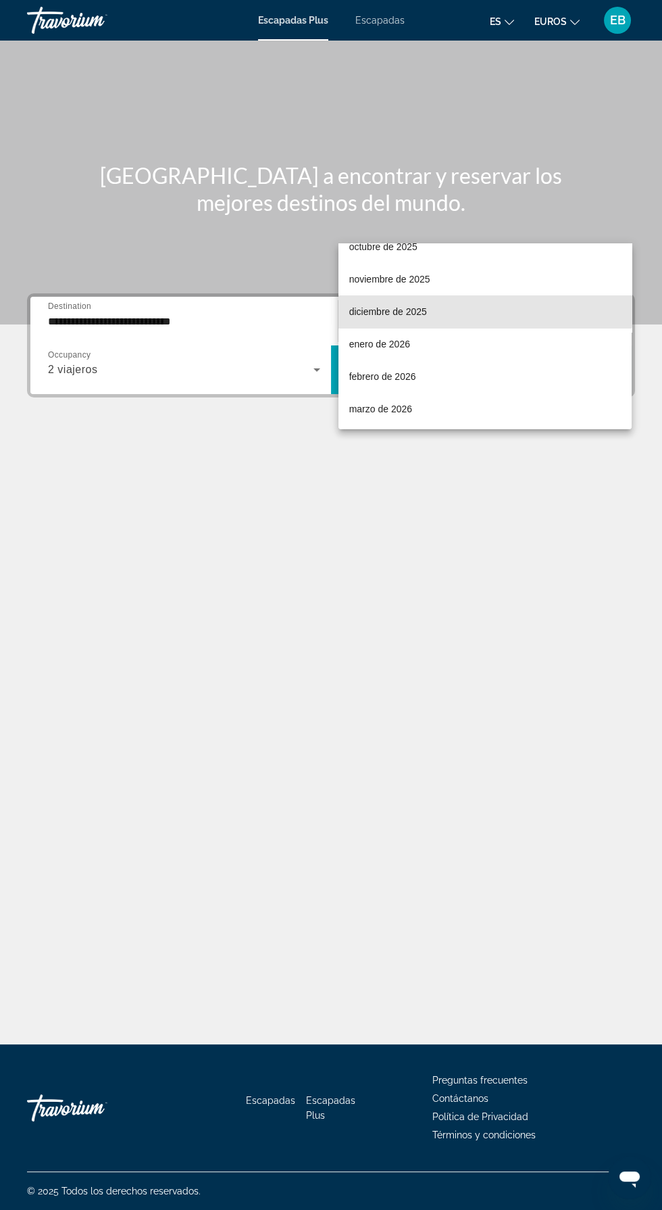
scroll to position [87, 0]
click at [448, 305] on mat-option "diciembre de 2025" at bounding box center [485, 308] width 293 height 32
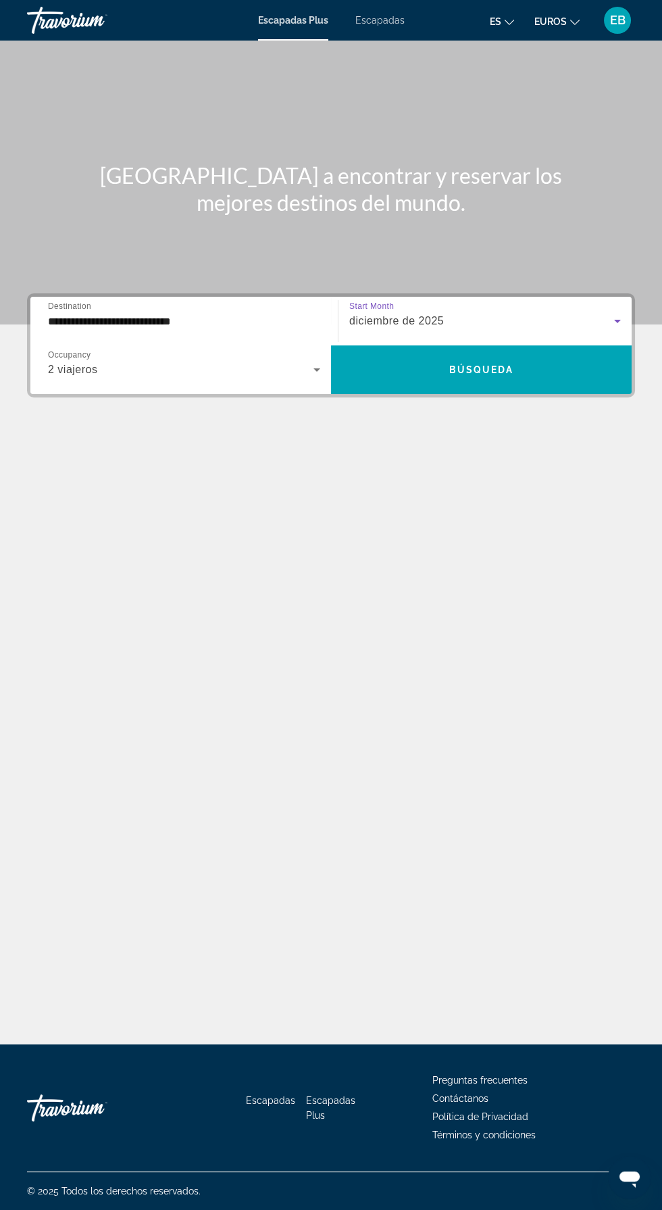
click at [285, 362] on div "2 viajeros" at bounding box center [181, 370] width 266 height 16
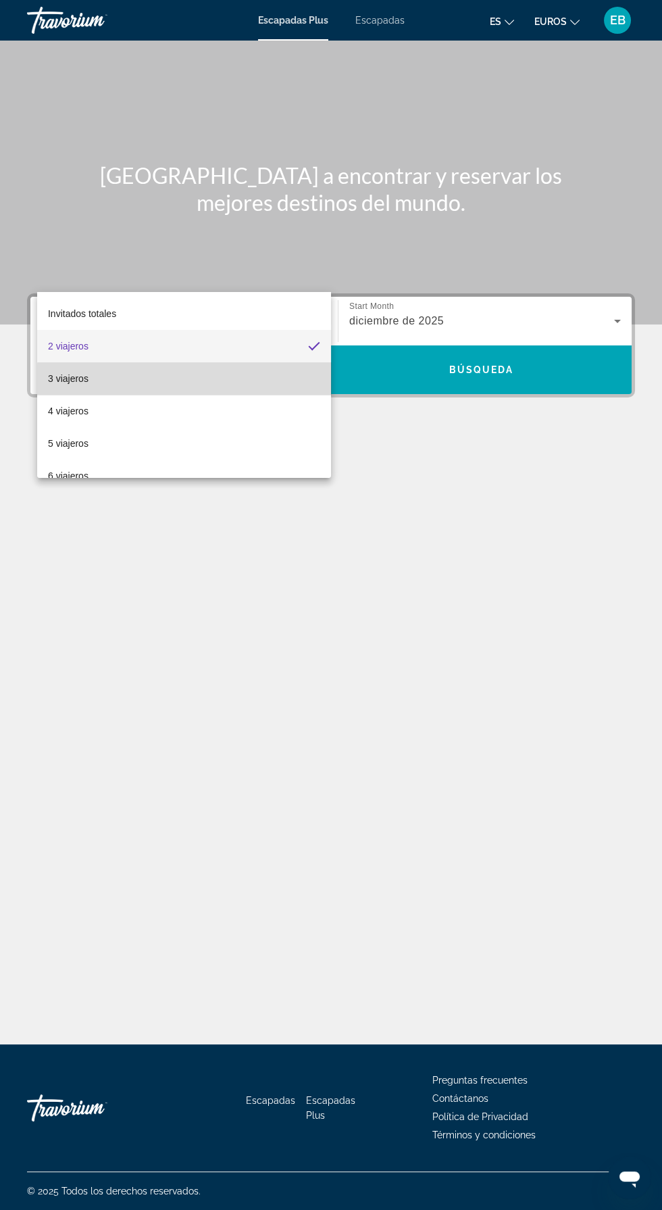
click at [208, 379] on mat-option "3 viajeros" at bounding box center [184, 378] width 294 height 32
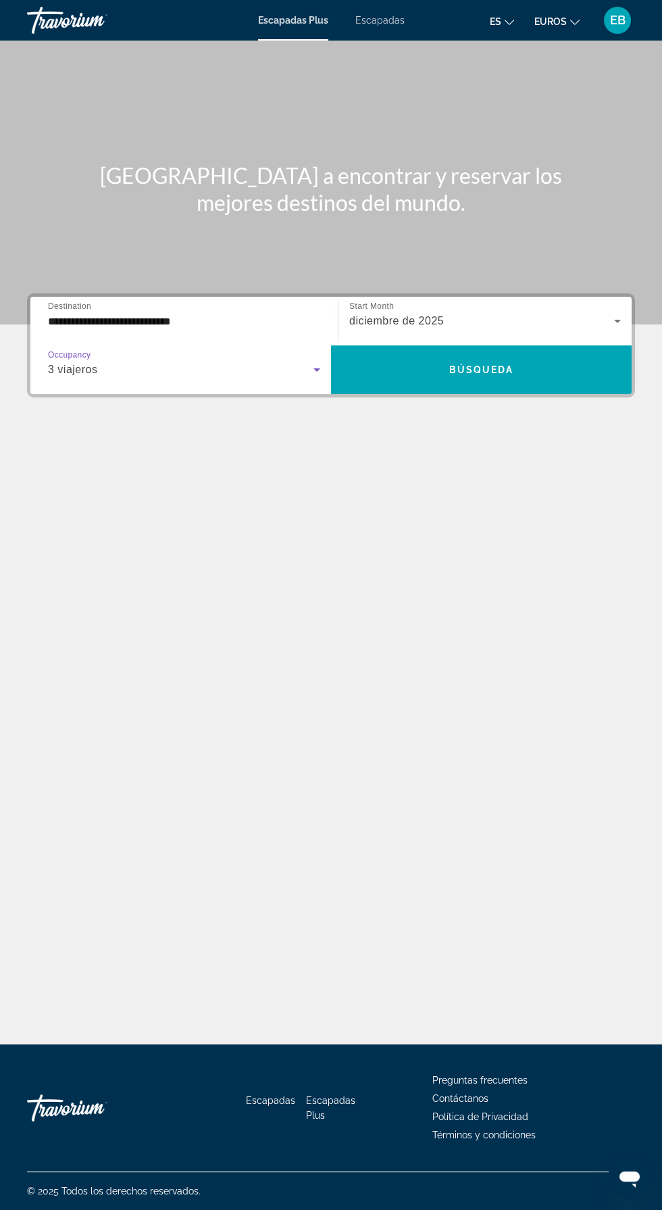
click at [310, 362] on icon "Widget de búsqueda" at bounding box center [317, 370] width 16 height 16
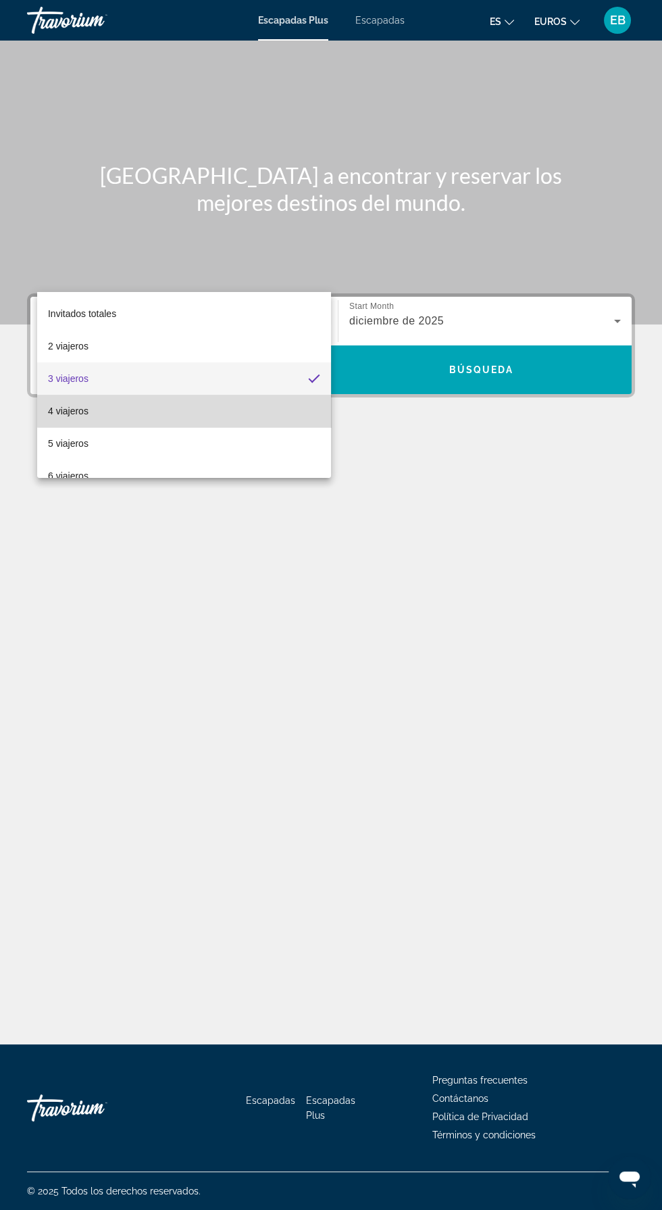
click at [206, 412] on mat-option "4 viajeros" at bounding box center [184, 411] width 294 height 32
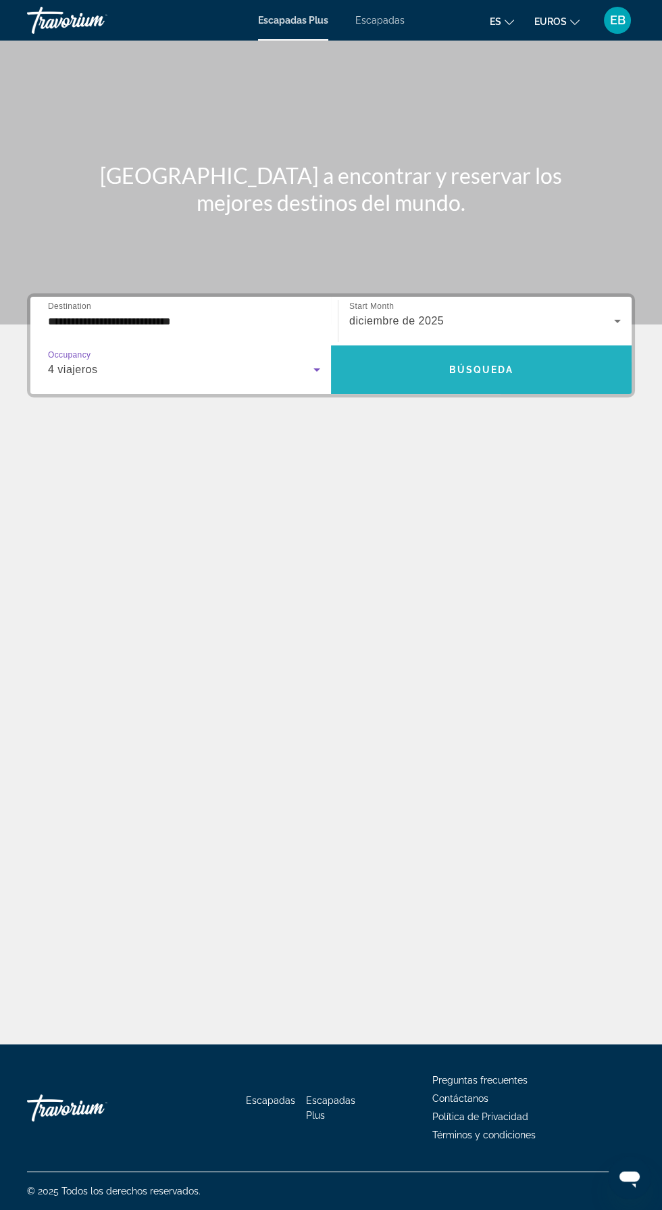
click at [501, 354] on span "Widget de búsqueda" at bounding box center [481, 370] width 301 height 32
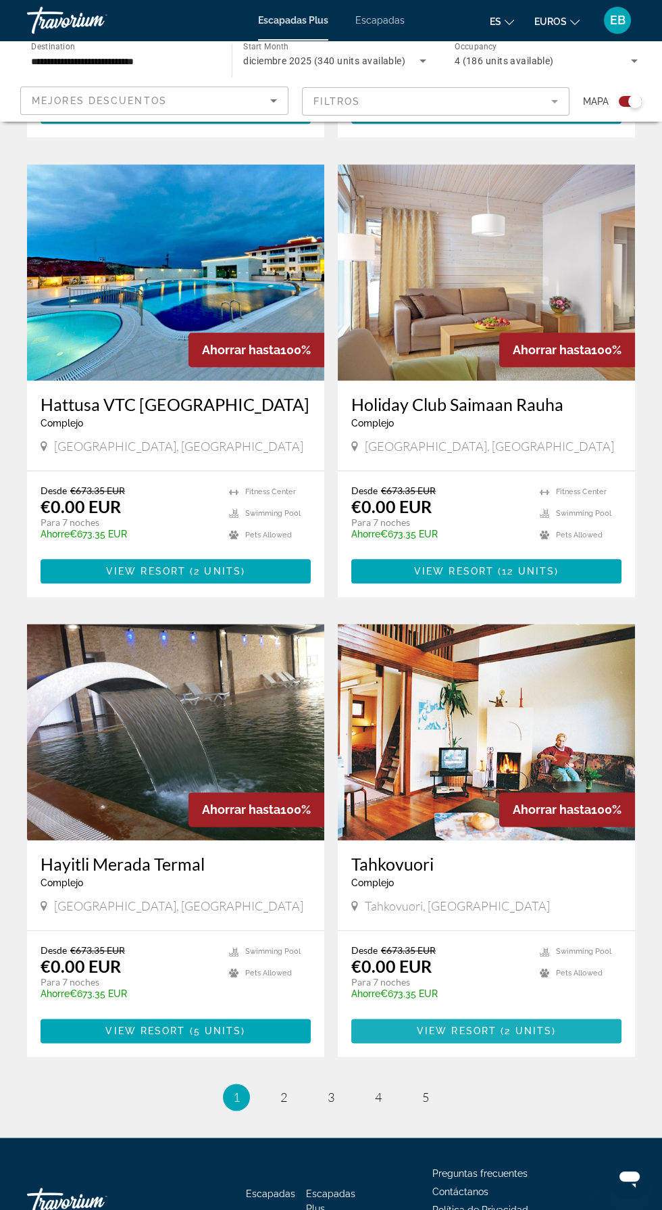
scroll to position [2139, 0]
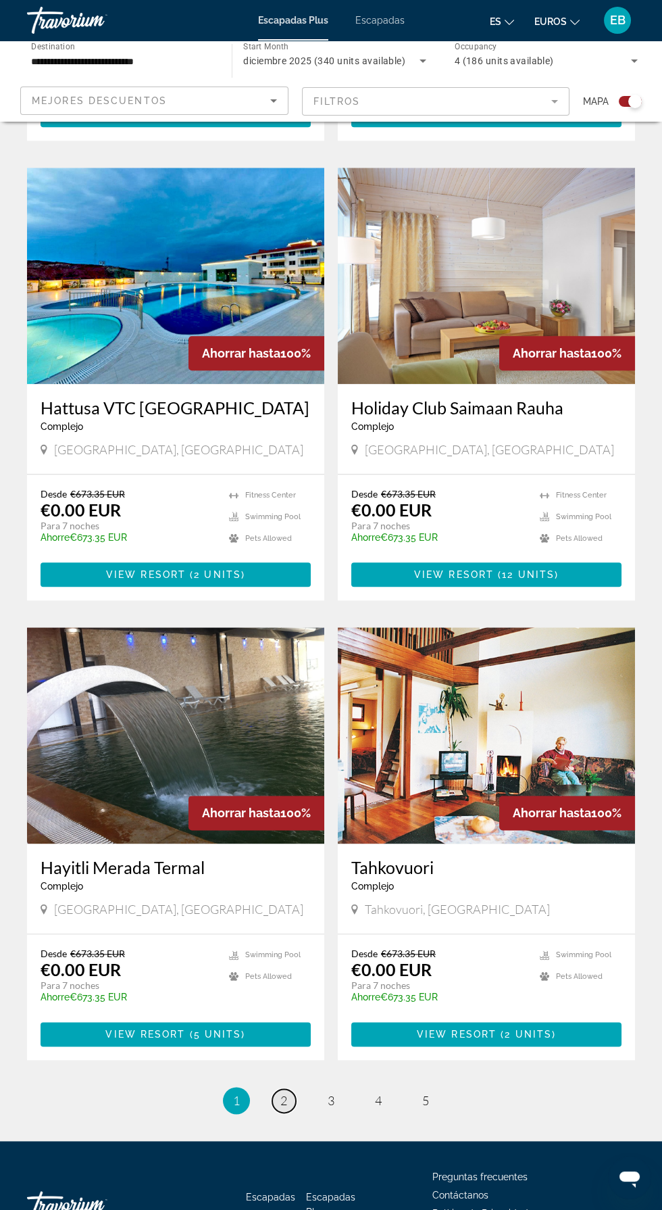
click at [283, 1104] on span "2" at bounding box center [284, 1100] width 7 height 15
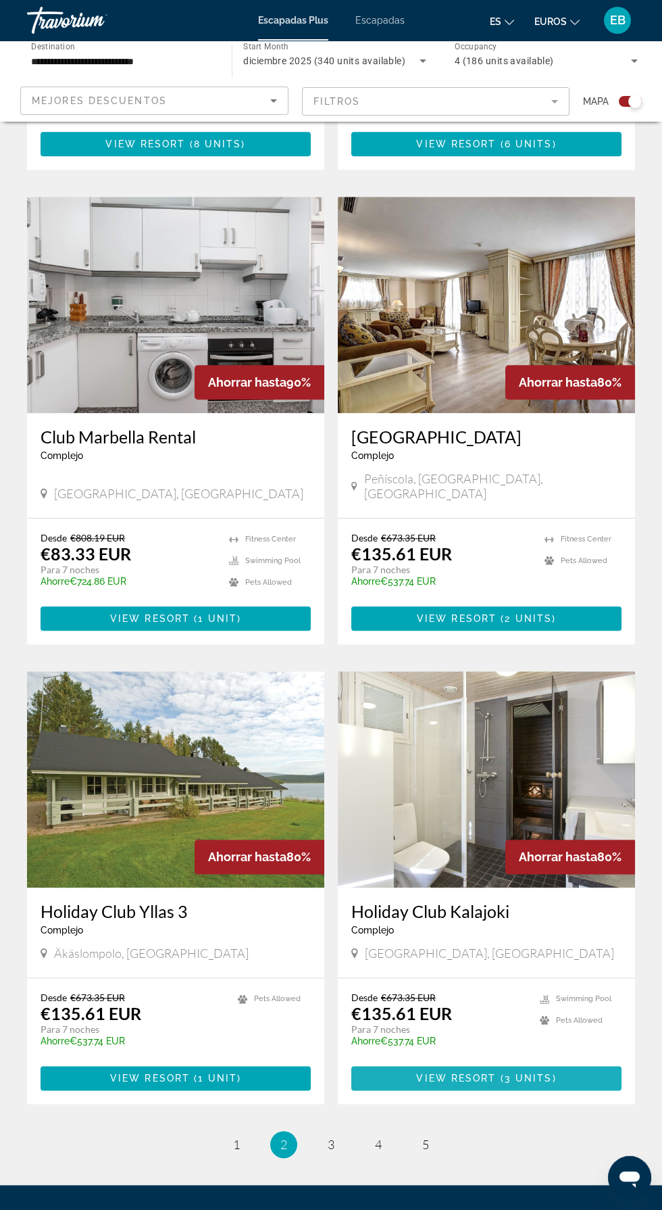
scroll to position [2122, 0]
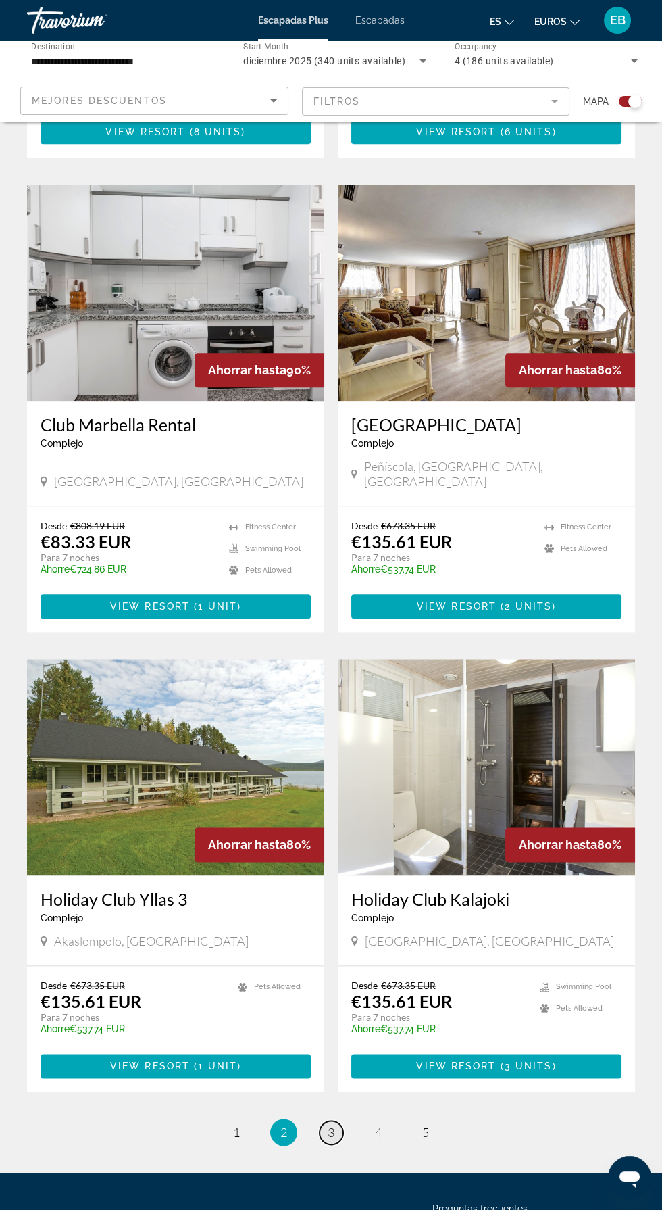
click at [331, 1125] on span "3" at bounding box center [331, 1132] width 7 height 15
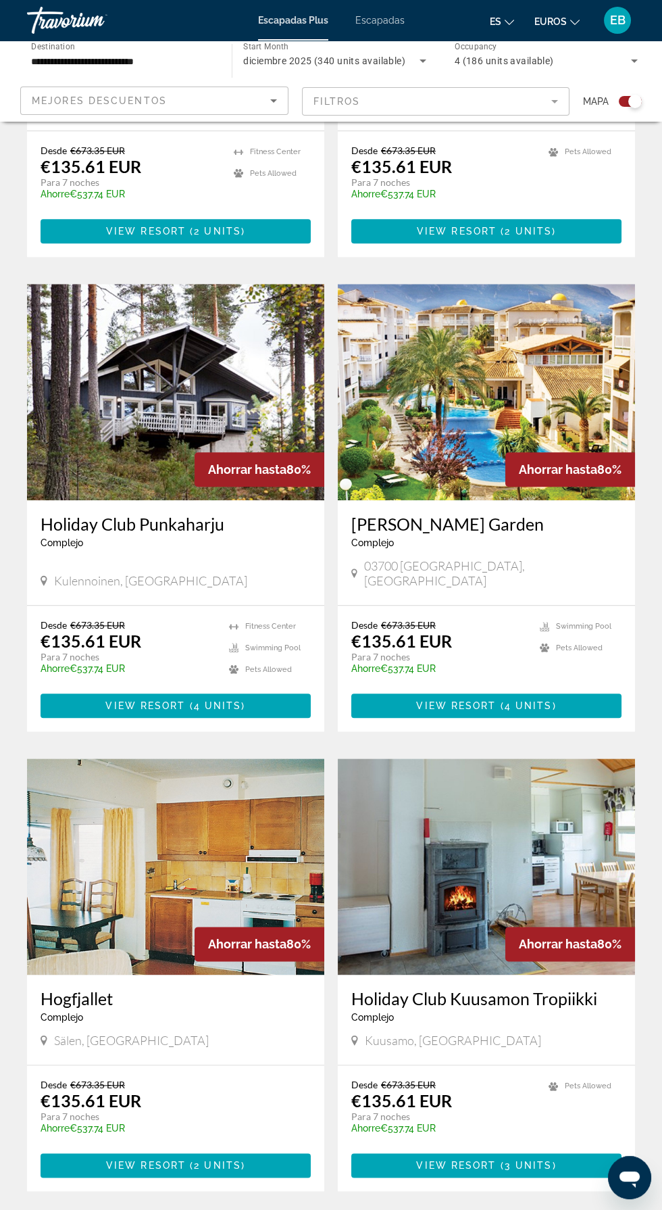
scroll to position [2041, 0]
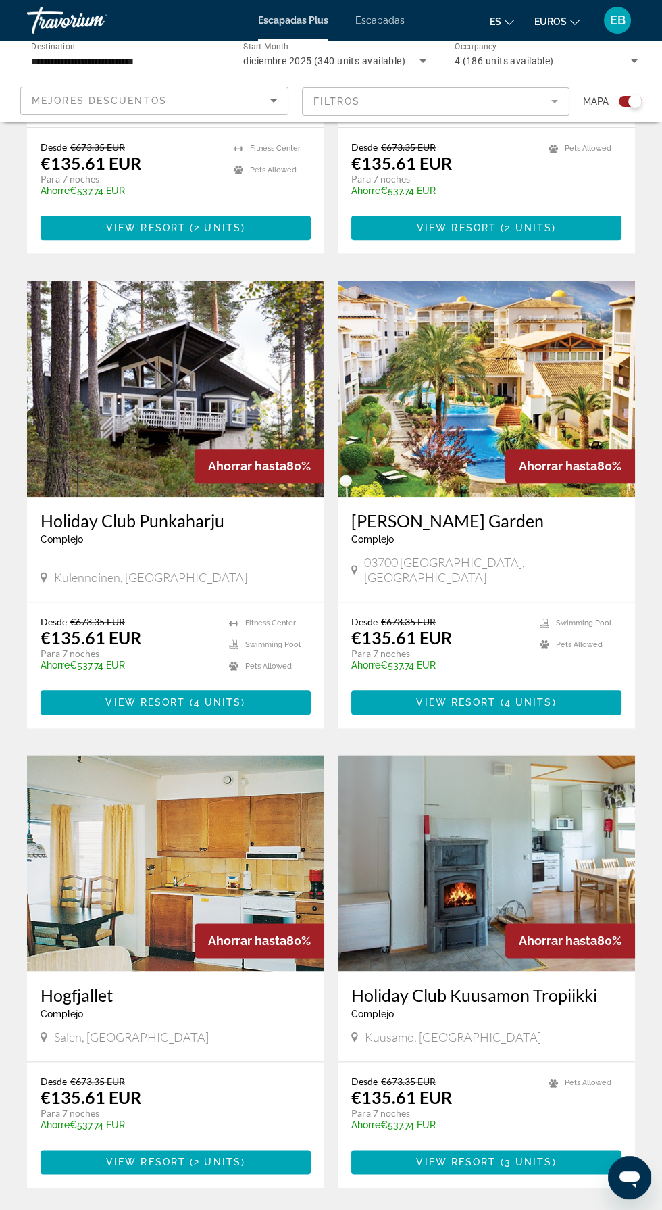
click at [375, 1209] on span "4" at bounding box center [378, 1228] width 7 height 15
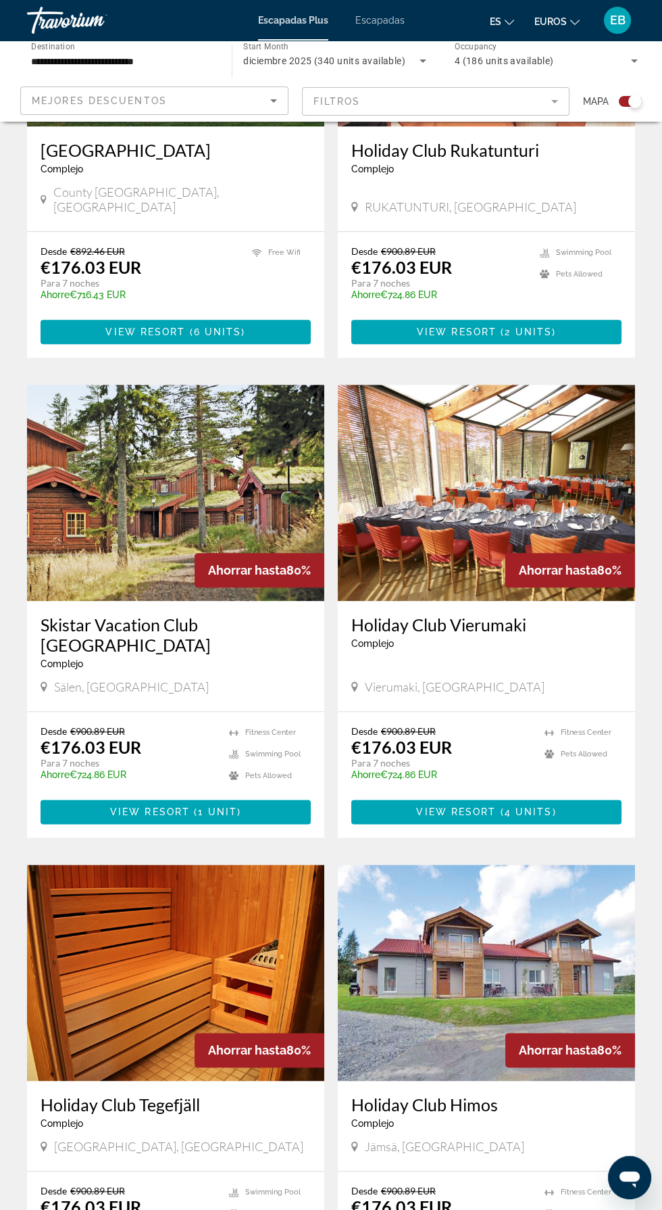
scroll to position [2183, 0]
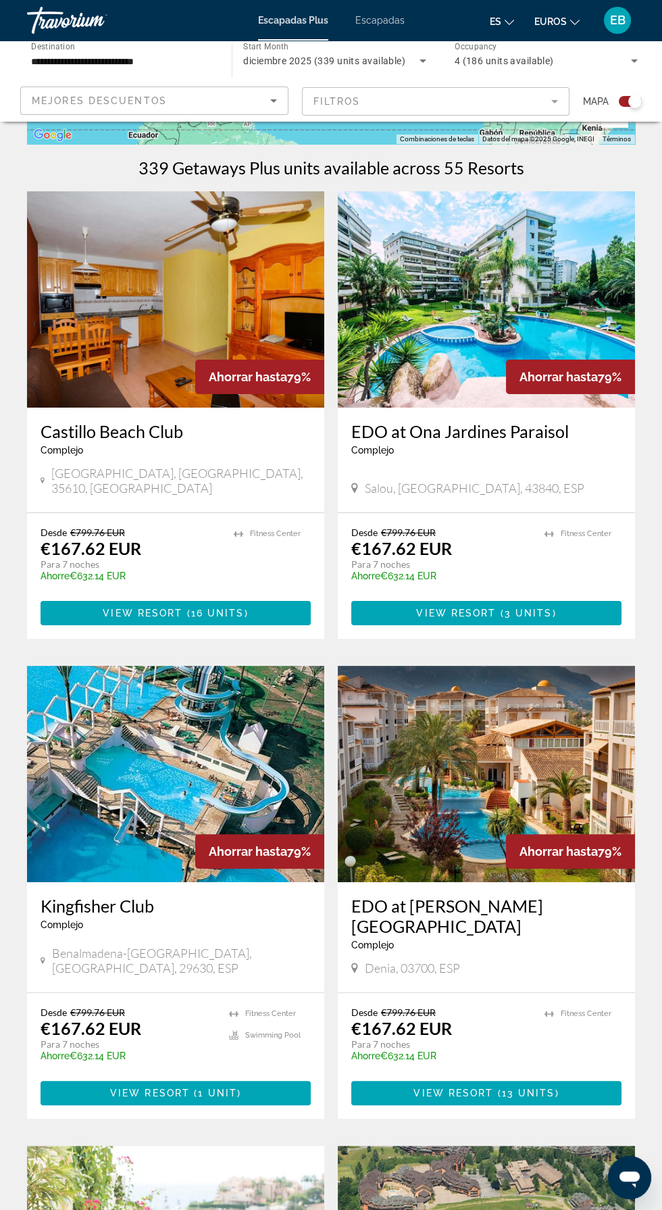
scroll to position [258, 0]
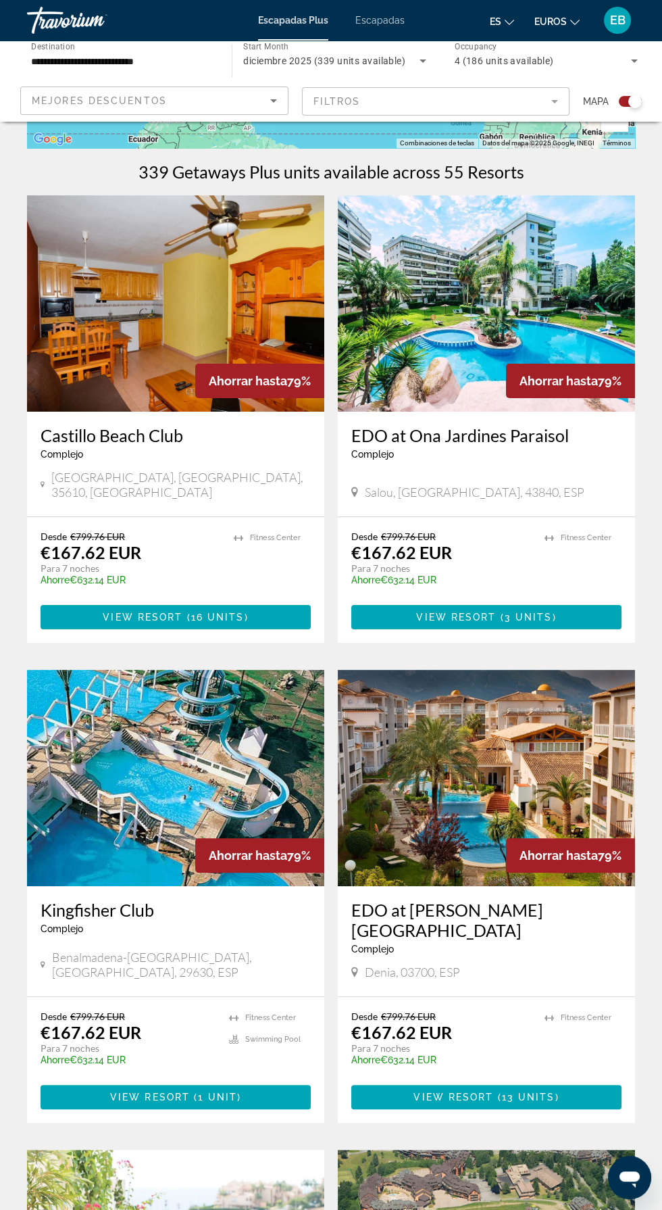
click at [534, 283] on img "Contenido principal" at bounding box center [486, 303] width 297 height 216
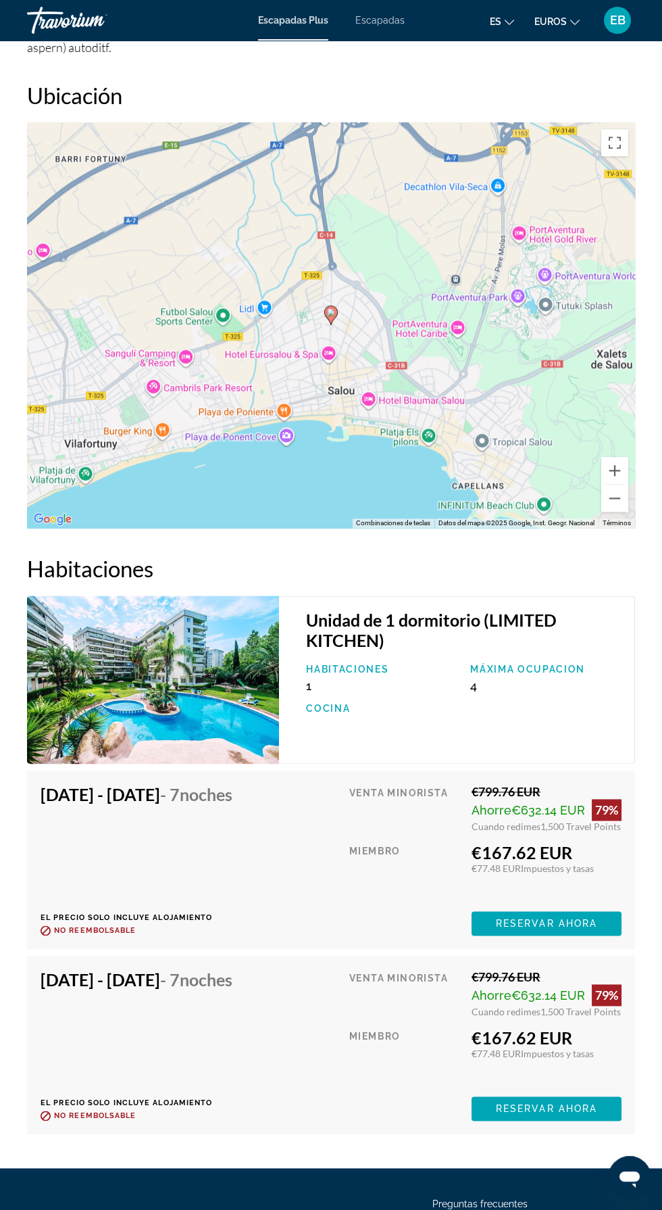
scroll to position [2281, 0]
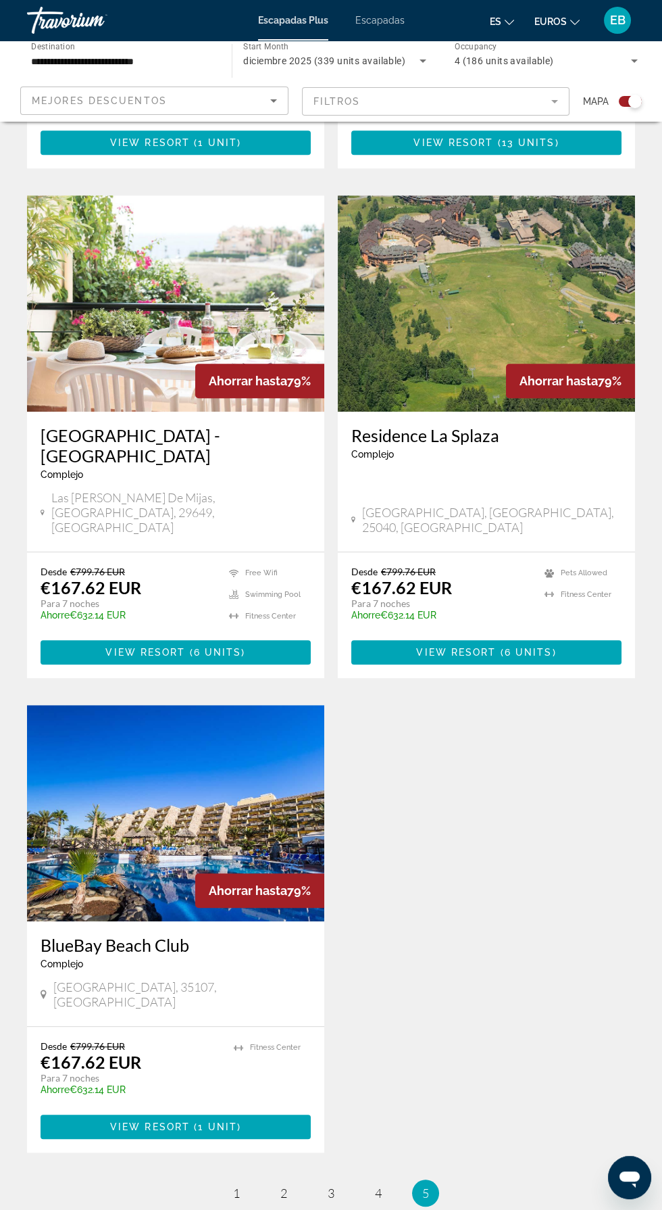
scroll to position [1223, 0]
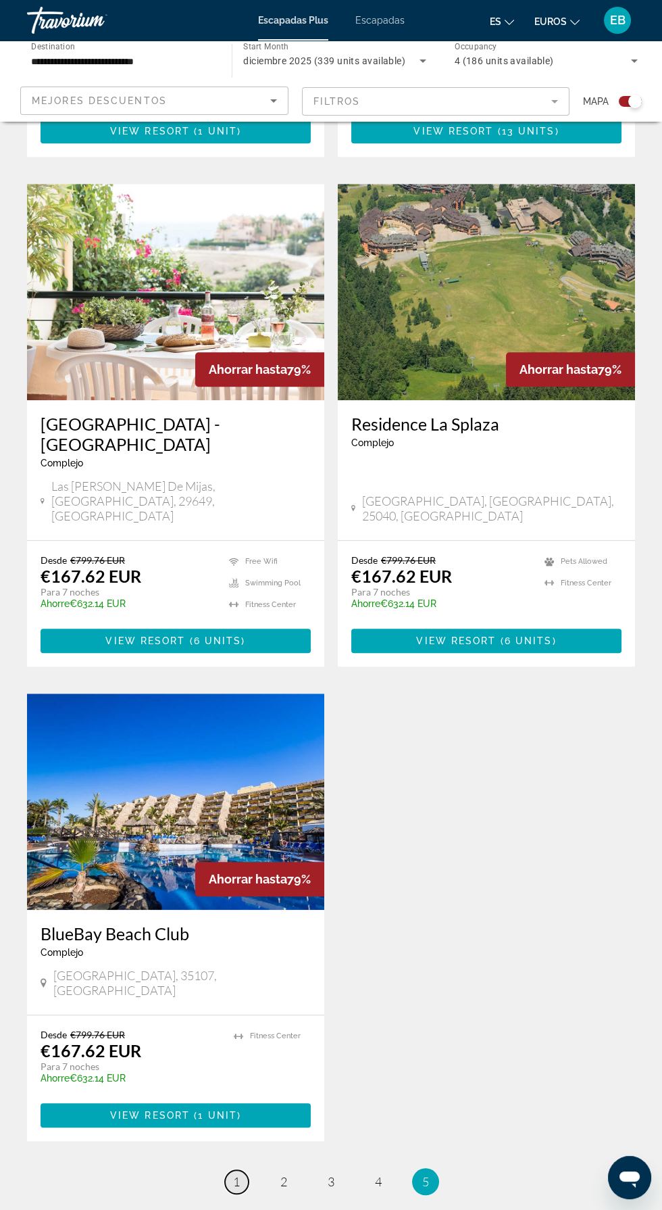
click at [236, 1174] on span "1" at bounding box center [236, 1181] width 7 height 15
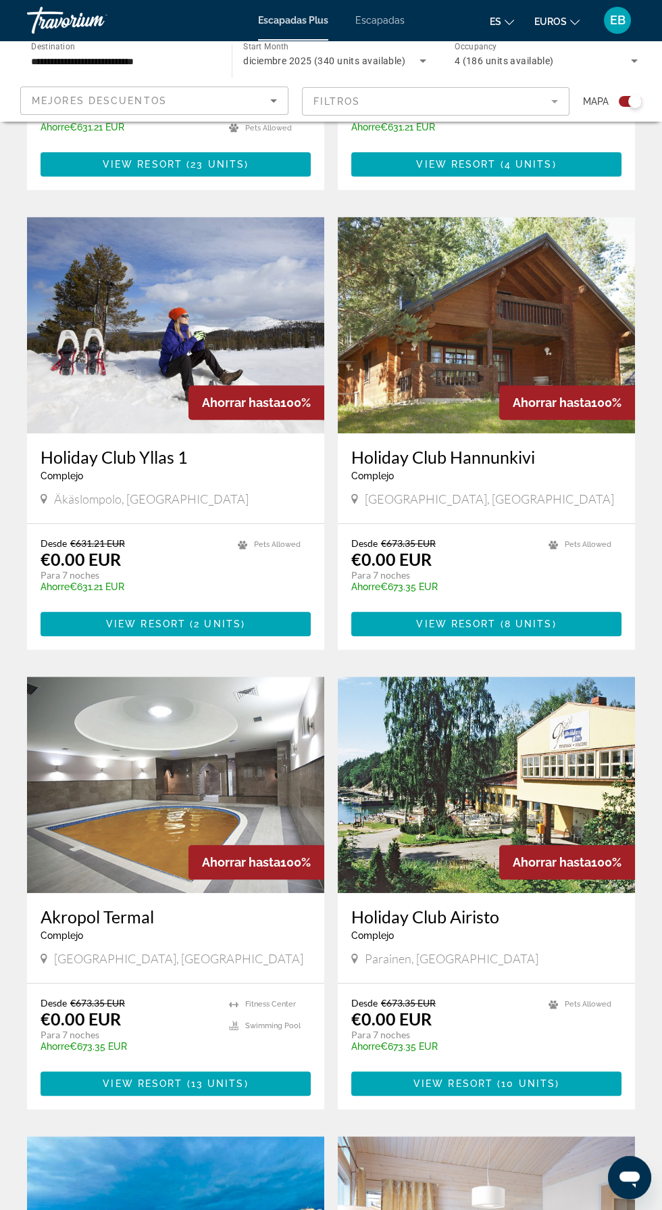
scroll to position [0, 0]
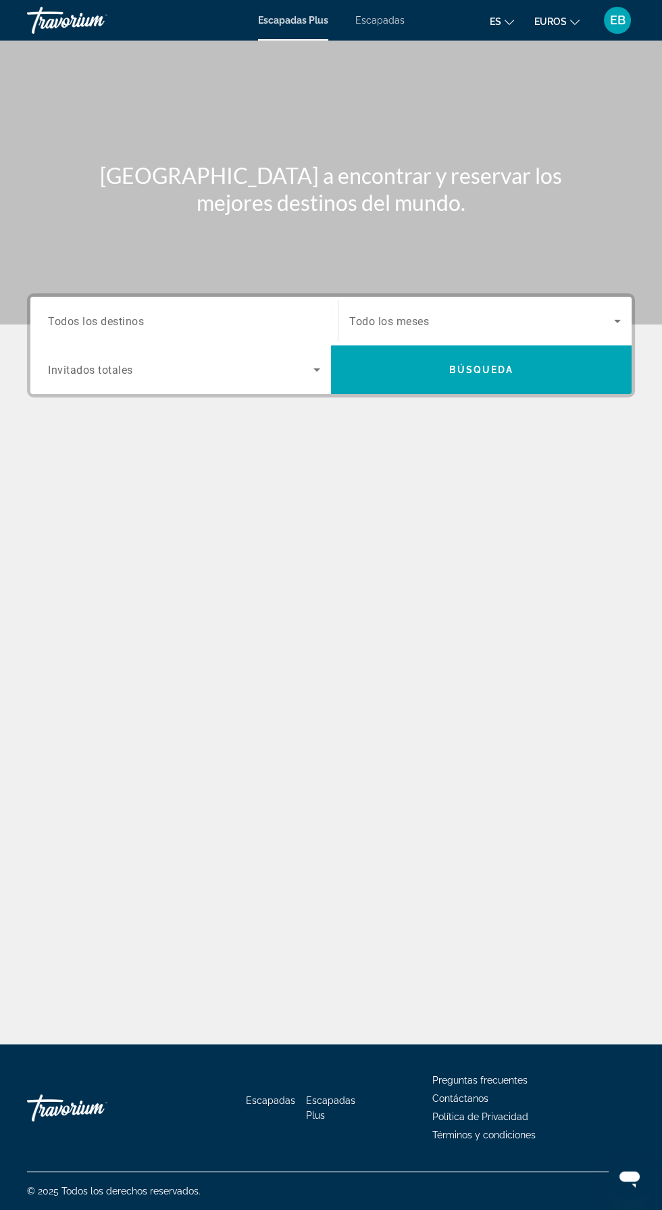
click at [583, 320] on span "Search widget" at bounding box center [481, 321] width 265 height 16
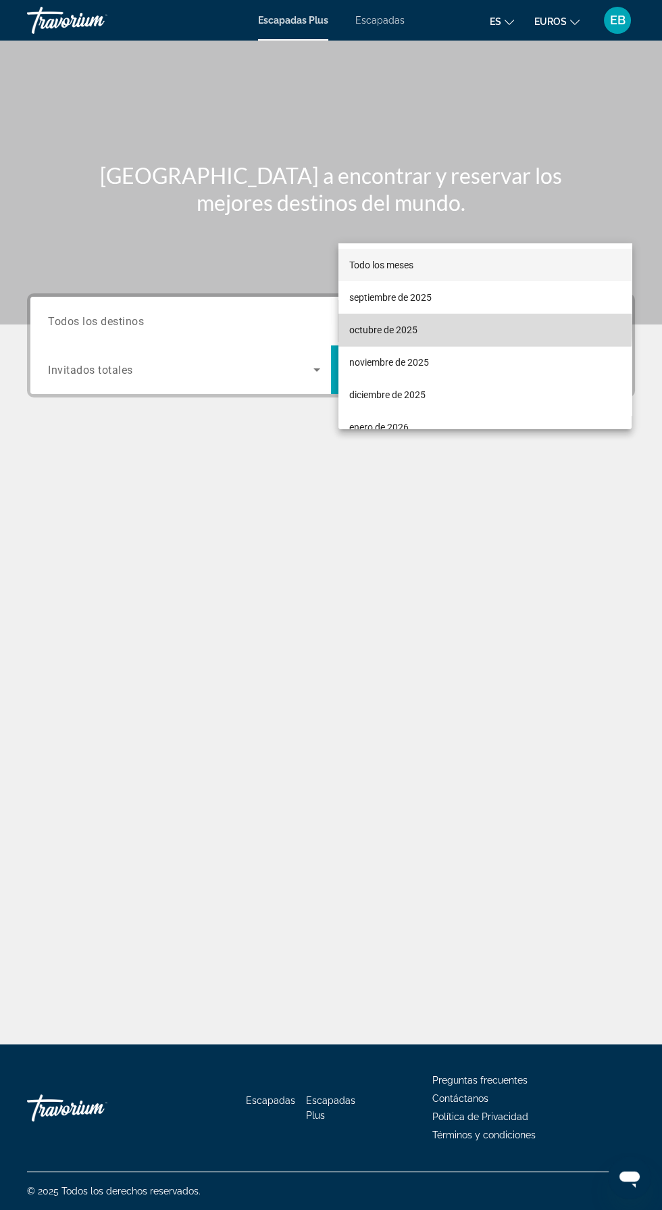
click at [453, 328] on mat-option "octubre de 2025" at bounding box center [485, 330] width 293 height 32
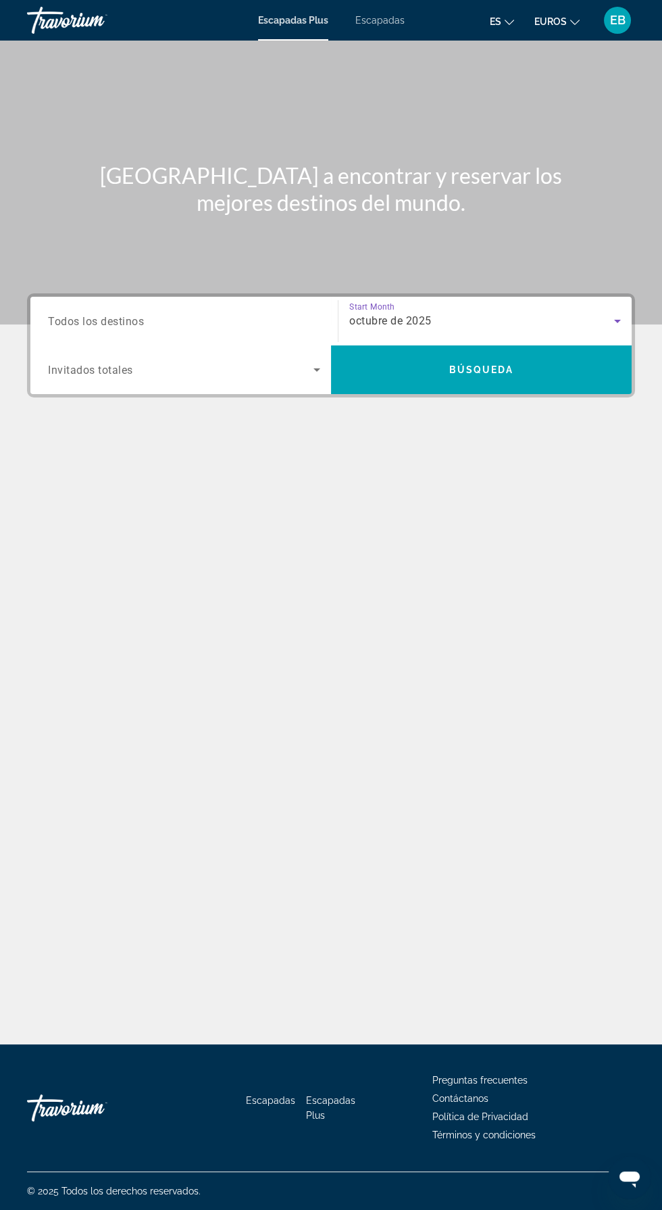
click at [617, 313] on icon "Search widget" at bounding box center [618, 321] width 16 height 16
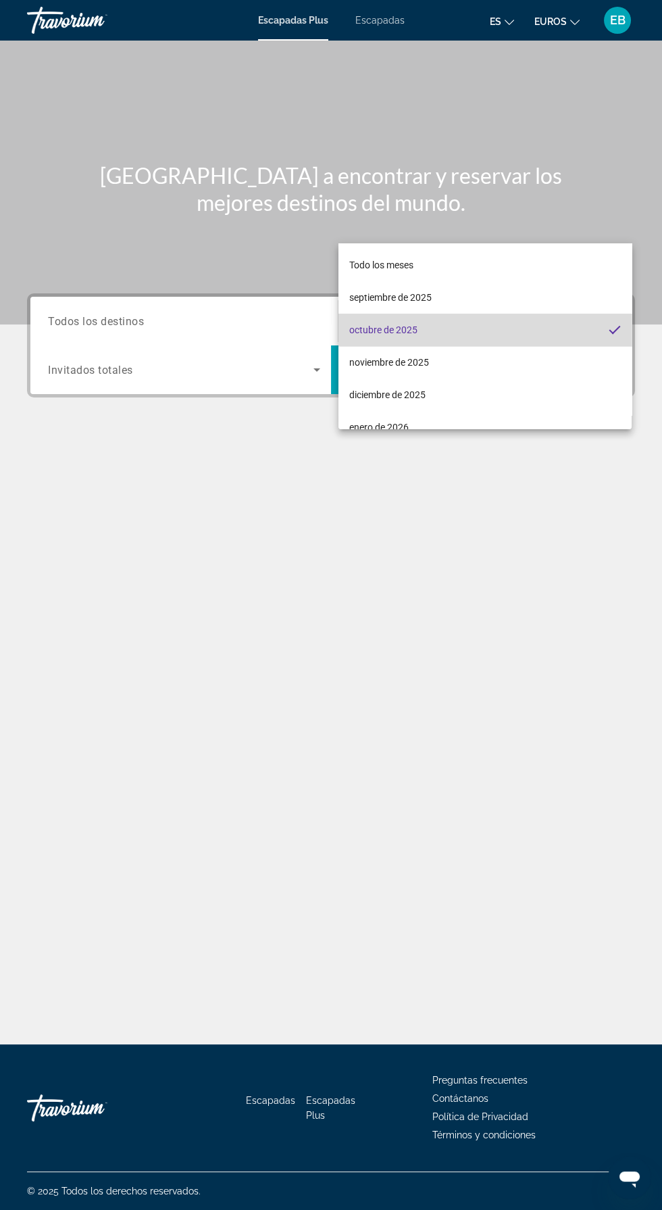
click at [516, 326] on mat-option "octubre de 2025" at bounding box center [485, 330] width 293 height 32
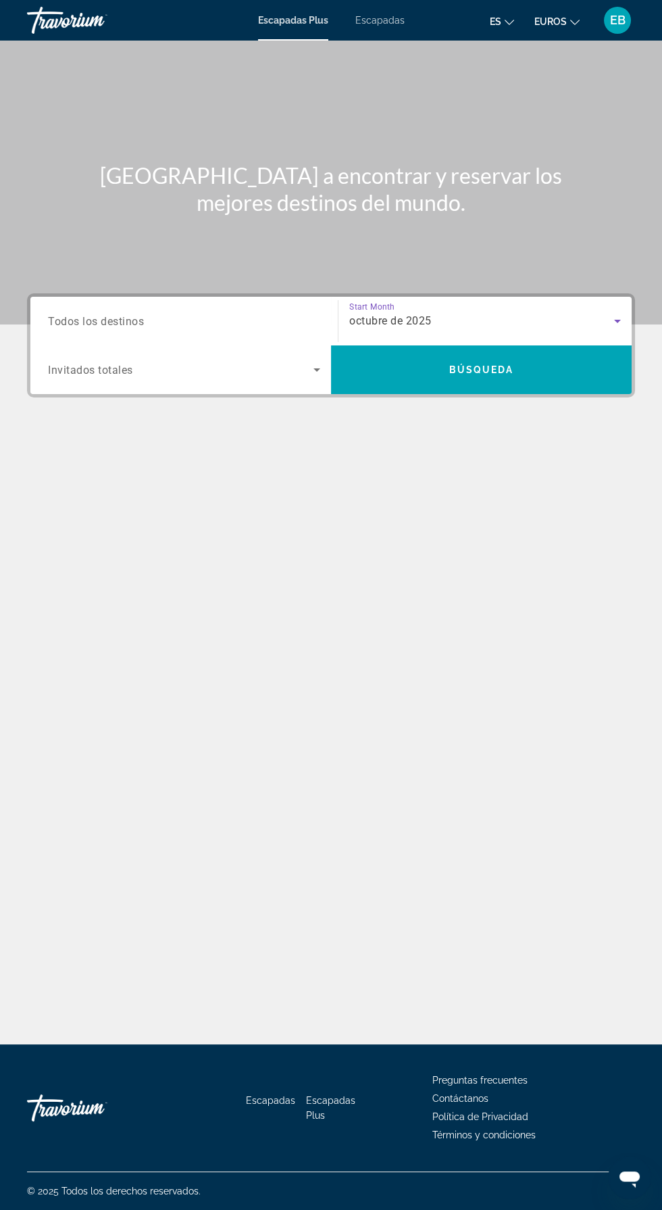
click at [208, 314] on input "Destination Todos los destinos" at bounding box center [184, 322] width 272 height 16
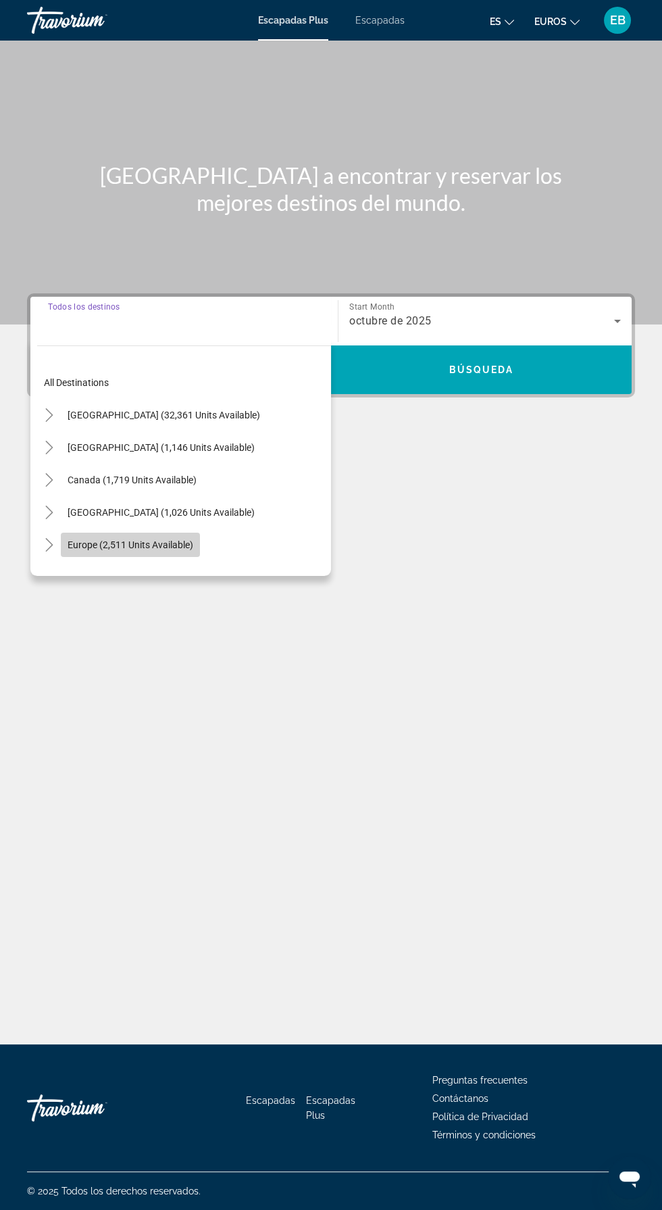
click at [193, 539] on span "Europe (2,511 units available)" at bounding box center [131, 544] width 126 height 11
type input "**********"
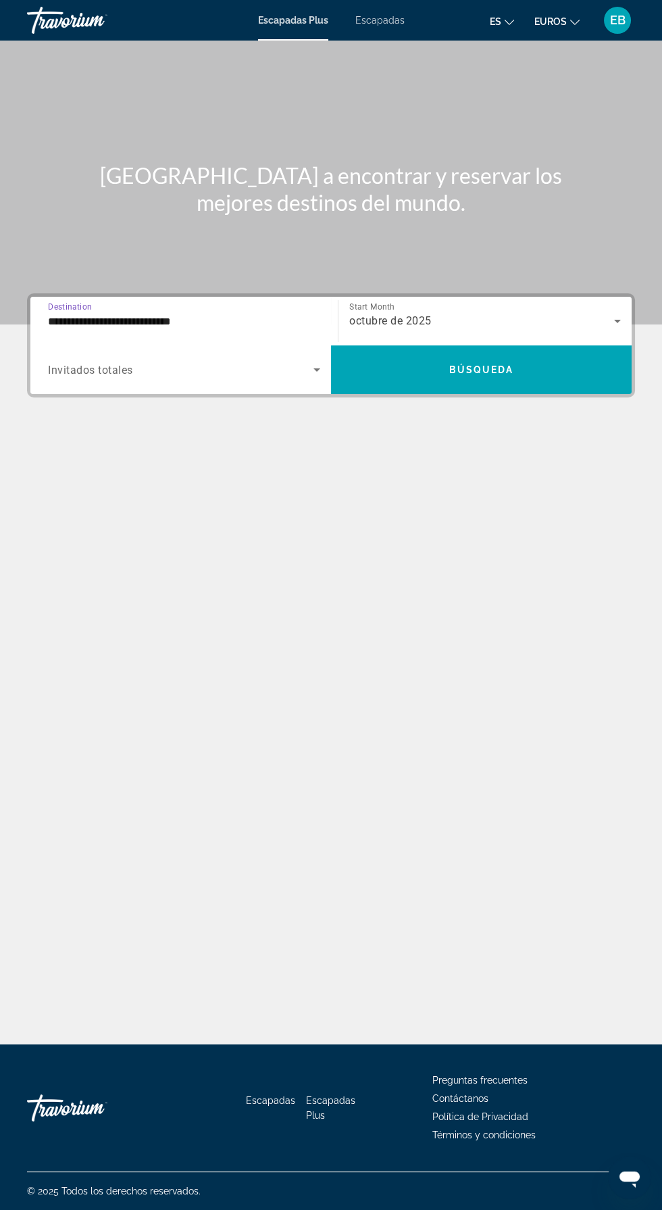
click at [272, 362] on span "Search widget" at bounding box center [181, 370] width 266 height 16
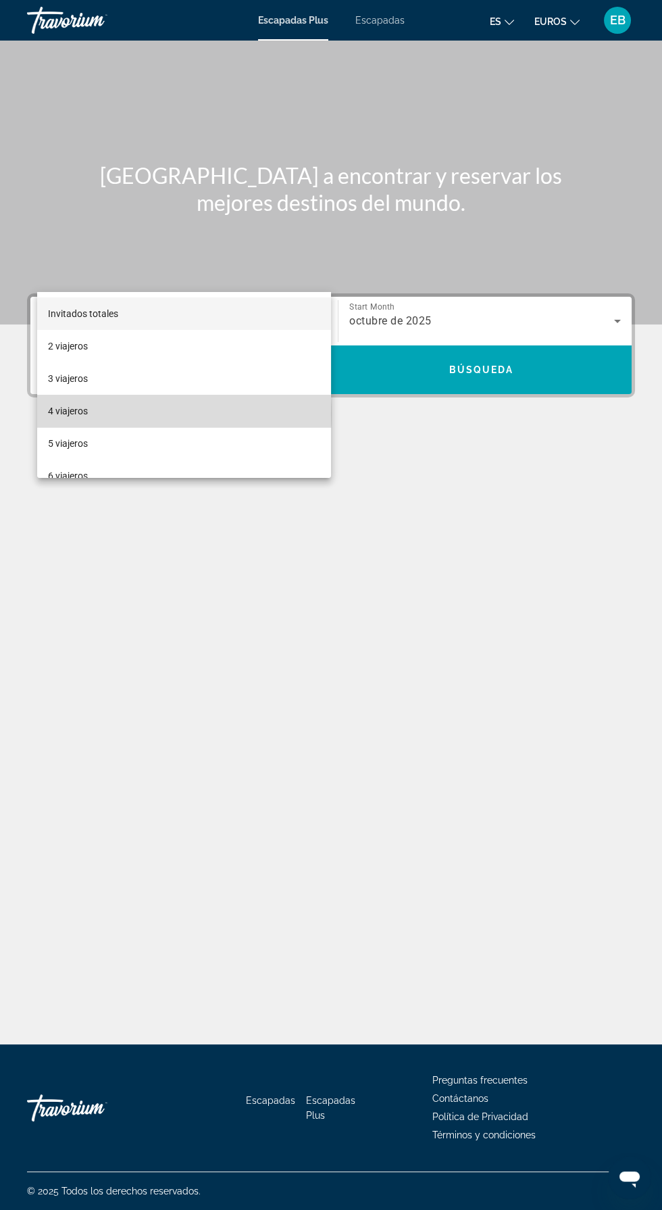
click at [124, 414] on mat-option "4 viajeros" at bounding box center [184, 411] width 294 height 32
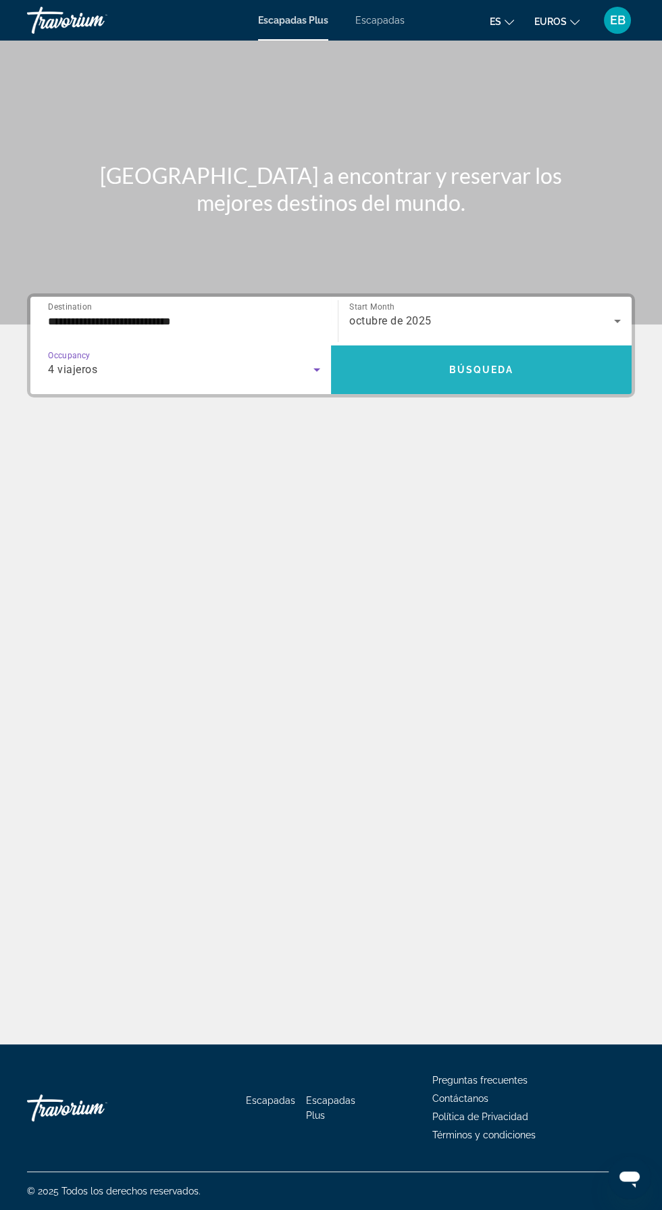
click at [512, 354] on span "Search widget" at bounding box center [481, 370] width 301 height 32
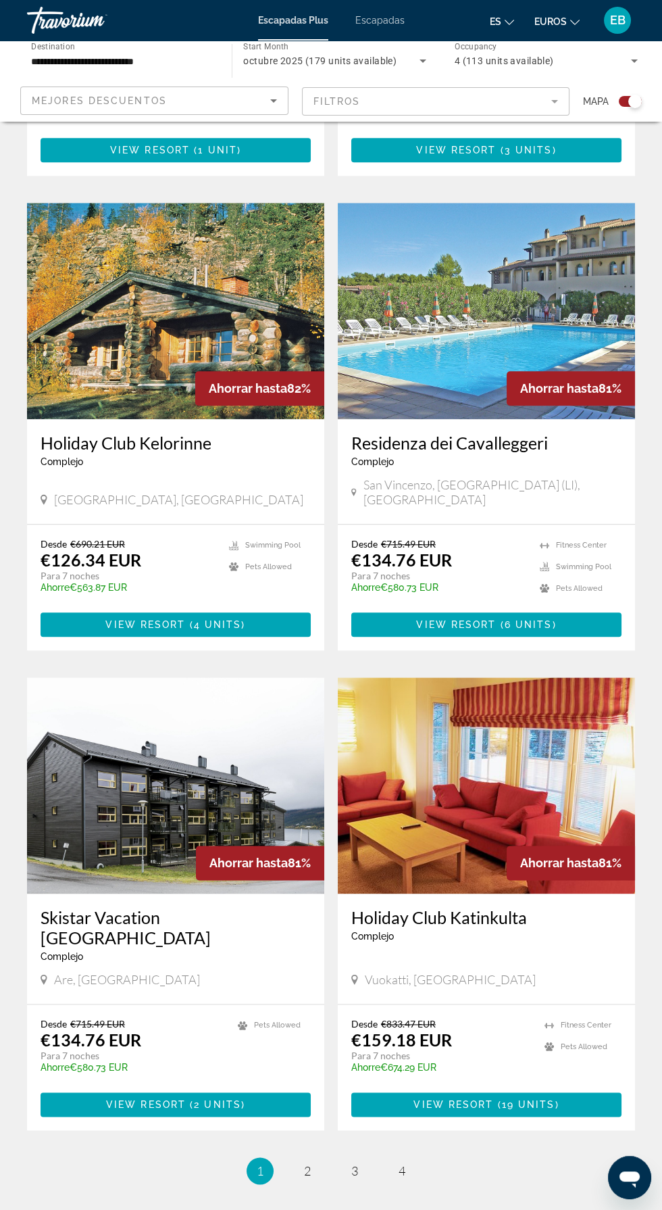
scroll to position [2122, 0]
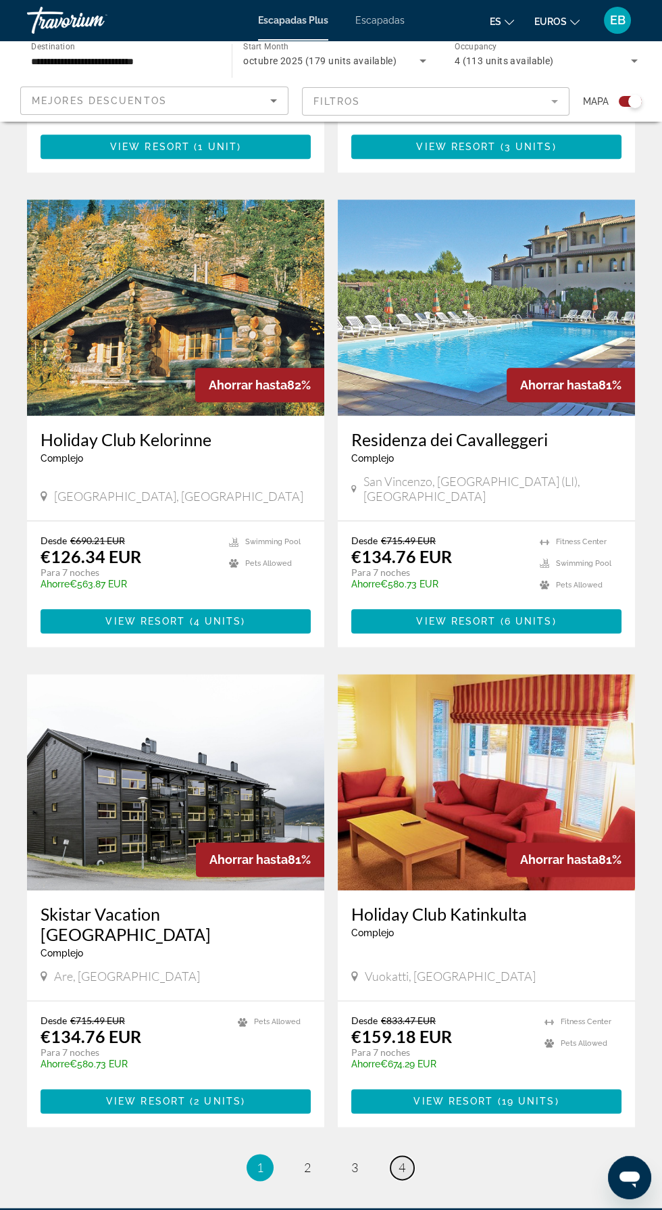
click at [401, 1160] on span "4" at bounding box center [402, 1167] width 7 height 15
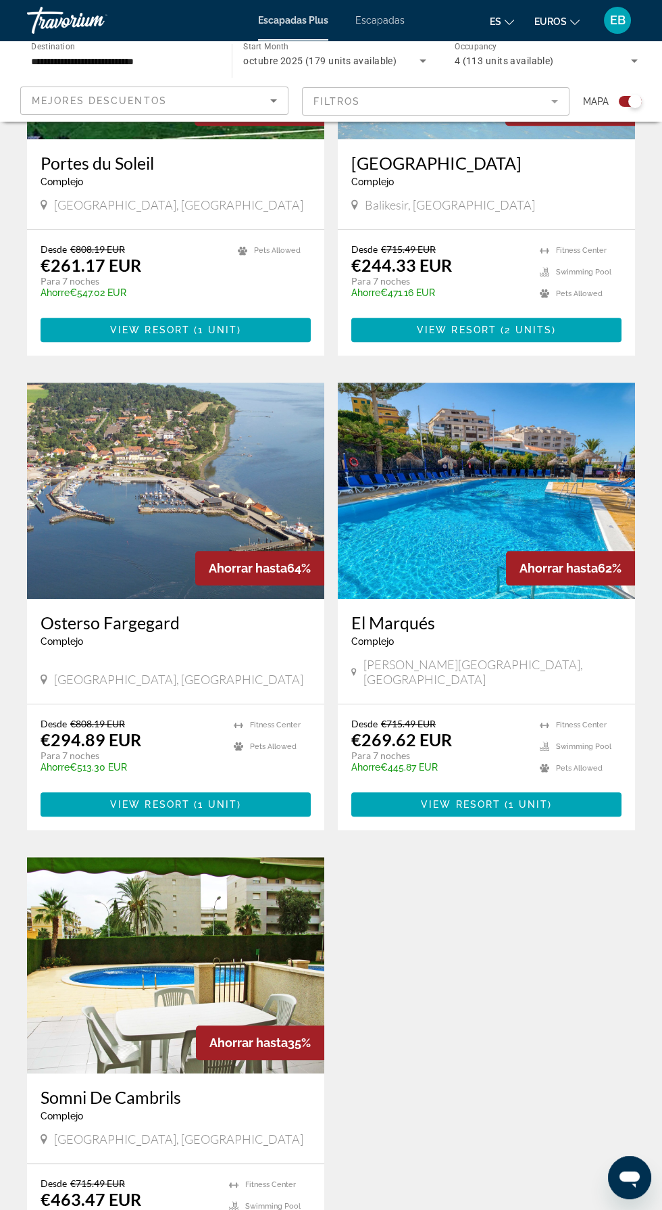
scroll to position [1202, 0]
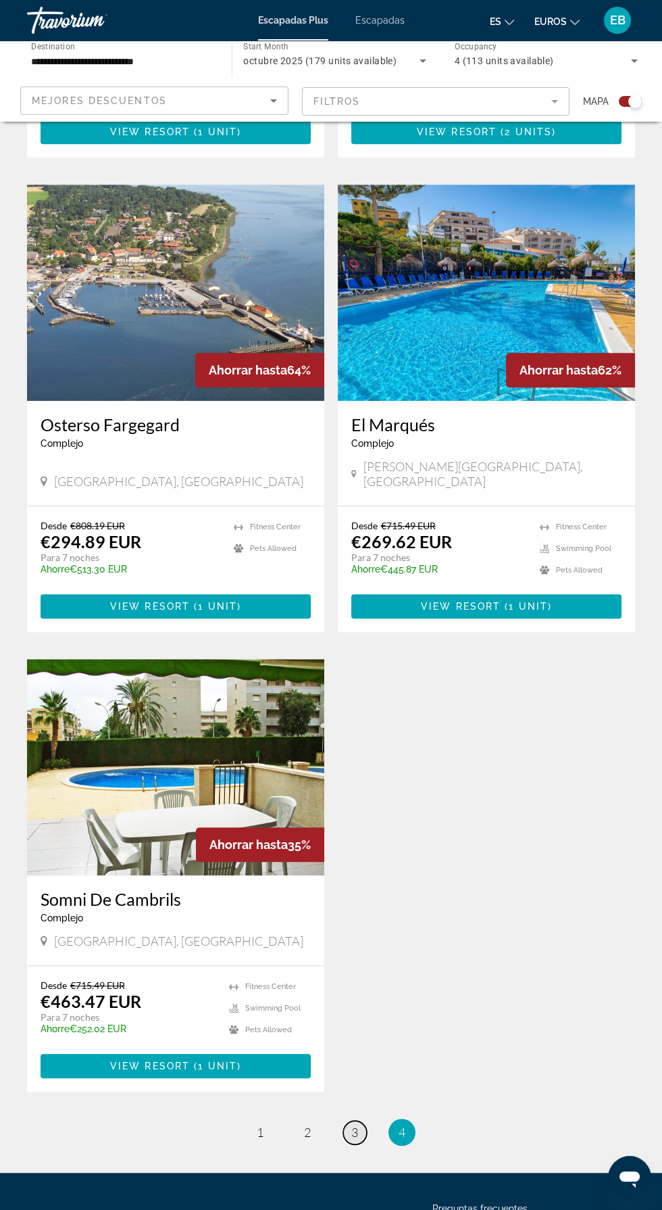
click at [354, 1125] on span "3" at bounding box center [354, 1132] width 7 height 15
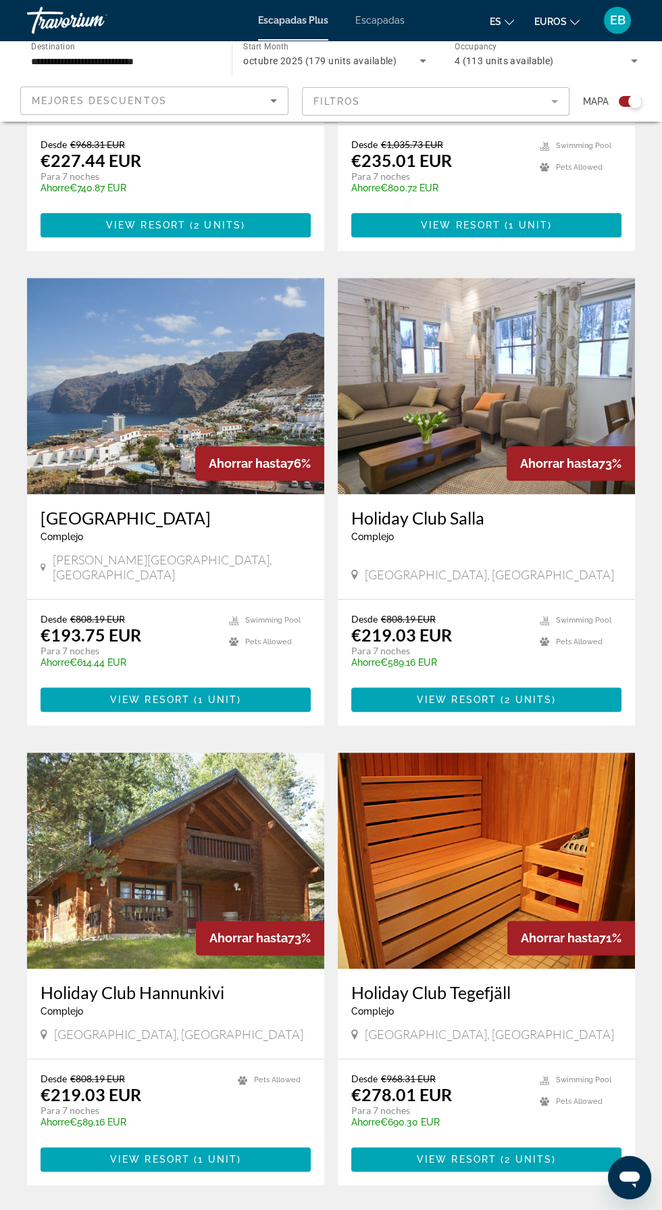
scroll to position [2049, 0]
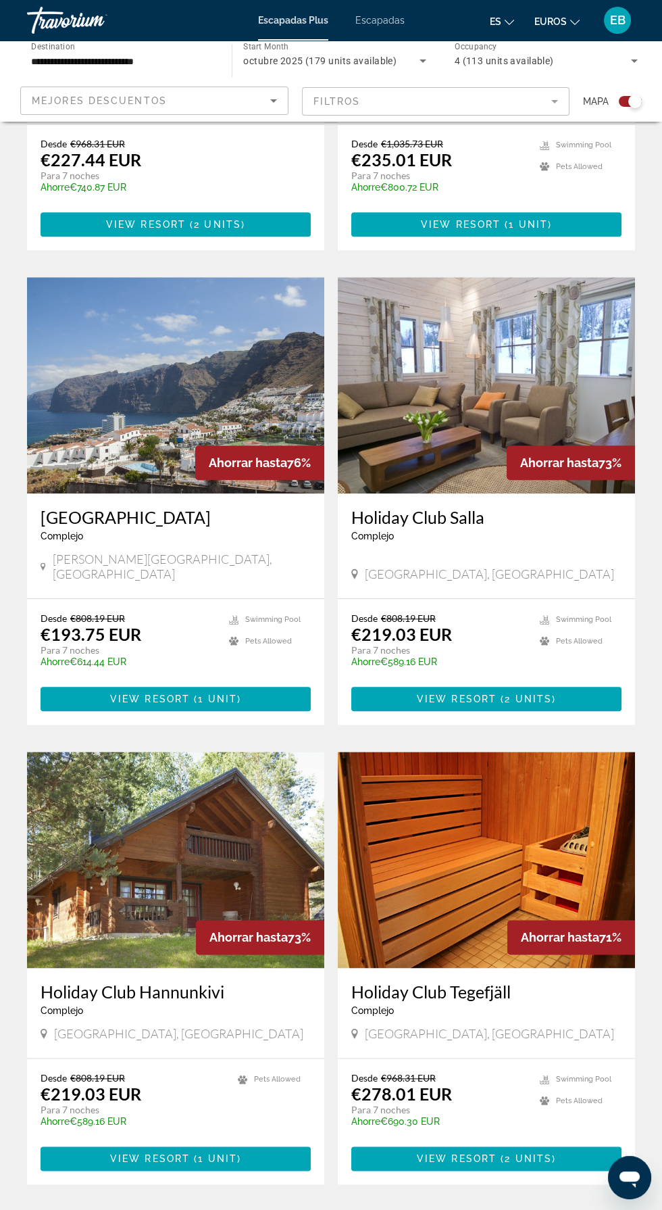
click at [307, 1209] on span "2" at bounding box center [307, 1224] width 7 height 15
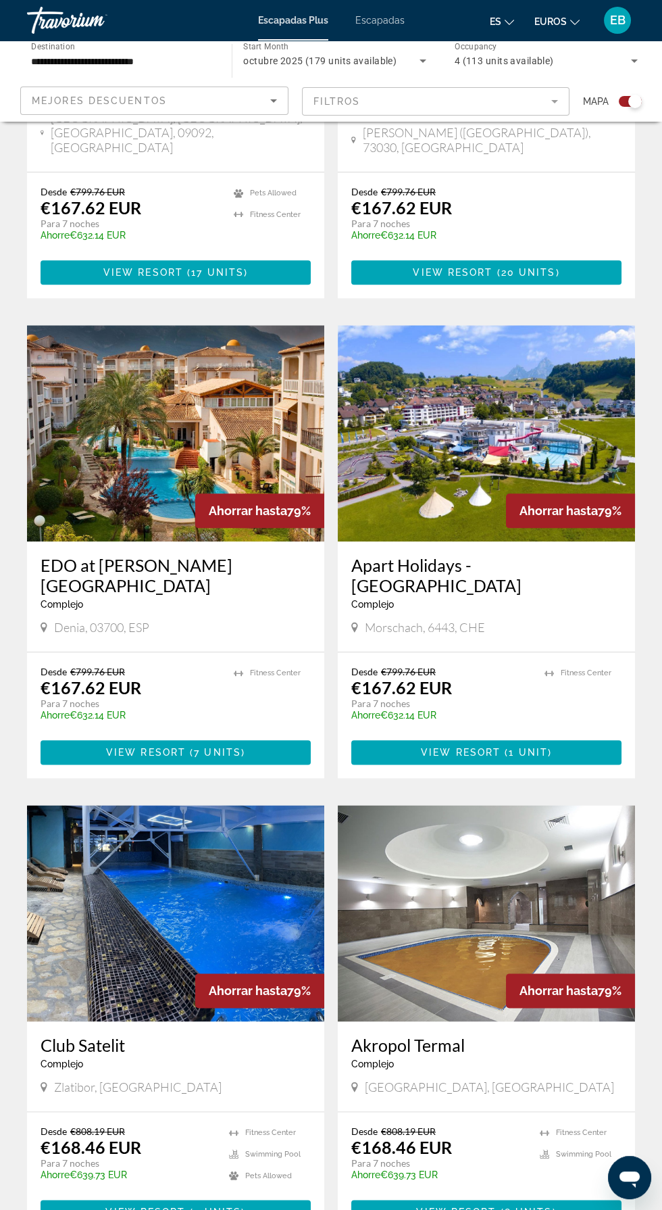
scroll to position [2142, 0]
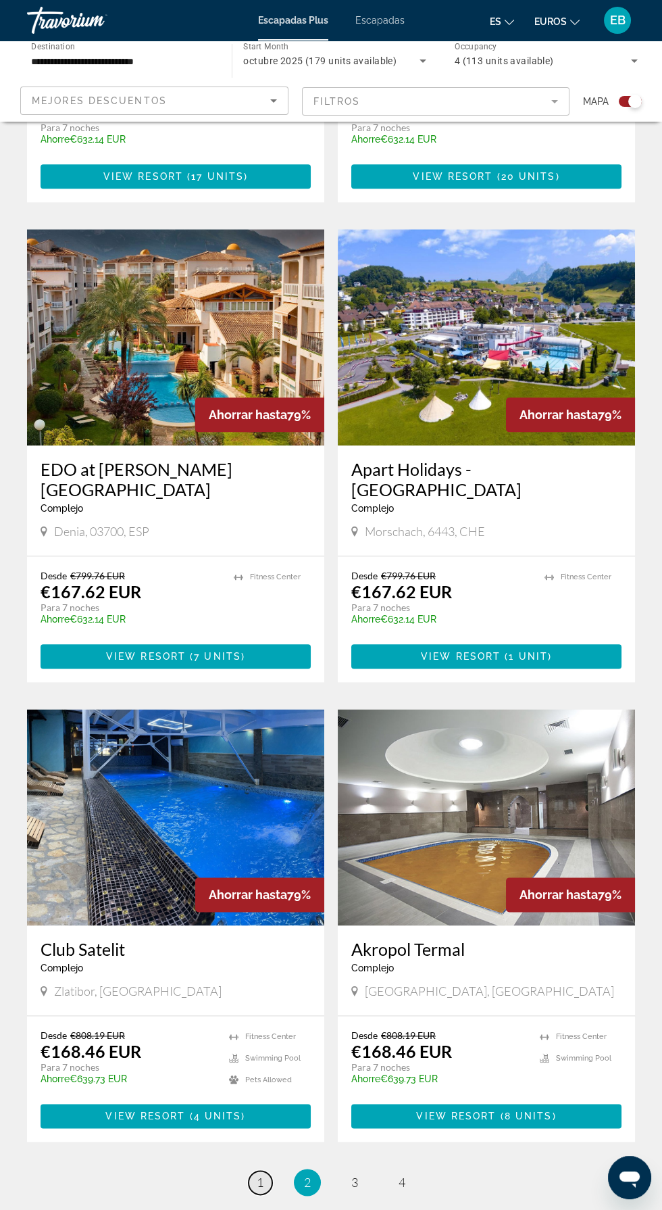
click at [260, 1175] on span "1" at bounding box center [260, 1182] width 7 height 15
